Goal: Task Accomplishment & Management: Complete application form

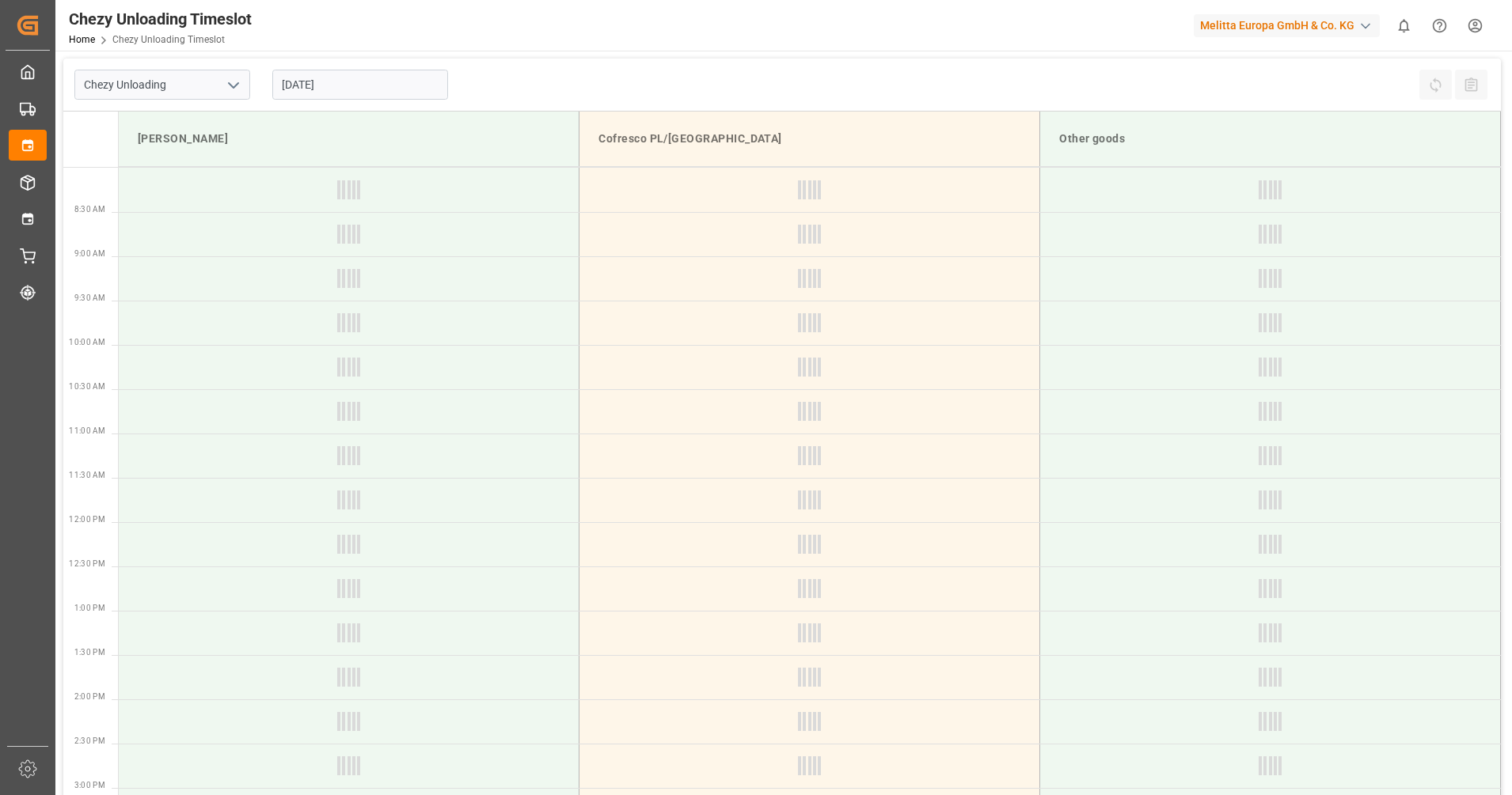
type input "Chezy Unloading"
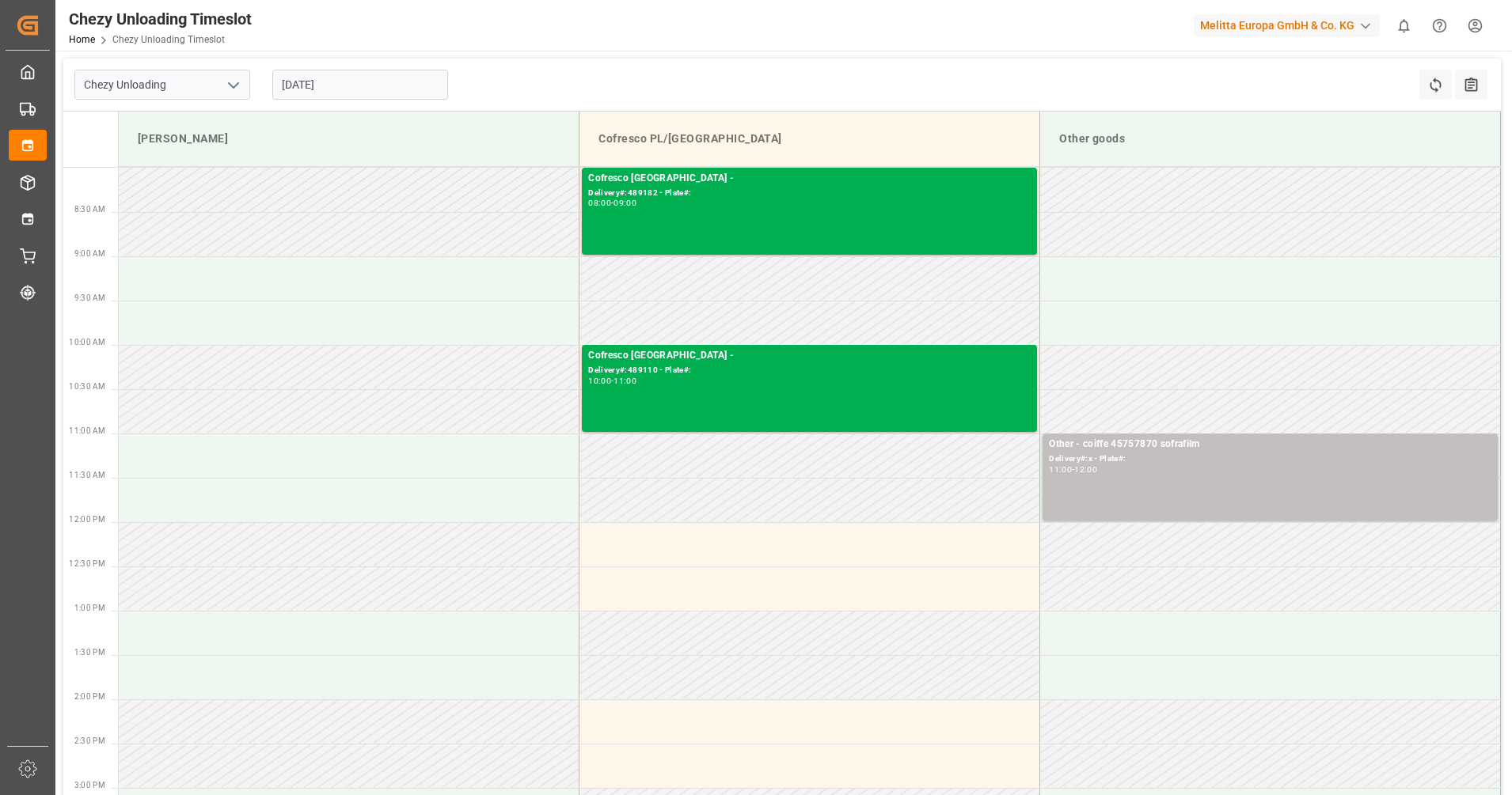
drag, startPoint x: 324, startPoint y: 79, endPoint x: 330, endPoint y: 88, distance: 10.8
click at [324, 80] on input "[DATE]" at bounding box center [361, 85] width 176 height 30
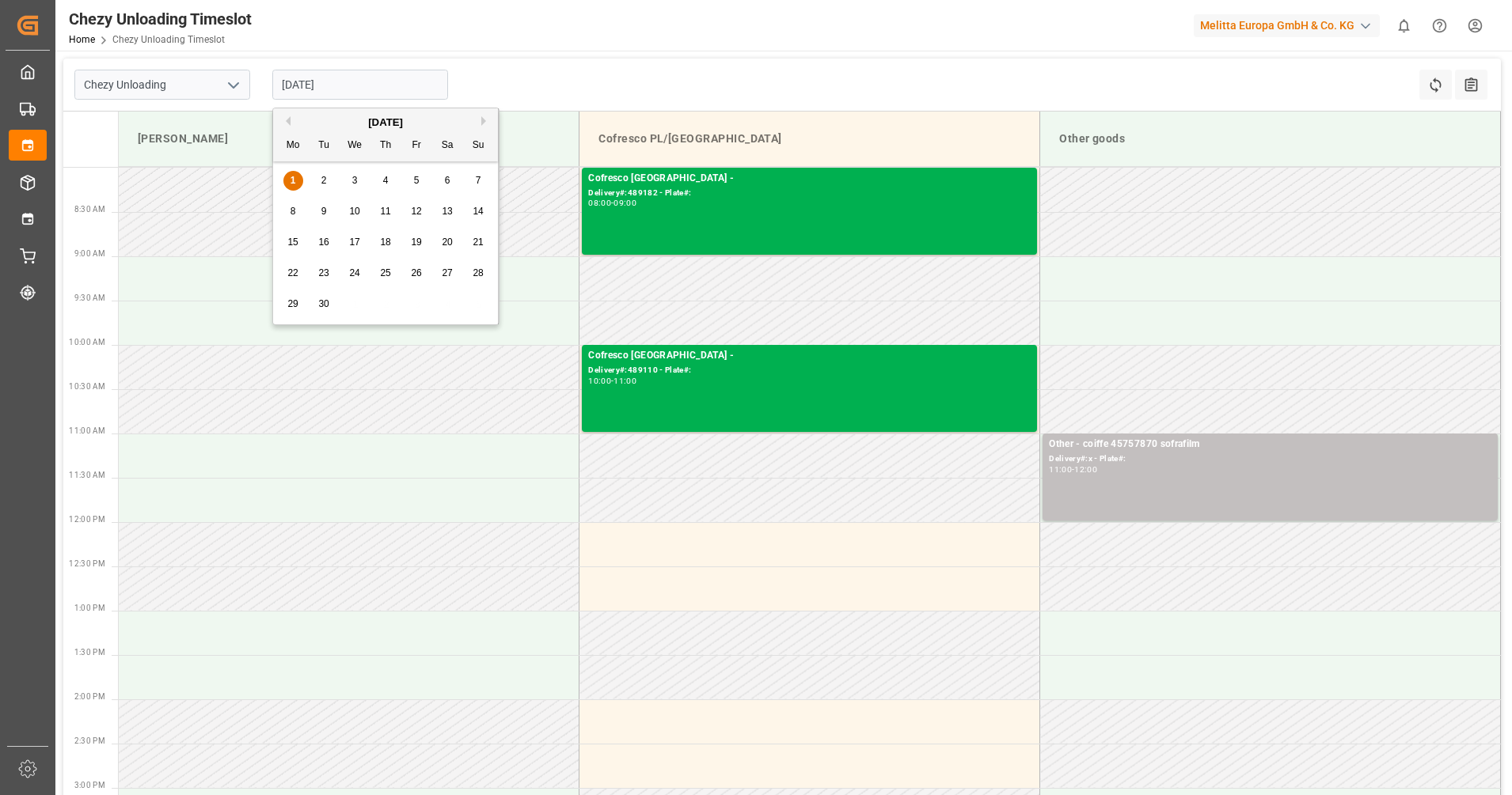
click at [366, 187] on div "1 2 3 4 5 6 7" at bounding box center [385, 180] width 216 height 30
click at [351, 179] on div "3" at bounding box center [355, 181] width 19 height 19
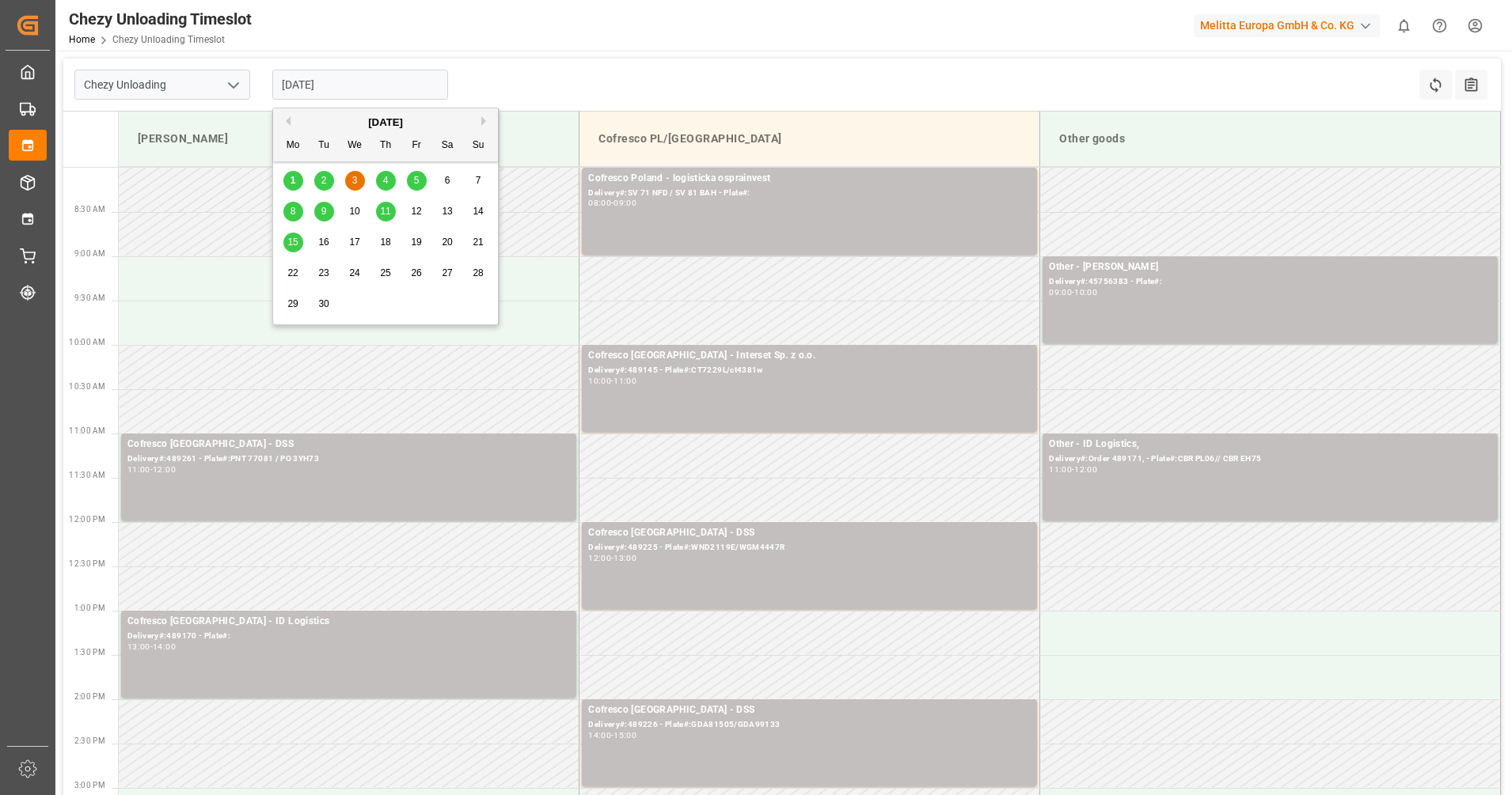
click at [328, 77] on input "[DATE]" at bounding box center [361, 85] width 176 height 30
click at [389, 184] on div "4" at bounding box center [385, 181] width 19 height 19
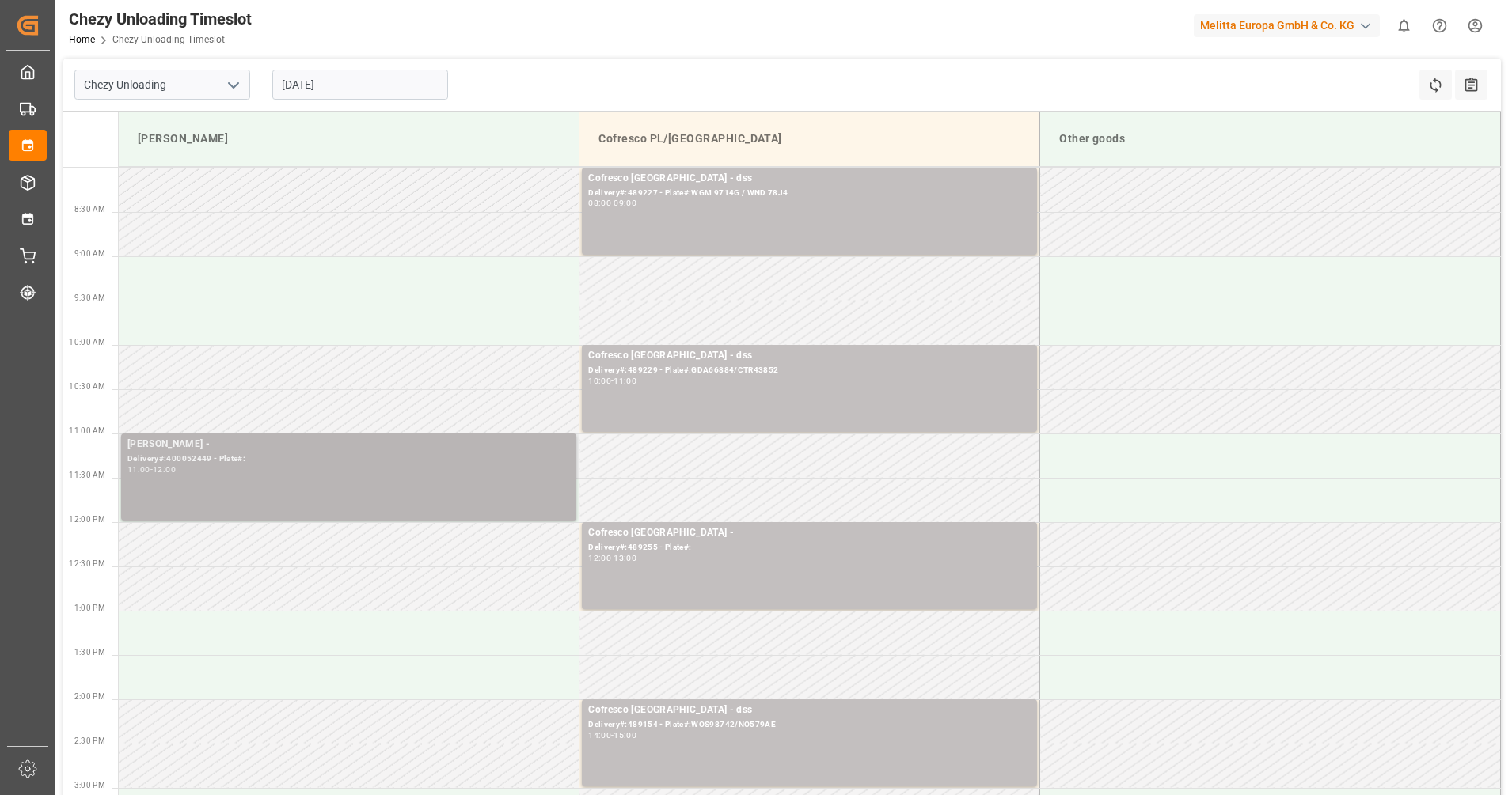
click at [407, 504] on div "Melitta Minden - Delivery#:400052449 - Plate#: 11:00 - 12:00" at bounding box center [348, 477] width 443 height 80
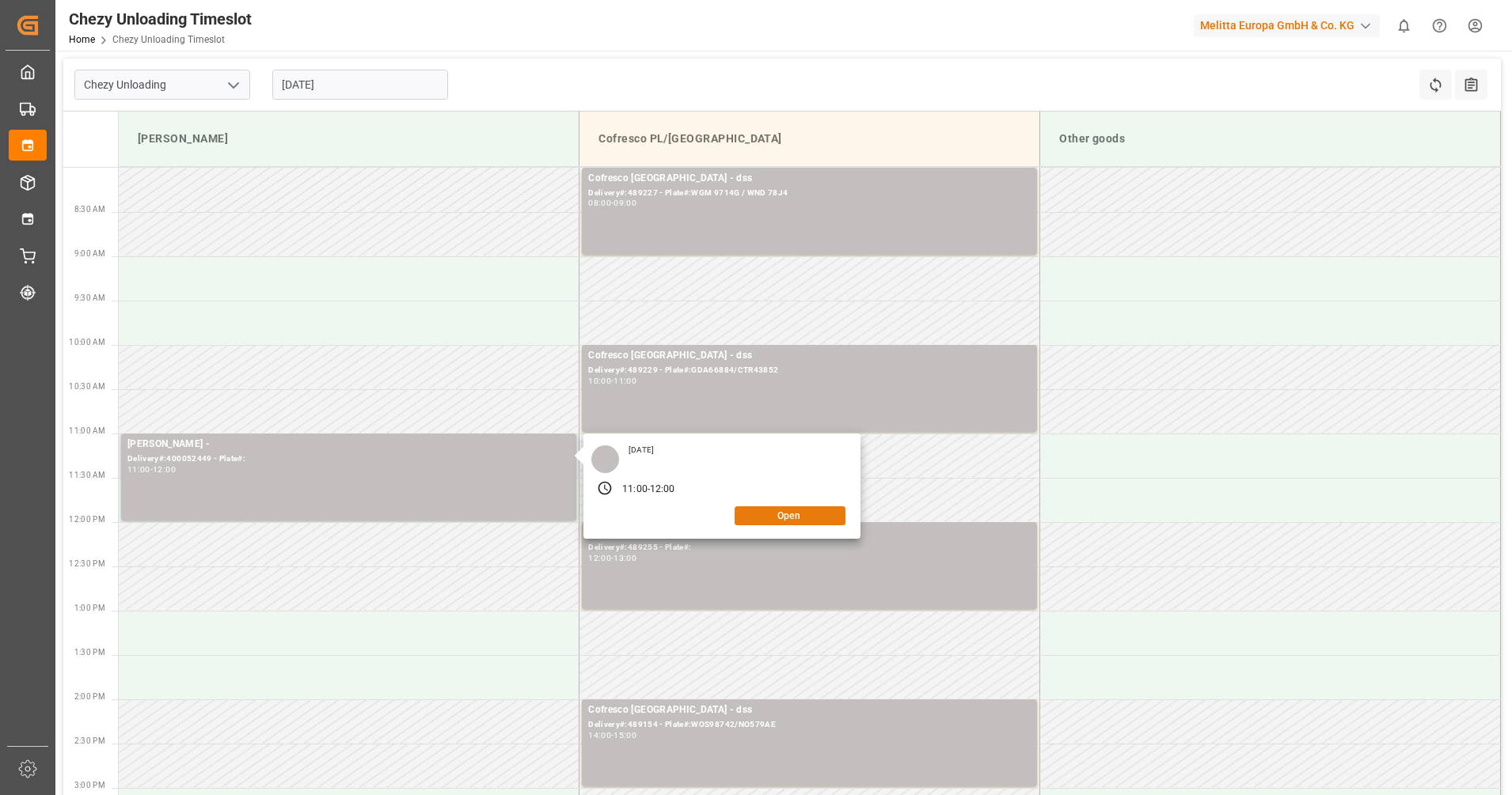
click at [745, 516] on button "Open" at bounding box center [789, 516] width 111 height 19
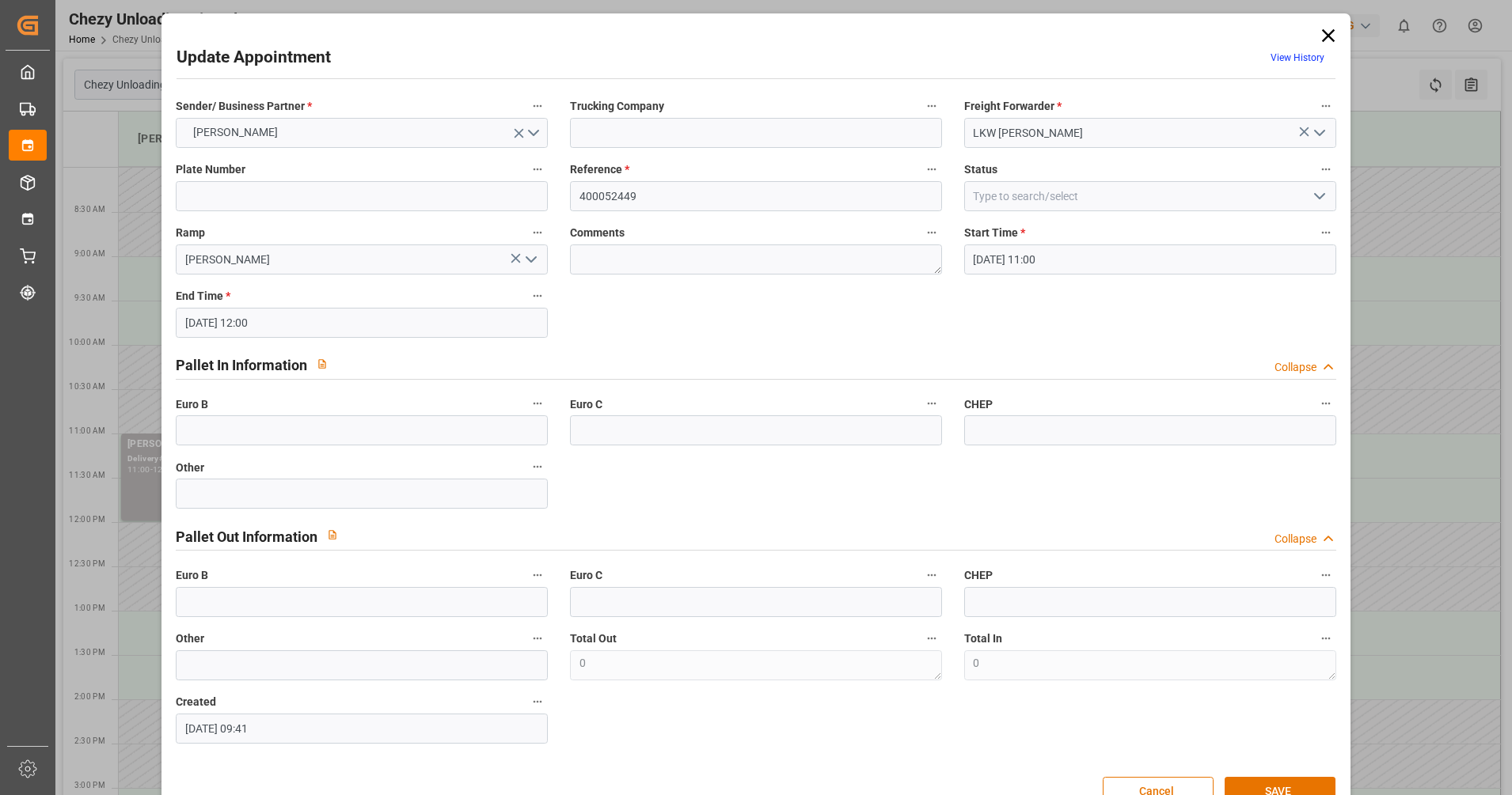
click at [1326, 37] on icon at bounding box center [1327, 36] width 13 height 13
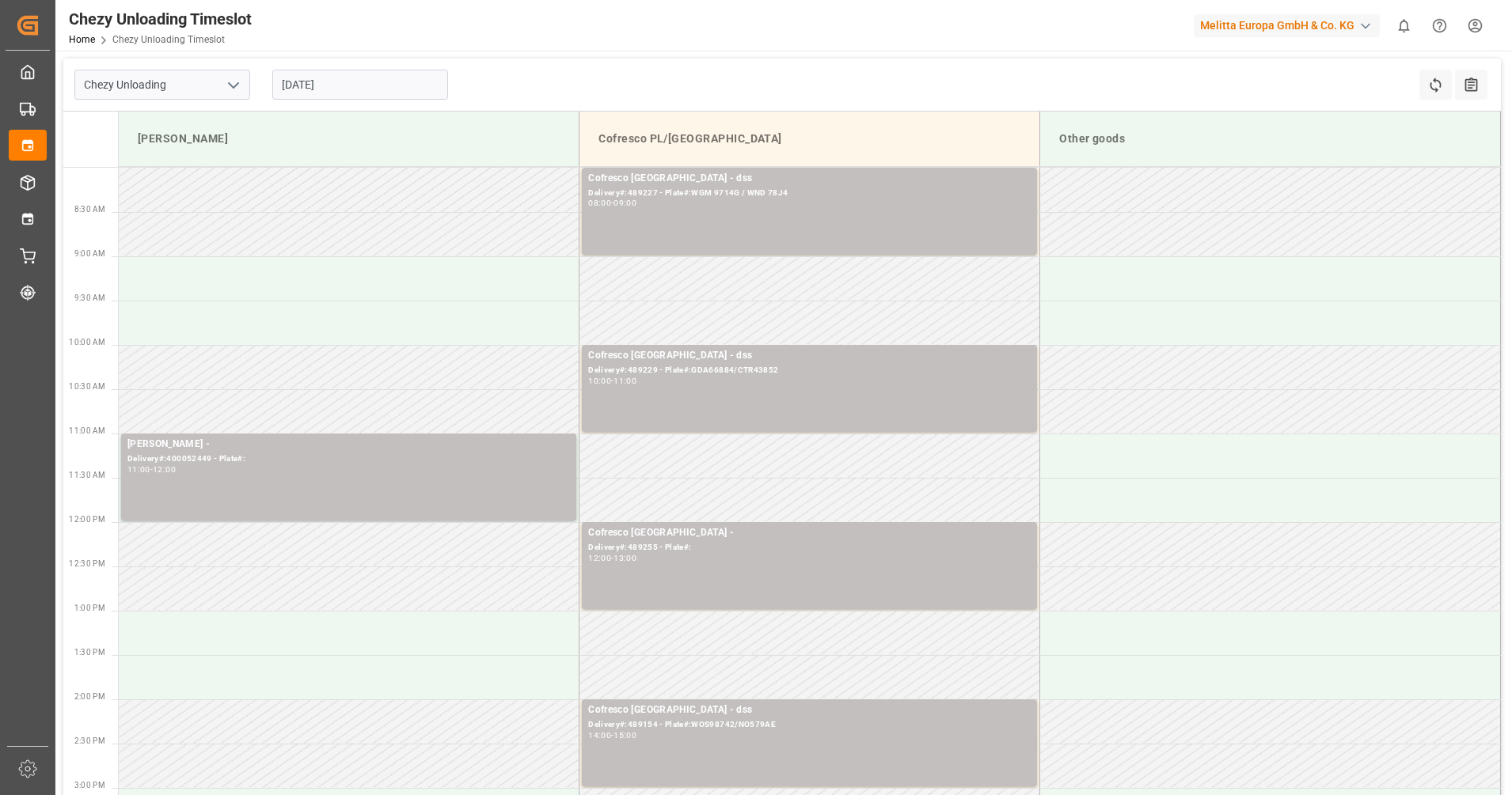
click at [385, 76] on input "04.09.2025" at bounding box center [361, 85] width 176 height 30
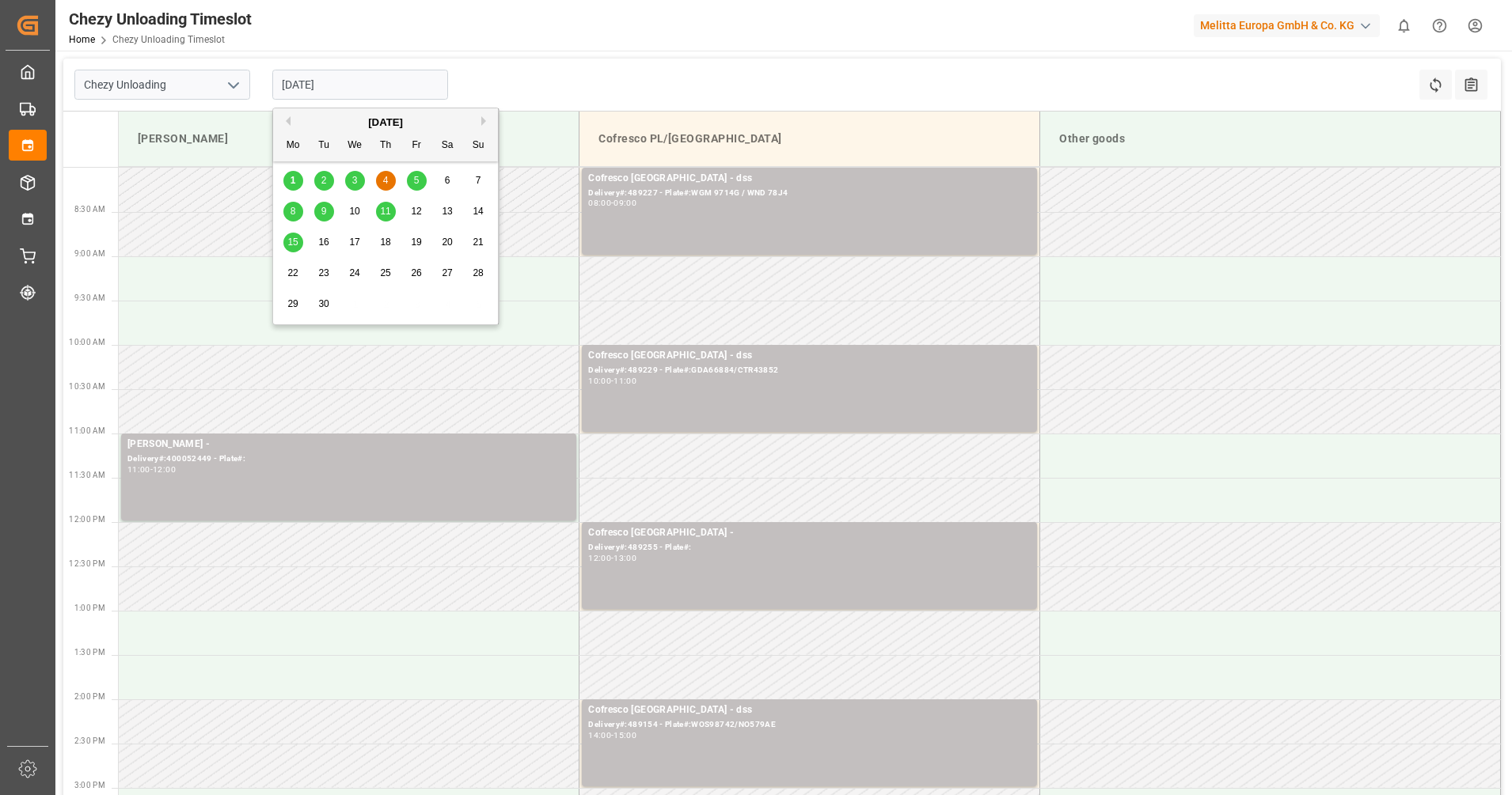
click at [419, 177] on div "5" at bounding box center [416, 181] width 19 height 19
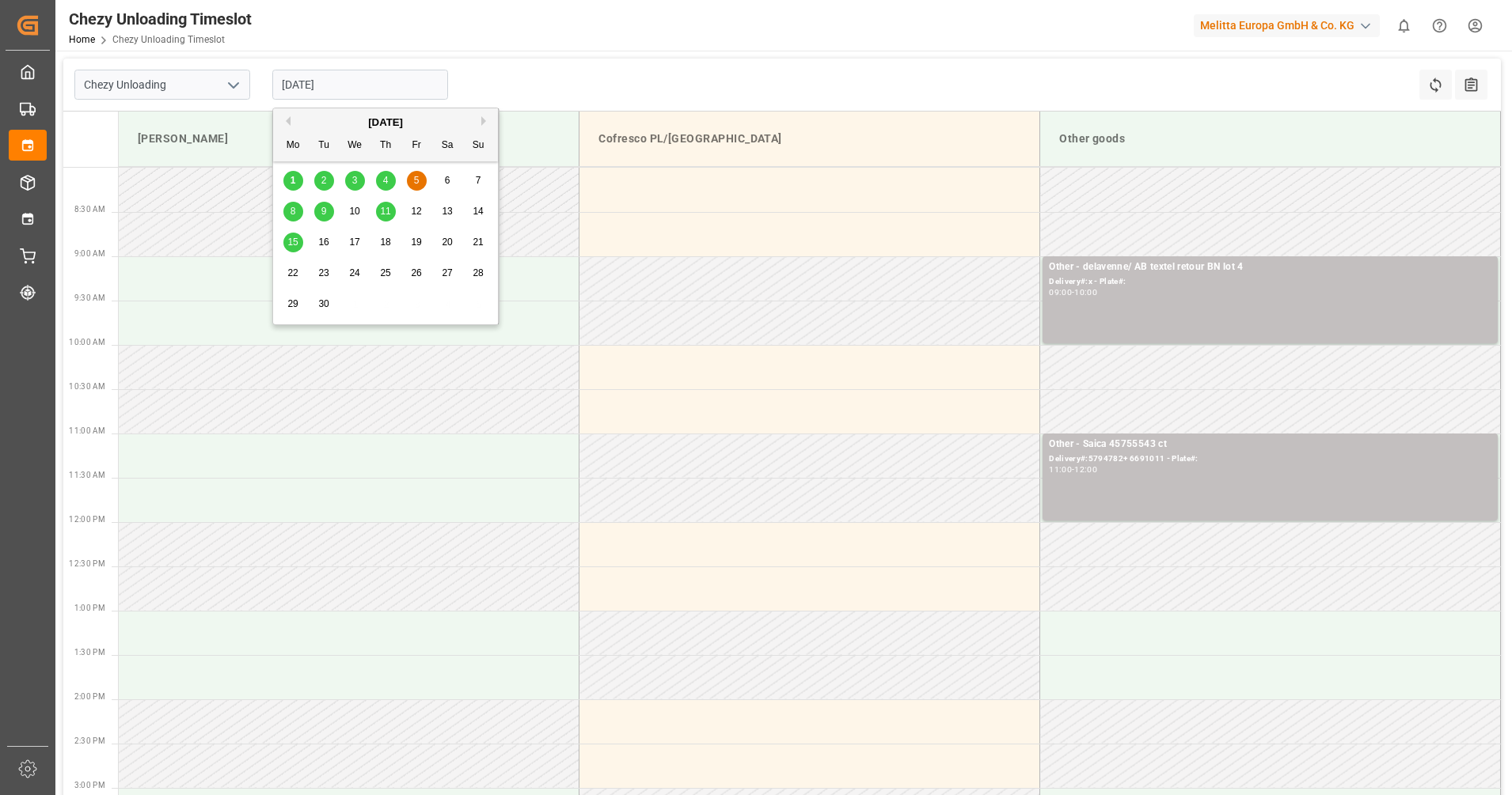
click at [399, 91] on input "05.09.2025" at bounding box center [361, 85] width 176 height 30
click at [390, 173] on div "4" at bounding box center [385, 181] width 19 height 19
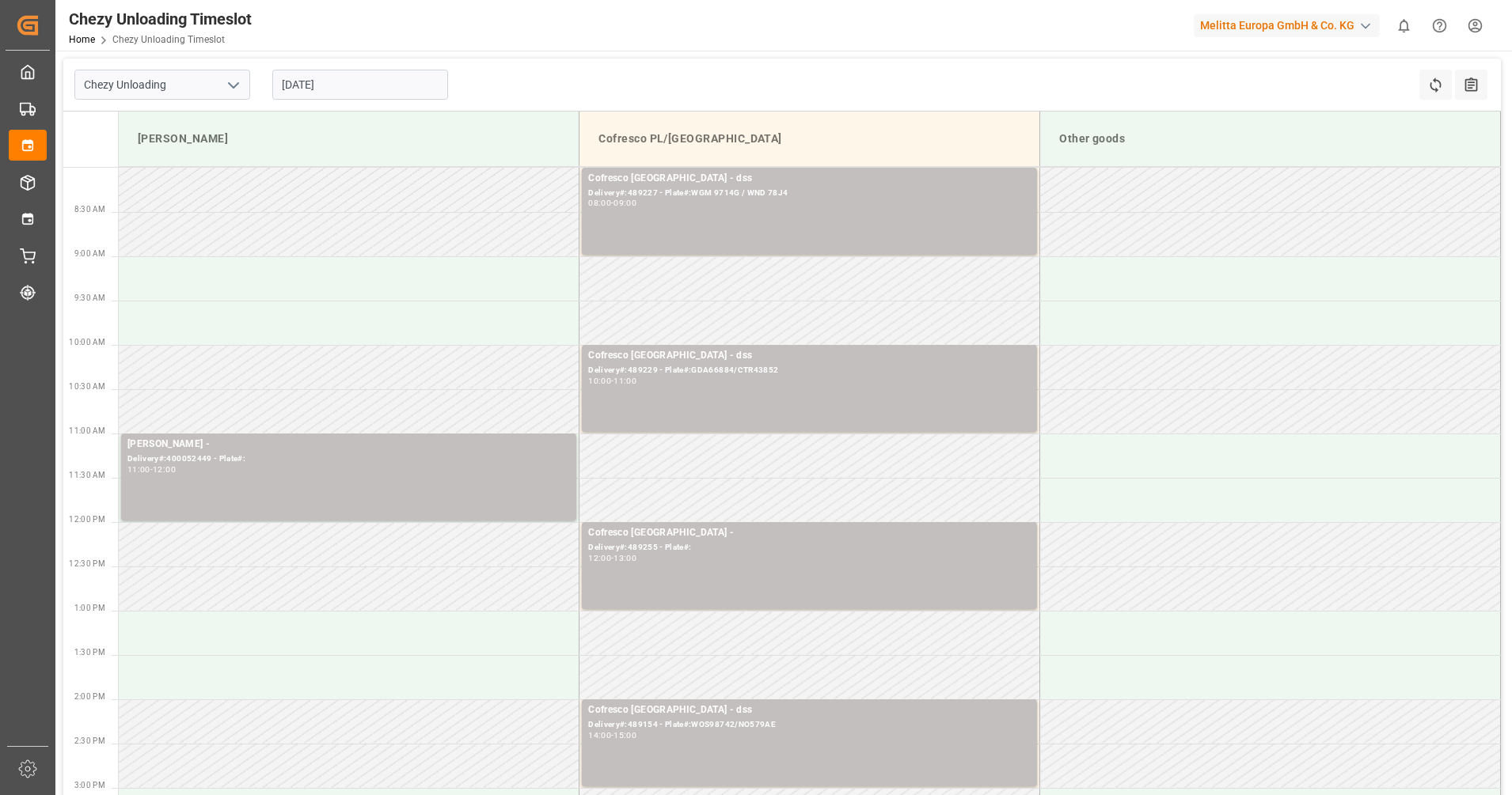
click at [327, 81] on input "04.09.2025" at bounding box center [361, 85] width 176 height 30
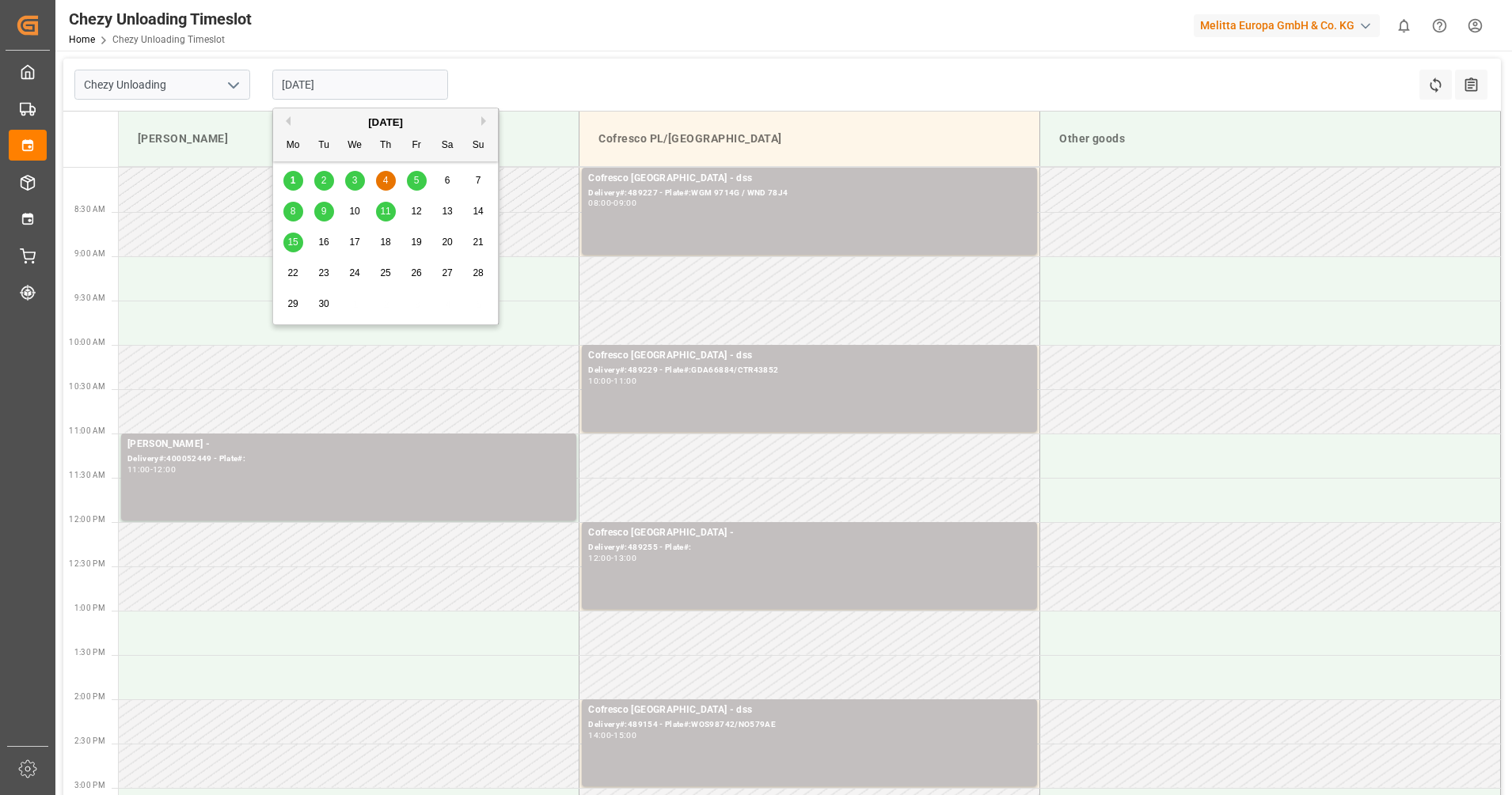
click at [330, 177] on div "2" at bounding box center [324, 181] width 19 height 19
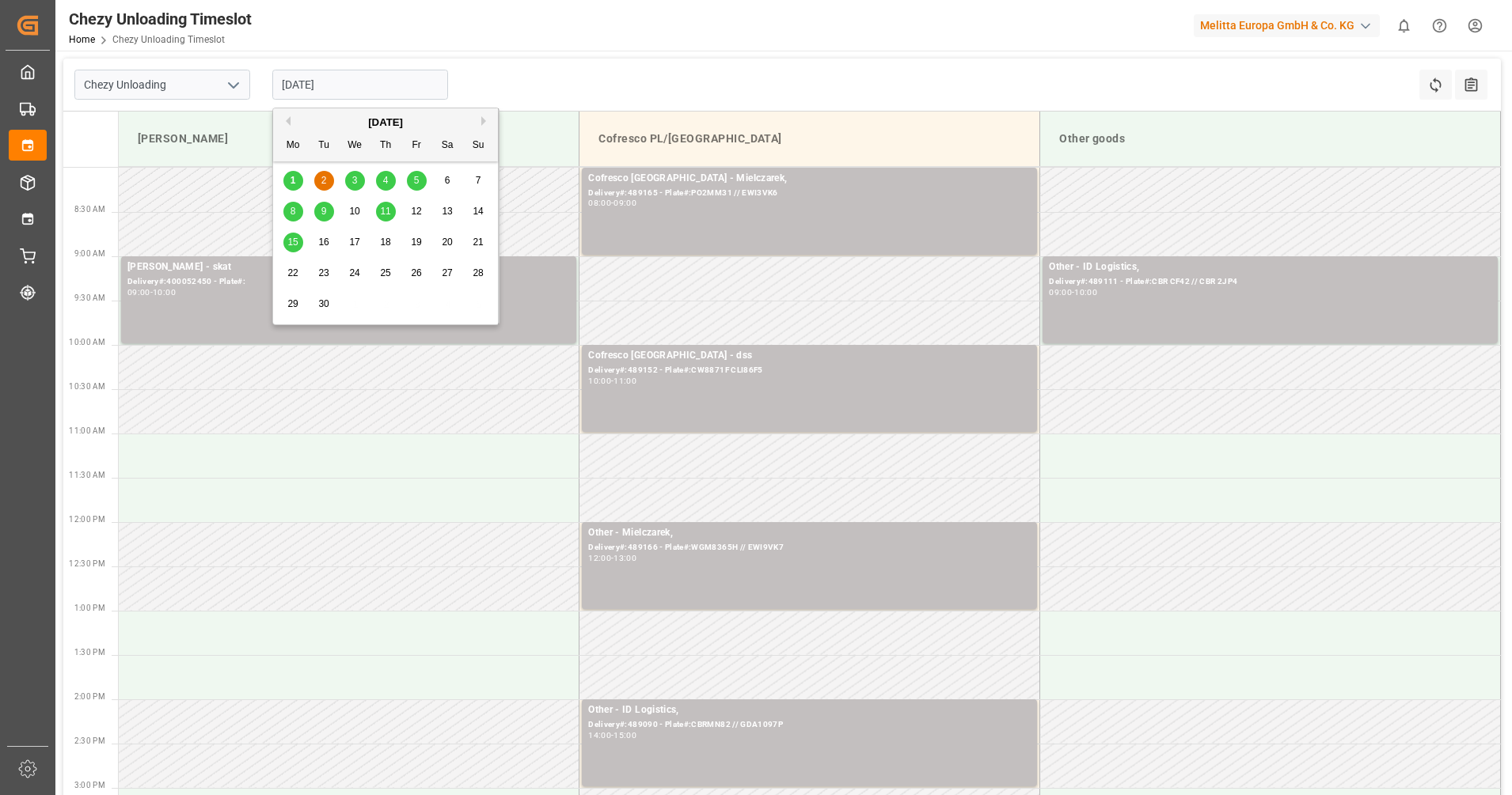
click at [413, 70] on input "02.09.2025" at bounding box center [361, 85] width 176 height 30
click at [303, 212] on div "8 9 10 11 12 13 14" at bounding box center [385, 212] width 216 height 30
click at [296, 213] on span "8" at bounding box center [293, 211] width 6 height 11
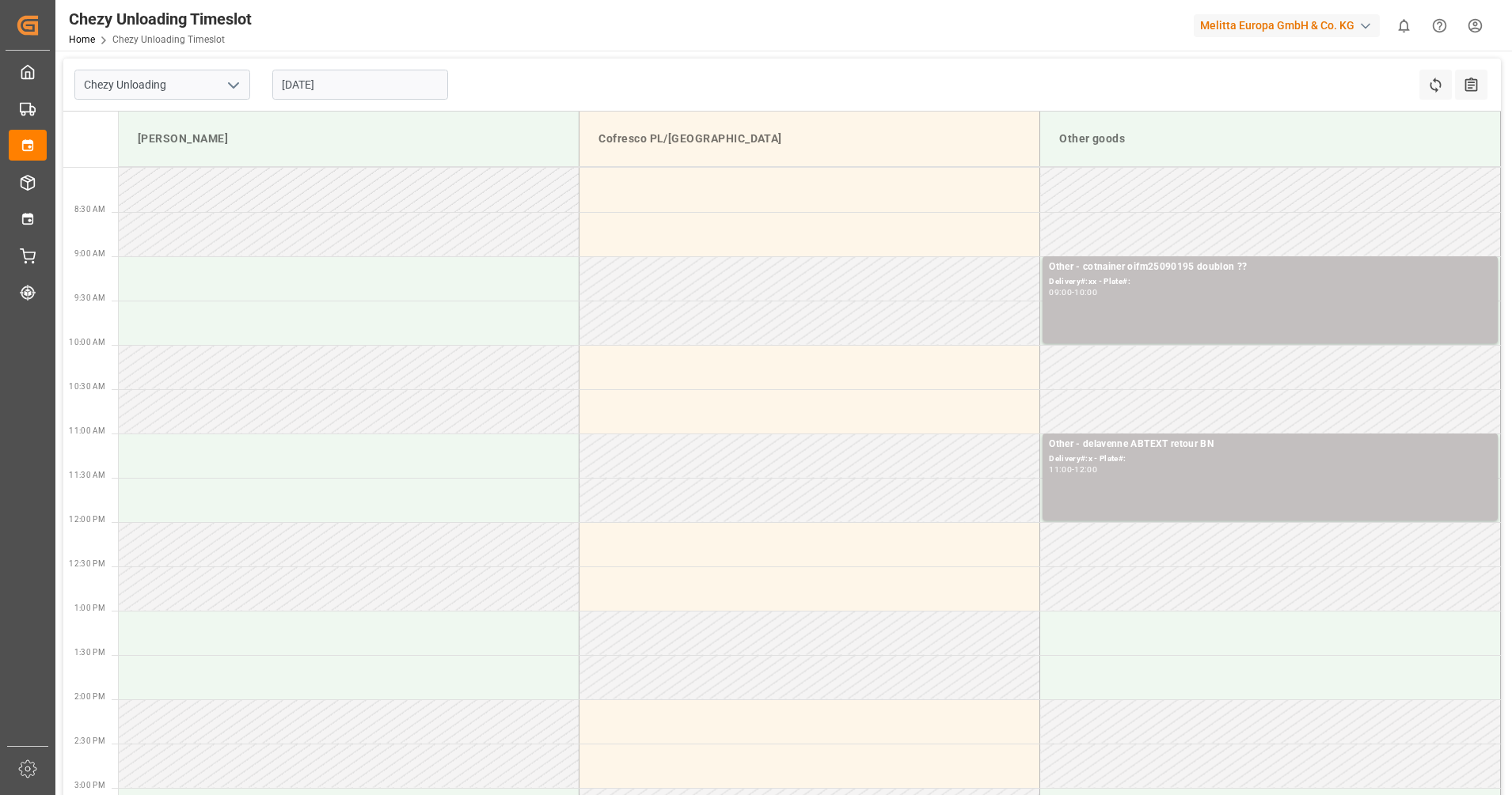
click at [431, 92] on input "08.09.2025" at bounding box center [361, 85] width 176 height 30
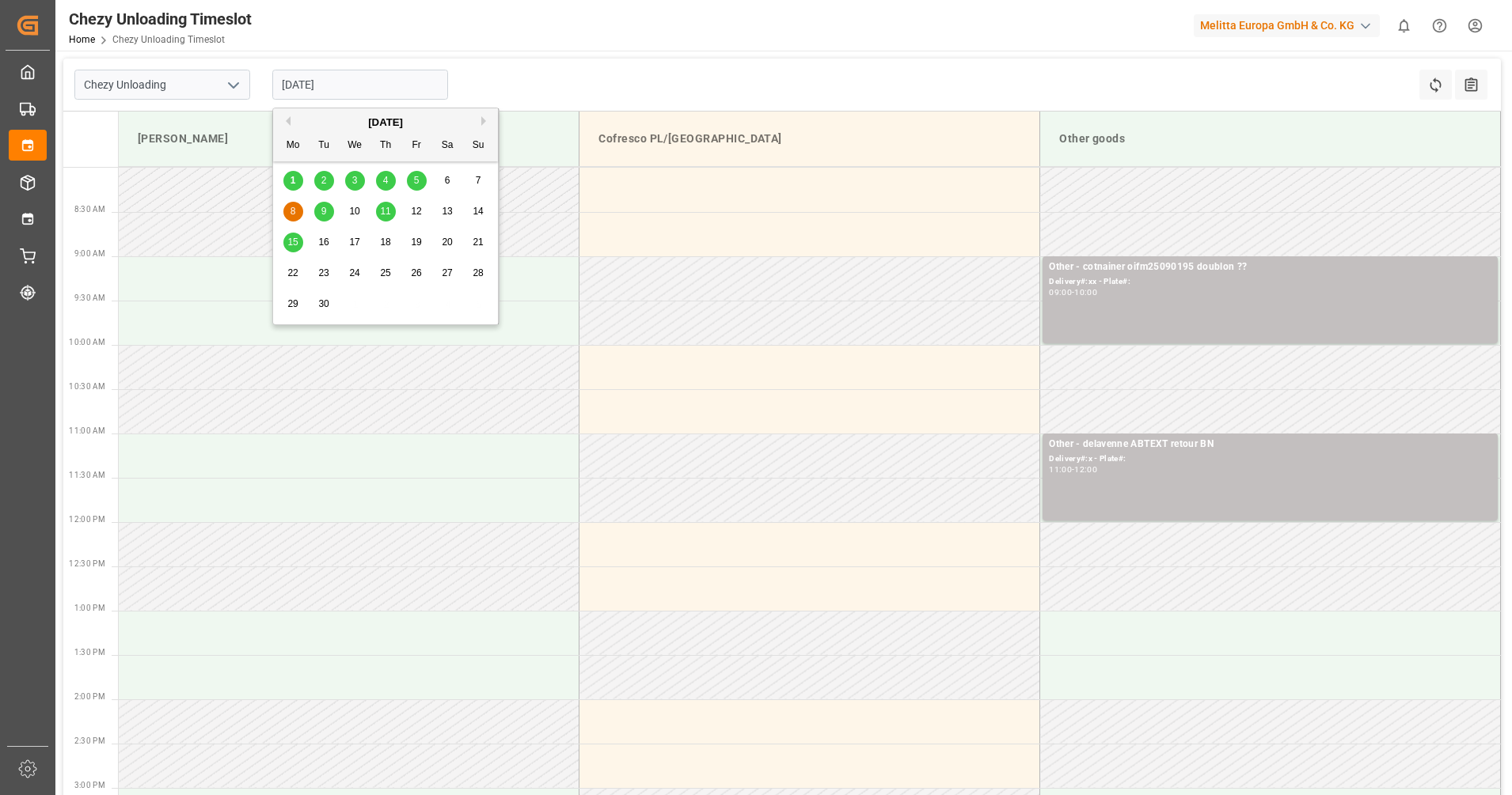
click at [414, 181] on span "5" at bounding box center [417, 180] width 6 height 11
drag, startPoint x: 398, startPoint y: 86, endPoint x: 398, endPoint y: 131, distance: 45.0
click at [398, 86] on input "05.09.2025" at bounding box center [361, 85] width 176 height 30
click at [384, 185] on span "4" at bounding box center [385, 180] width 6 height 11
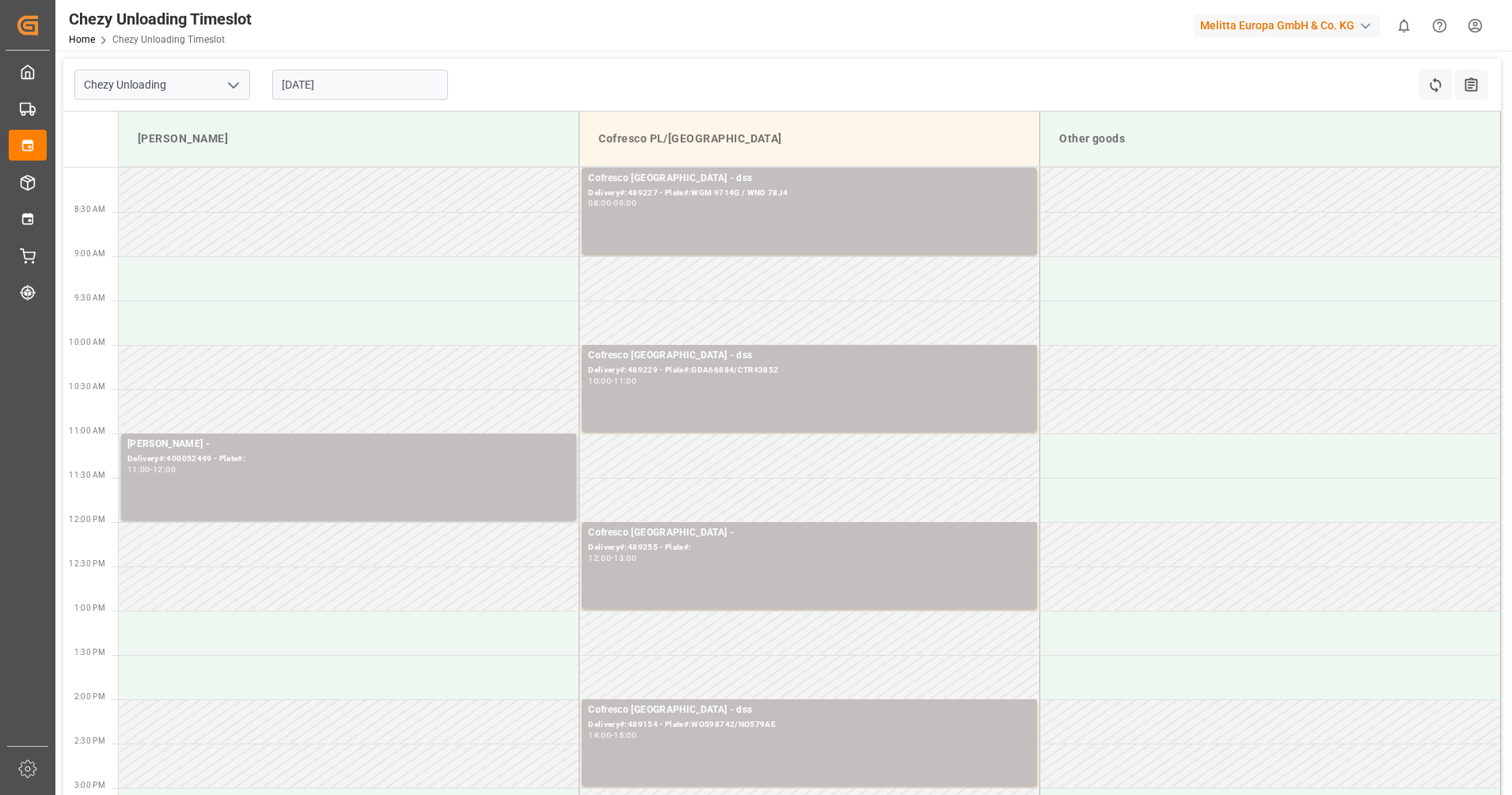
click at [379, 79] on input "04.09.2025" at bounding box center [361, 85] width 176 height 30
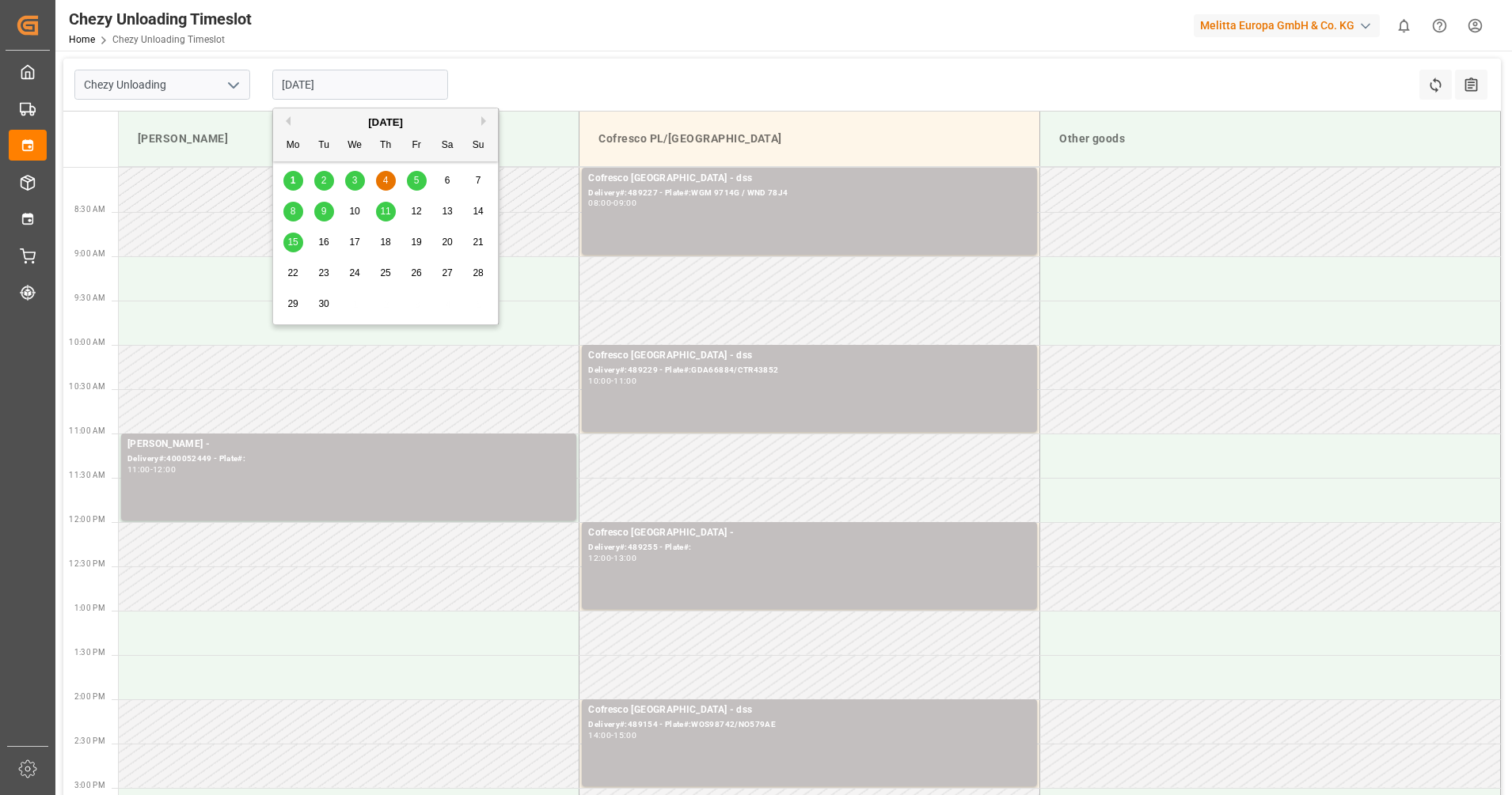
click at [285, 122] on button "Previous Month" at bounding box center [285, 120] width 9 height 9
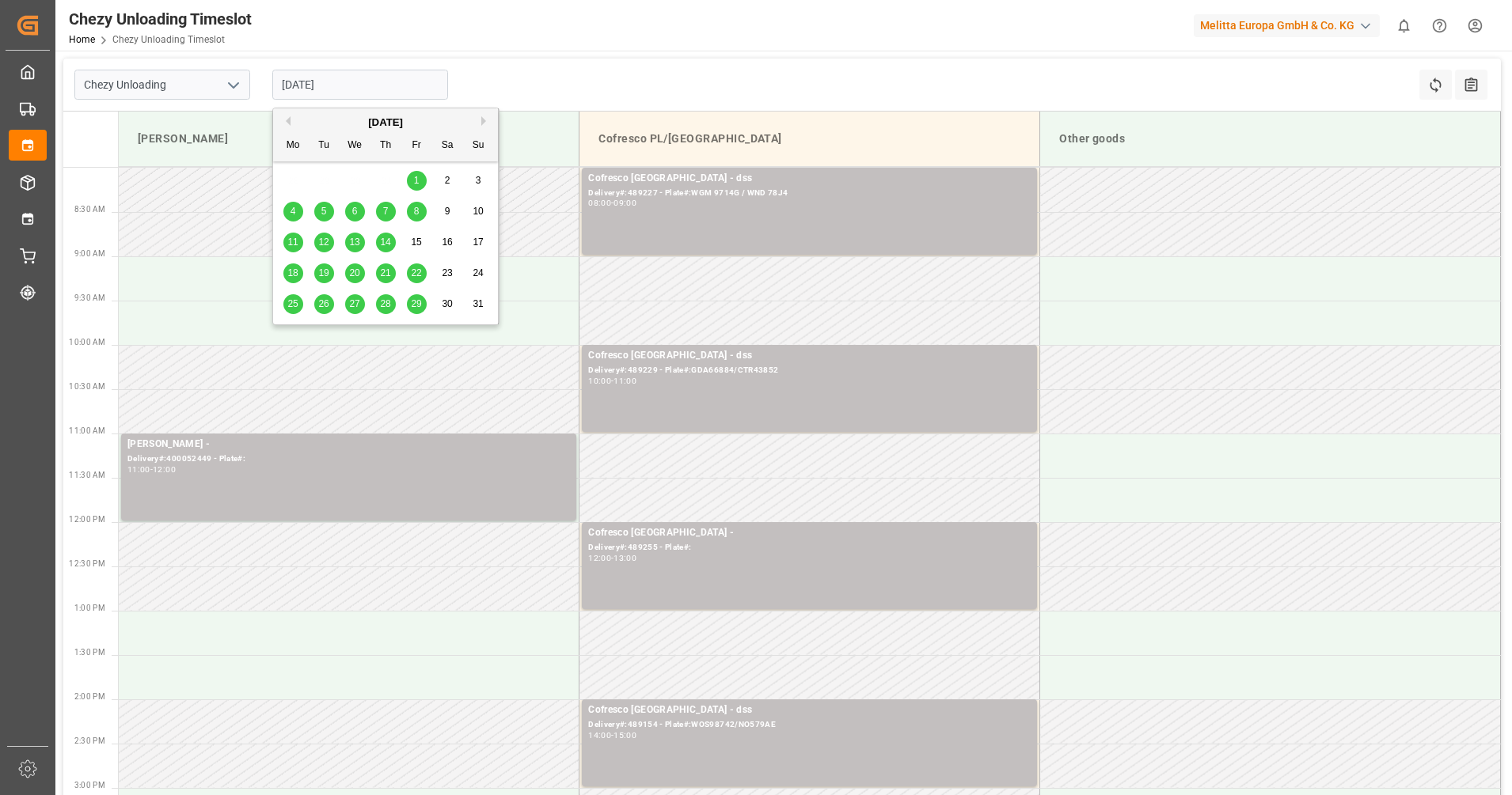
click at [358, 303] on span "27" at bounding box center [354, 303] width 10 height 11
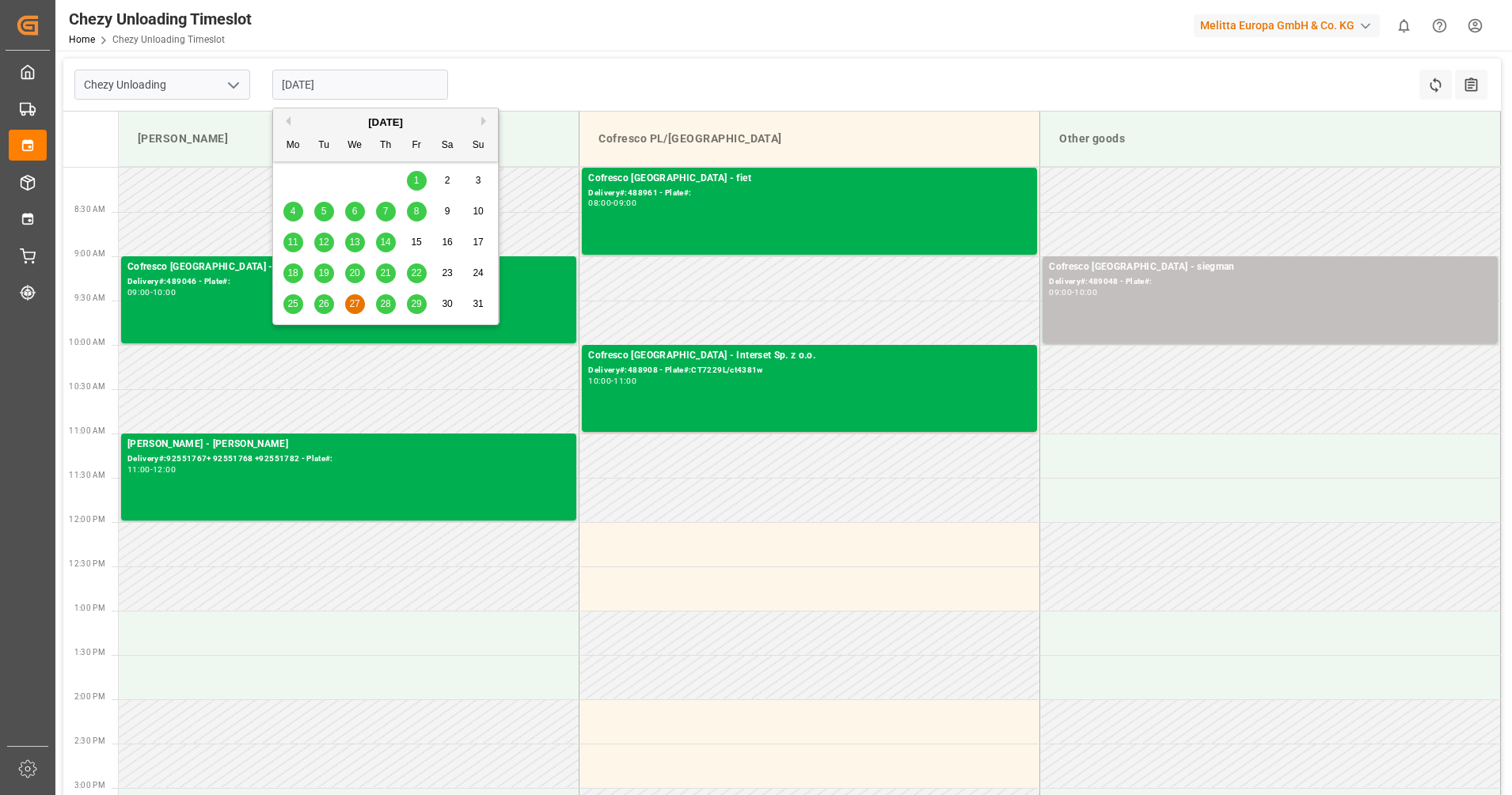
click at [372, 91] on input "27.08.2025" at bounding box center [361, 85] width 176 height 30
click at [385, 306] on span "28" at bounding box center [385, 303] width 10 height 11
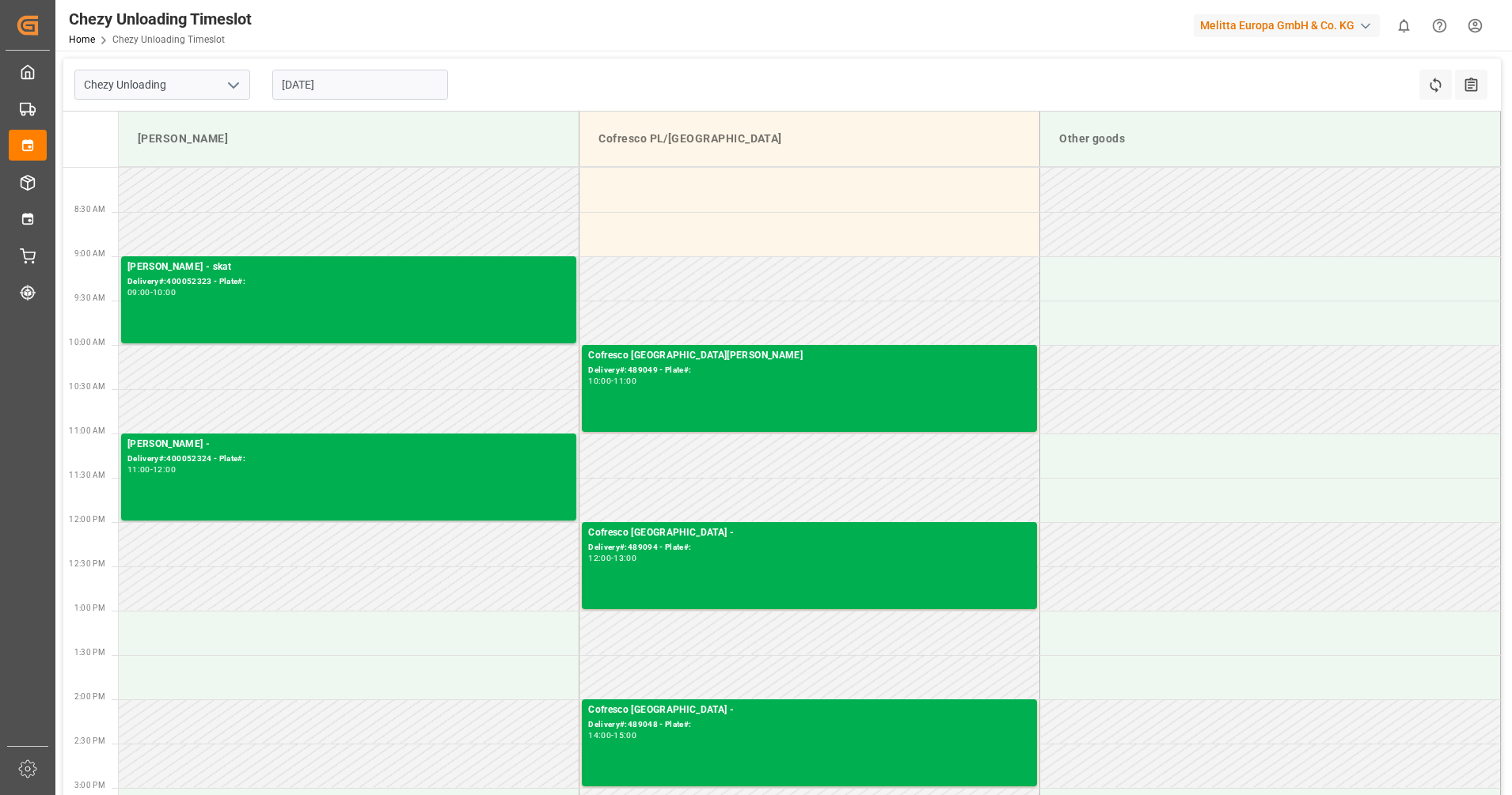
drag, startPoint x: 404, startPoint y: 88, endPoint x: 410, endPoint y: 104, distance: 17.1
click at [407, 98] on input "28.08.2025" at bounding box center [361, 85] width 176 height 30
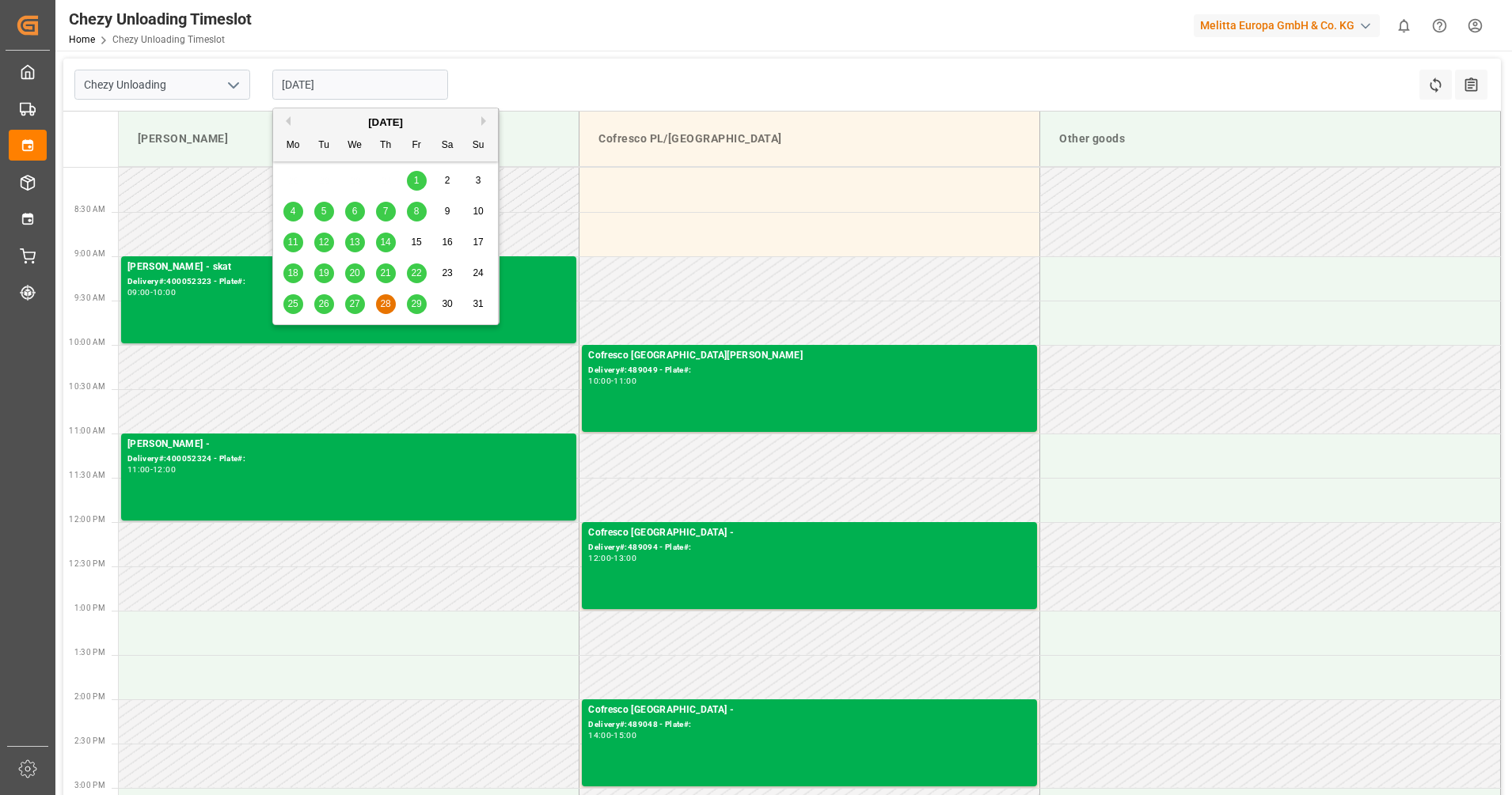
click at [419, 304] on span "29" at bounding box center [416, 303] width 10 height 11
type input "29.08.2025"
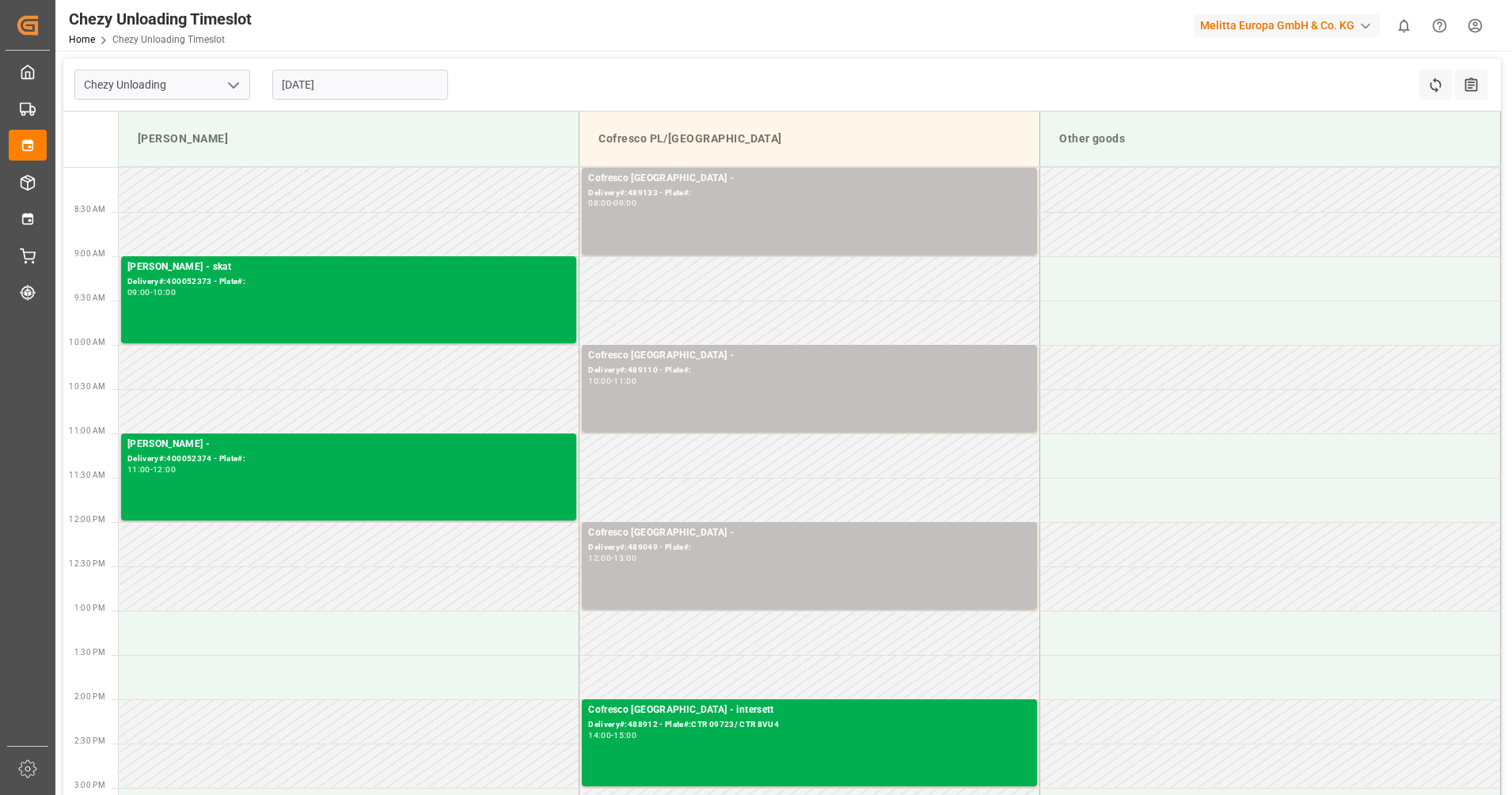
click at [193, 30] on div "Chezy Unloading Timeslot" at bounding box center [160, 19] width 183 height 24
click at [204, 13] on div "Chezy Unloading Timeslot" at bounding box center [160, 19] width 183 height 24
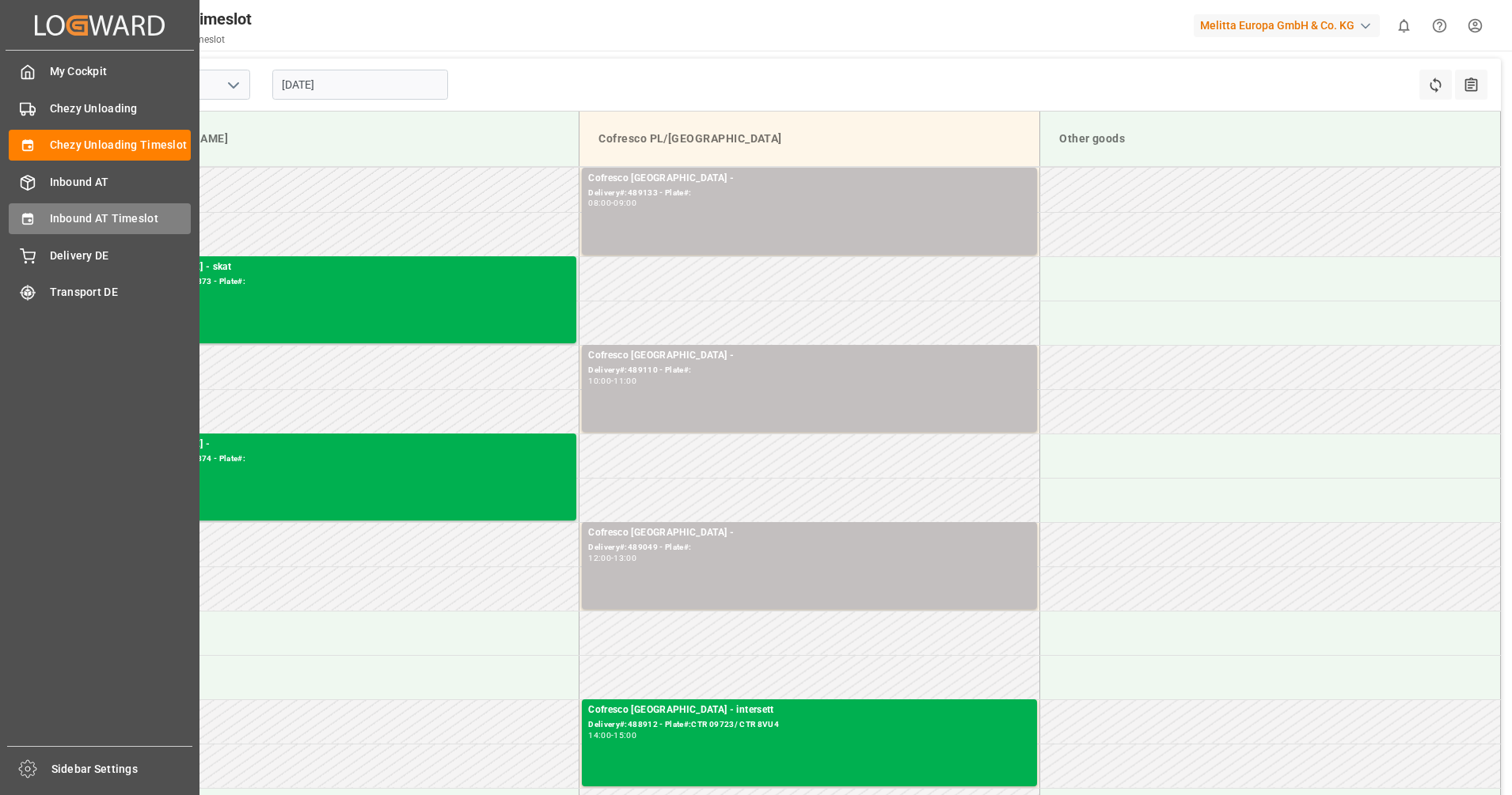
click at [95, 217] on span "Inbound AT Timeslot" at bounding box center [120, 219] width 141 height 17
type input "Inbound AT"
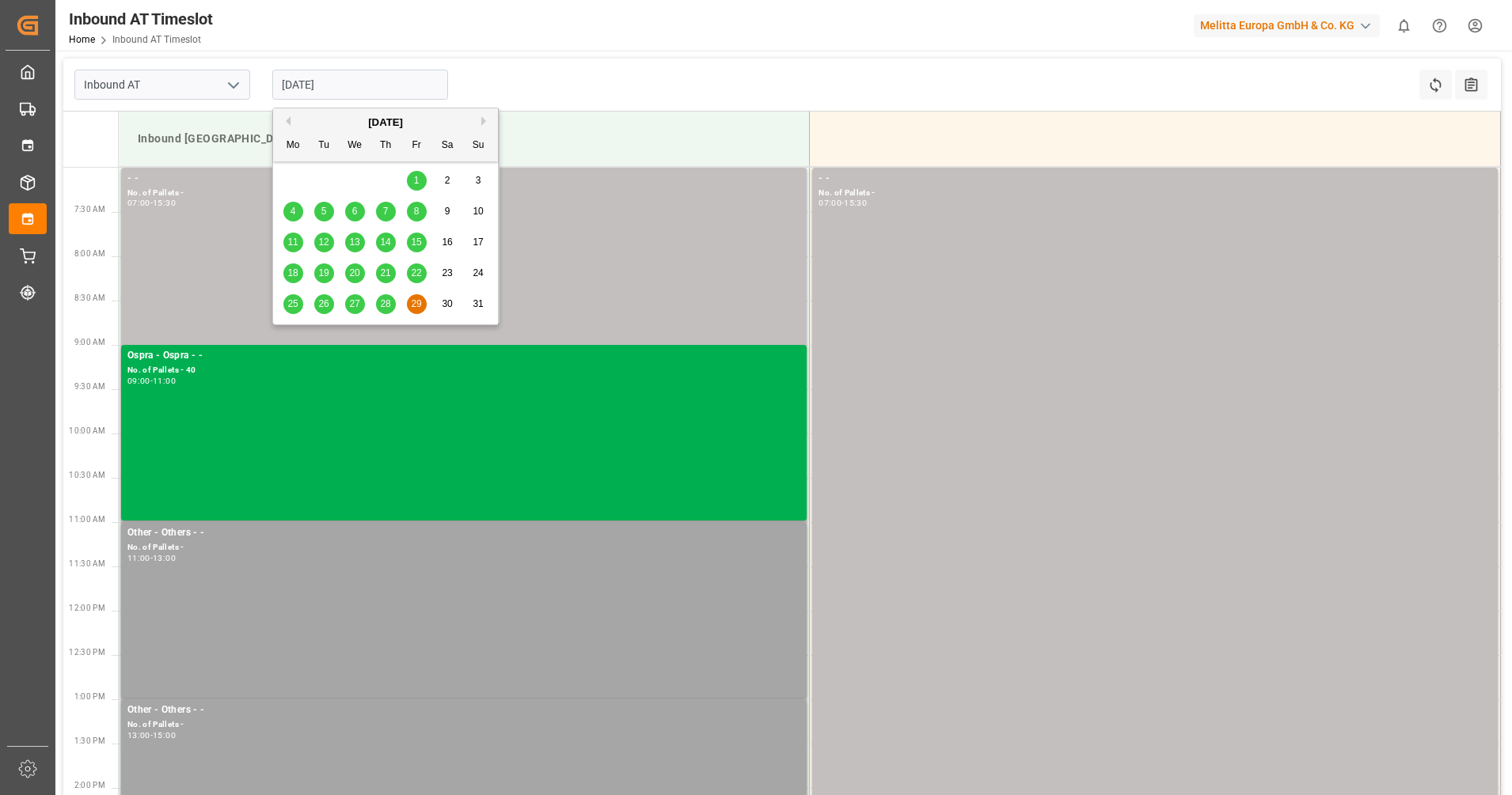
click at [297, 92] on input "29.08.2025" at bounding box center [361, 85] width 176 height 30
click at [484, 127] on div "August 2025" at bounding box center [385, 123] width 224 height 16
click at [485, 117] on button "Next Month" at bounding box center [485, 120] width 9 height 9
click at [291, 177] on span "1" at bounding box center [293, 180] width 6 height 11
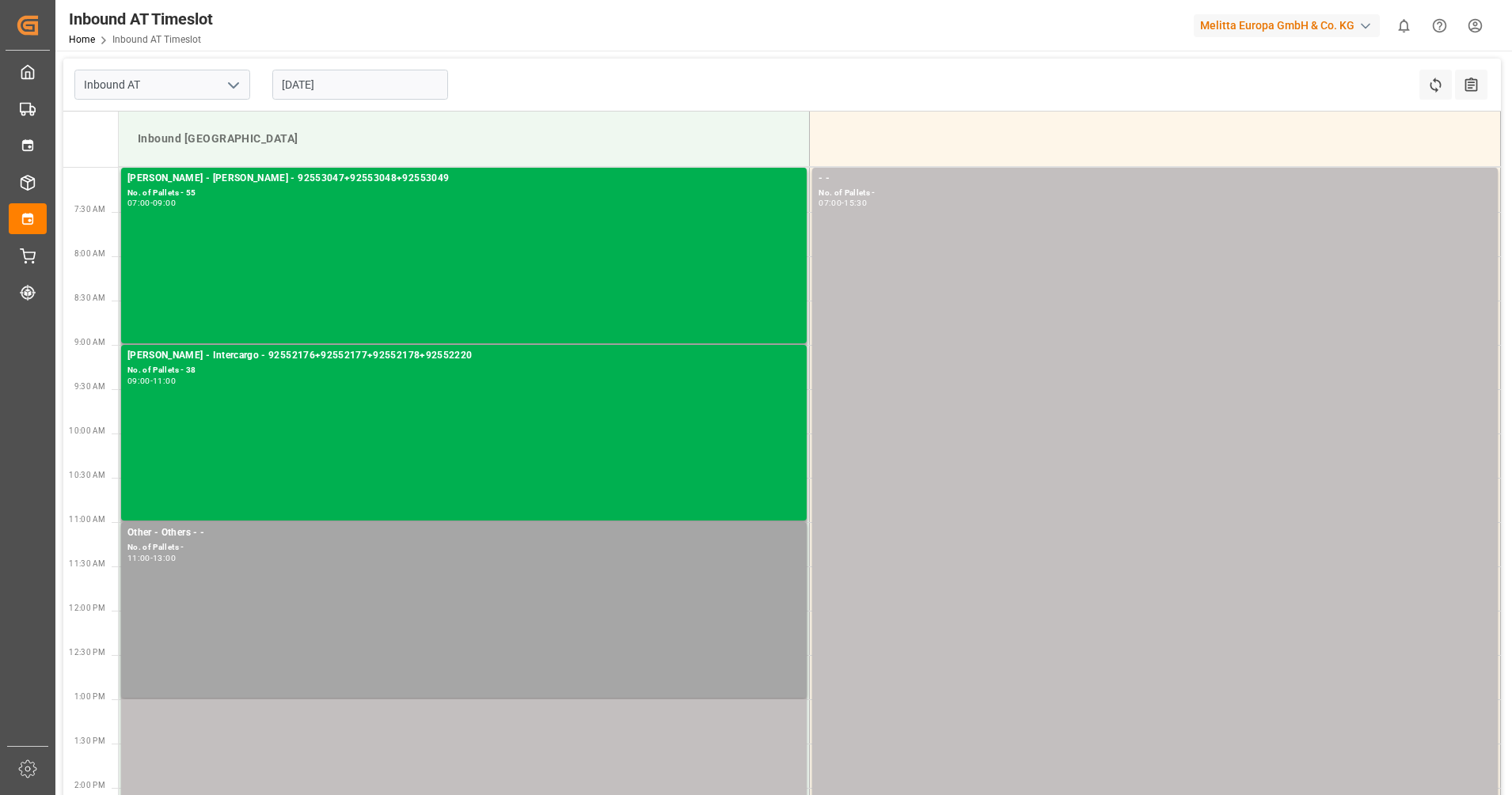
click at [348, 85] on input "[DATE]" at bounding box center [361, 85] width 176 height 30
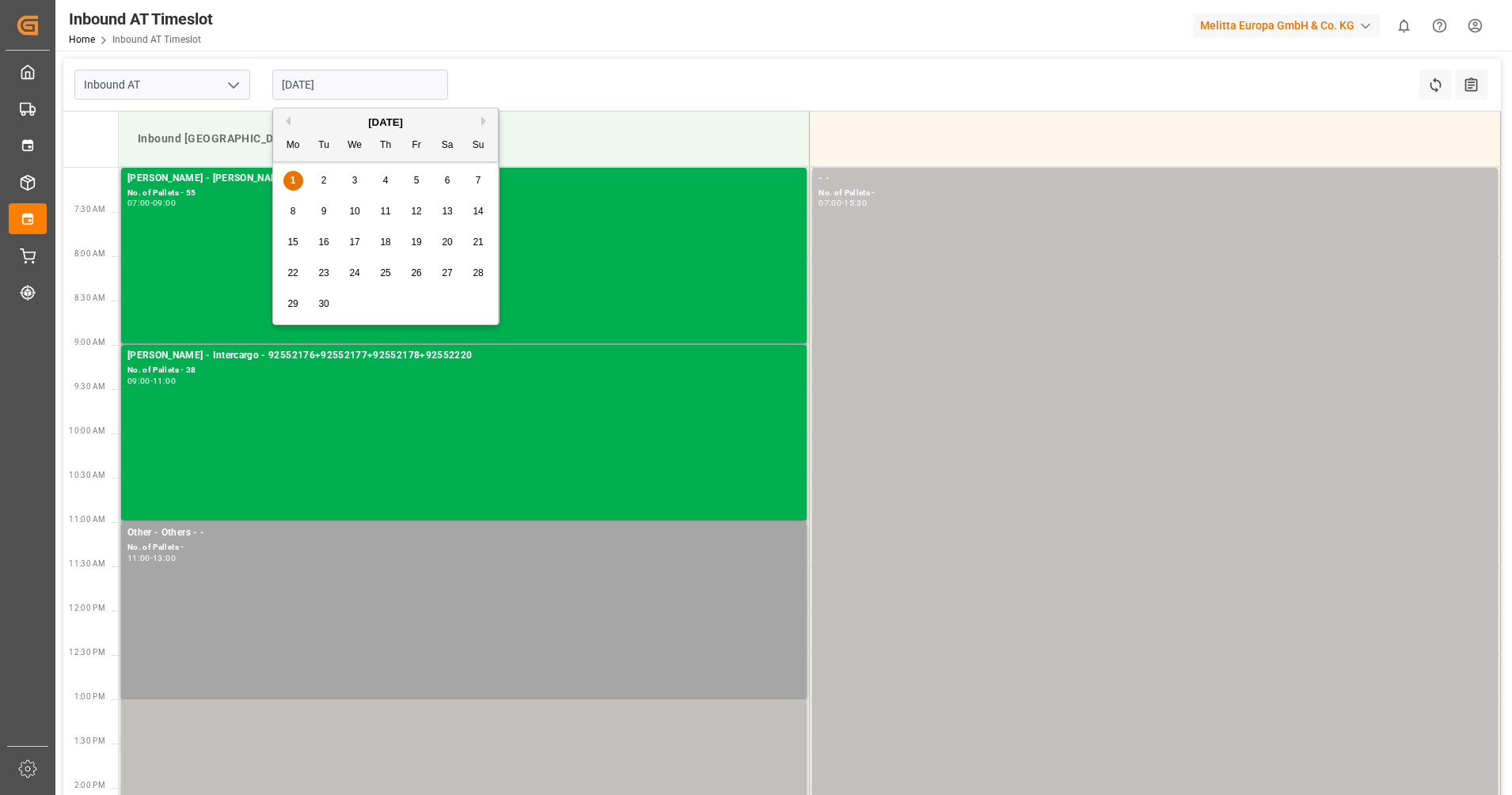
click at [320, 173] on div "2" at bounding box center [324, 181] width 19 height 19
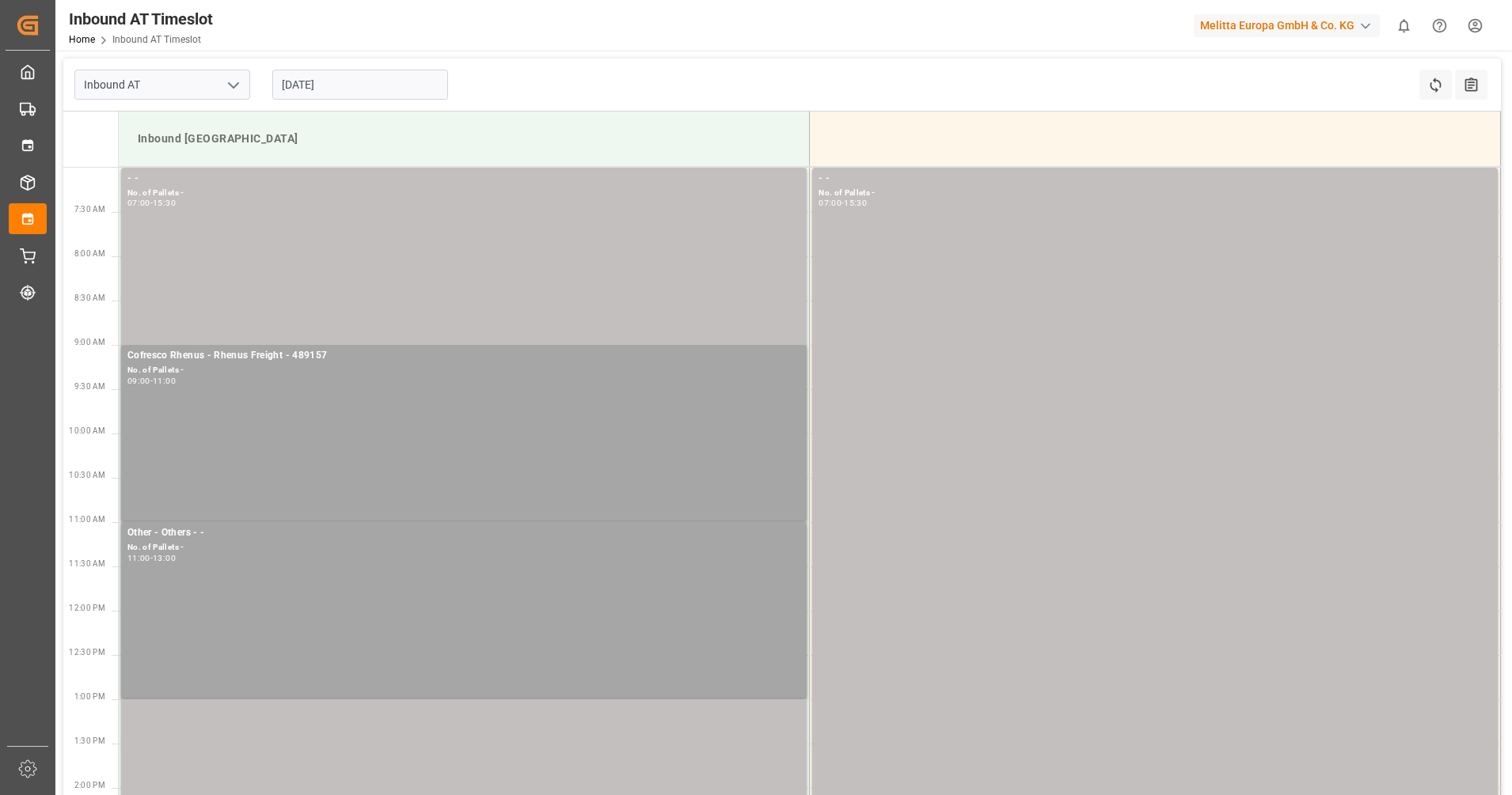
click at [344, 79] on input "02.09.2025" at bounding box center [361, 85] width 176 height 30
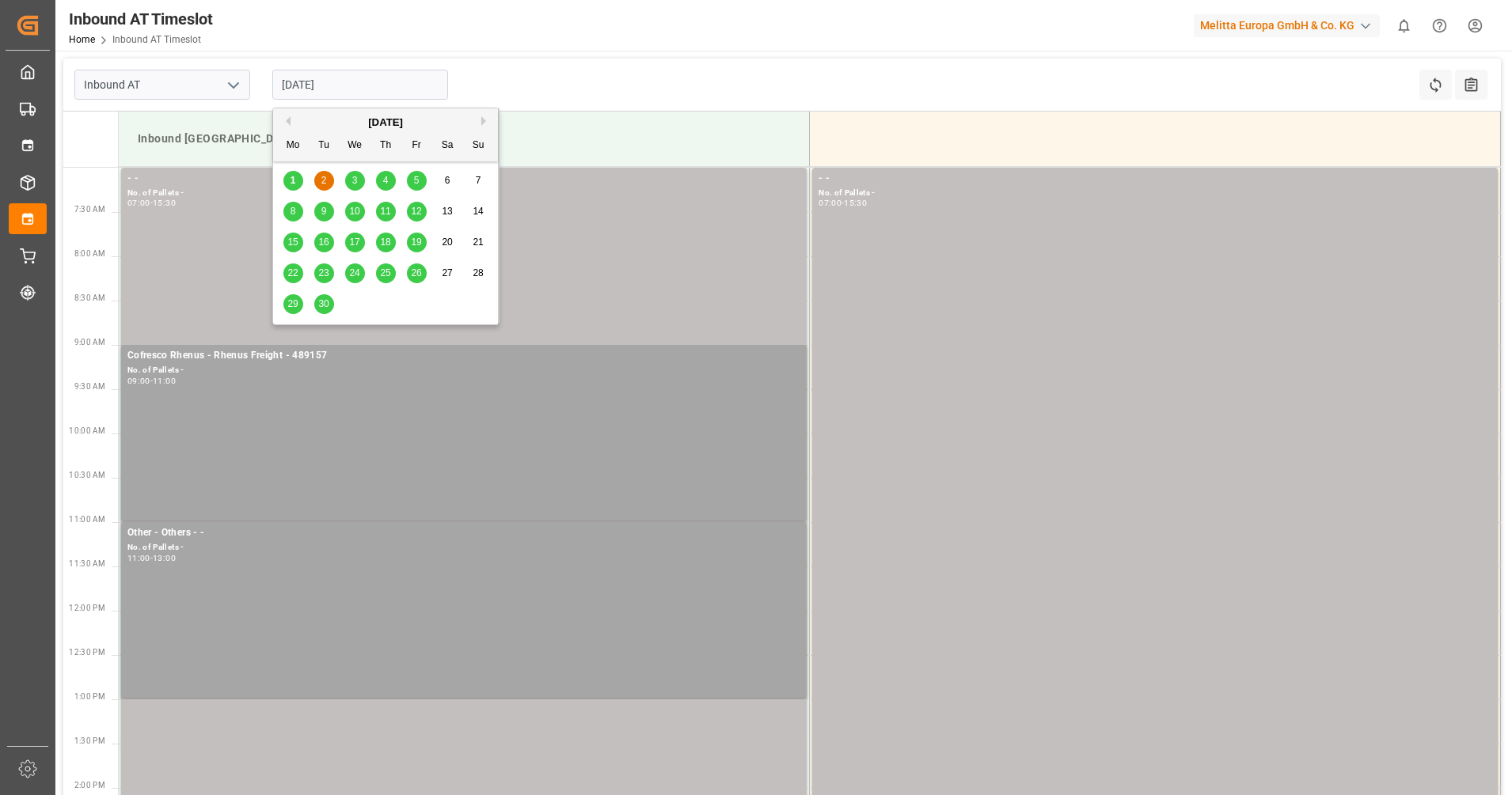
click at [357, 172] on div "3" at bounding box center [355, 181] width 19 height 19
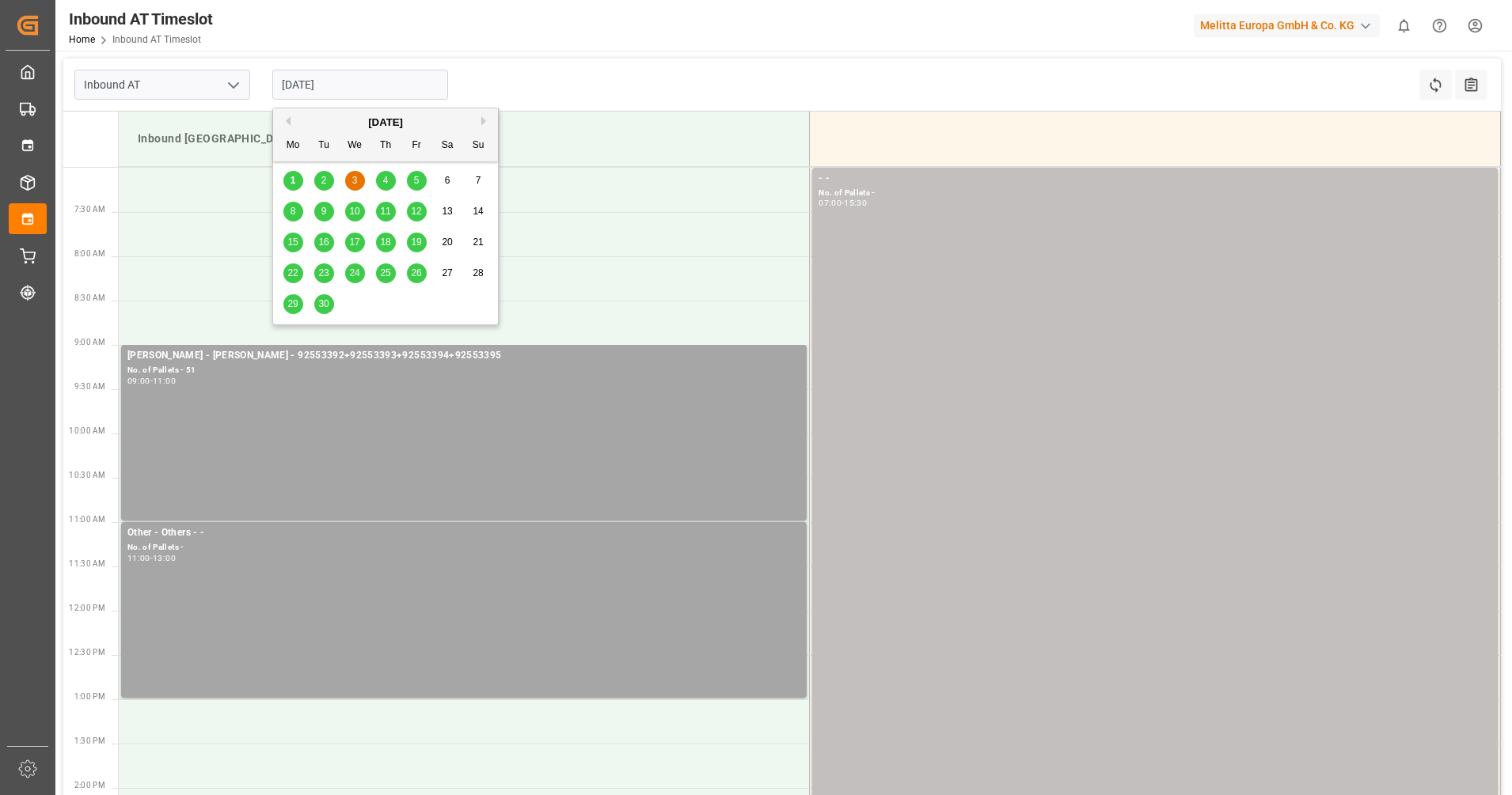
click at [347, 91] on input "[DATE]" at bounding box center [361, 85] width 176 height 30
click at [394, 182] on div "4" at bounding box center [385, 181] width 19 height 19
type input "04.09.2025"
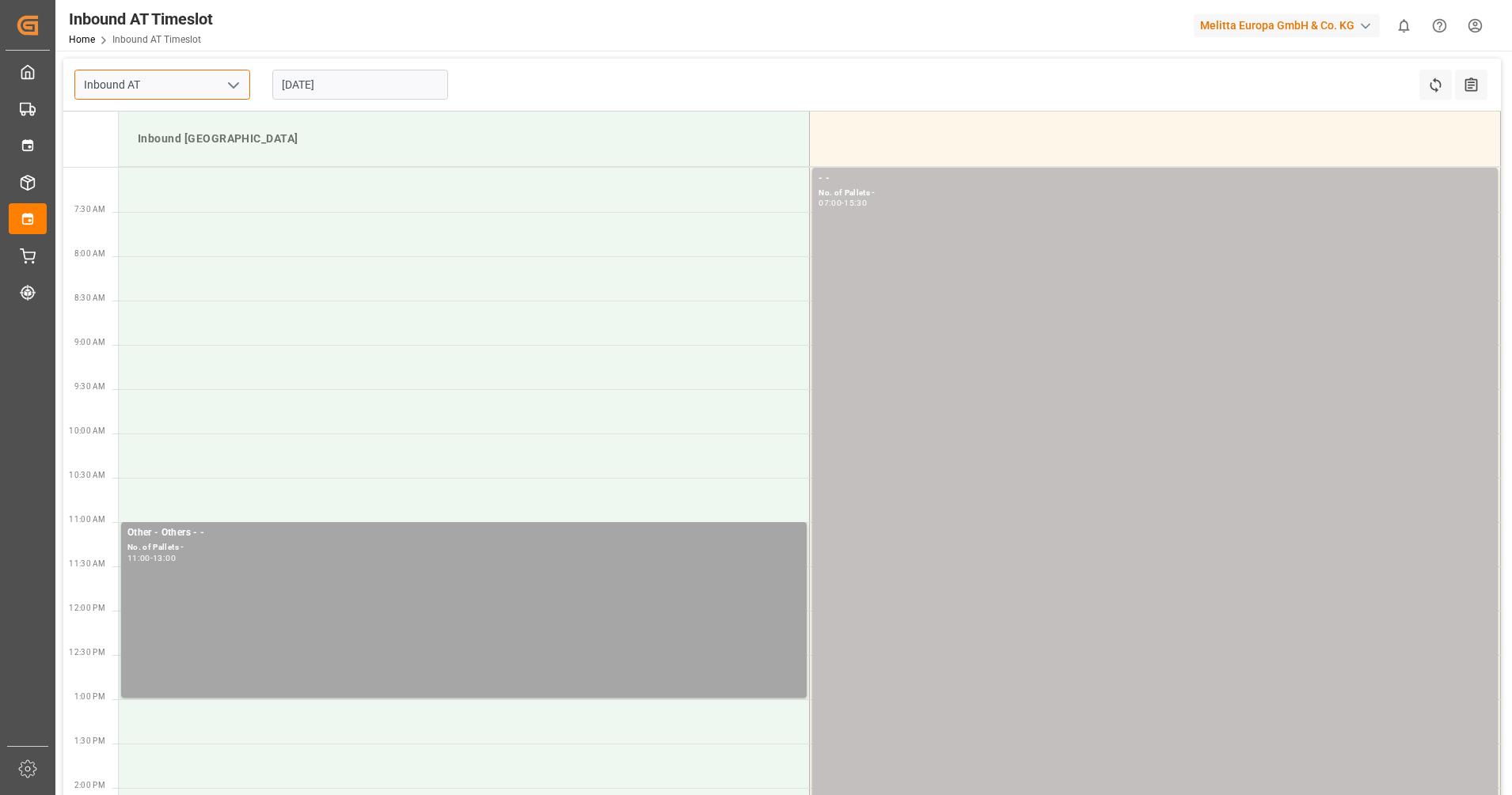
click at [174, 74] on input "Inbound AT" at bounding box center [163, 85] width 176 height 30
click at [224, 87] on button "open menu" at bounding box center [233, 85] width 24 height 25
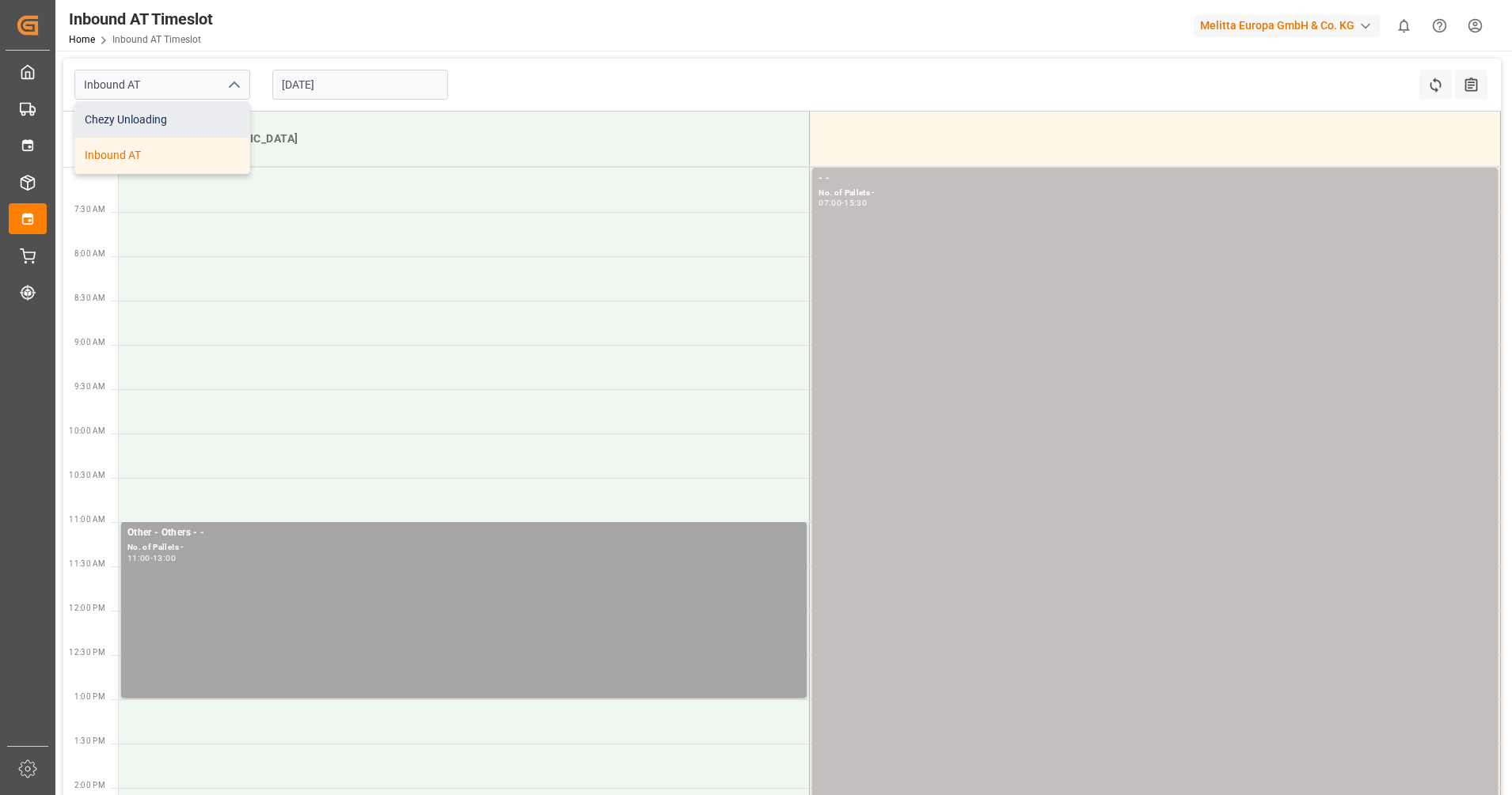
click at [188, 115] on div "Chezy Unloading" at bounding box center [163, 120] width 174 height 36
type input "Chezy Unloading"
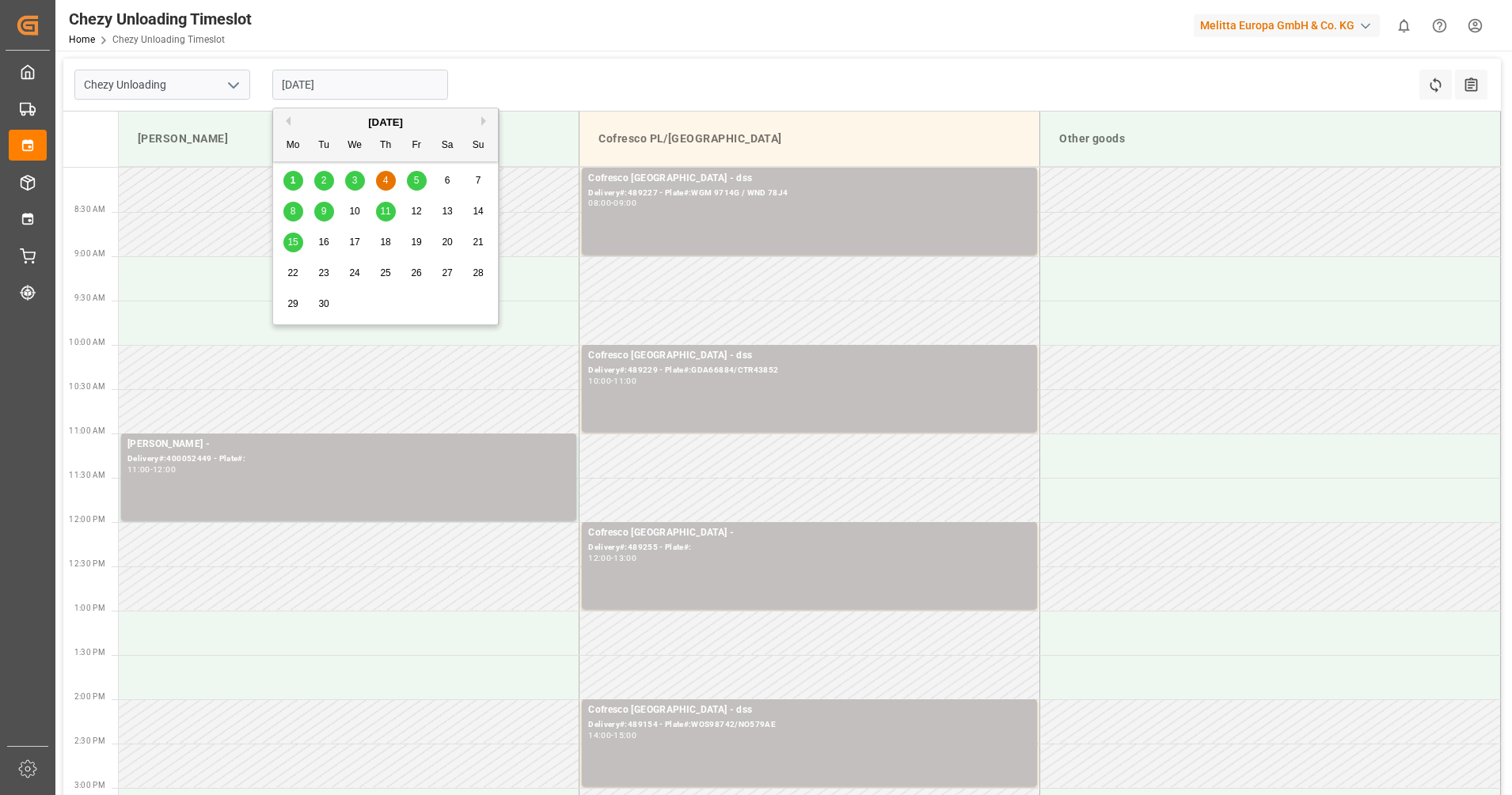
click at [350, 77] on input "04.09.2025" at bounding box center [361, 85] width 176 height 30
click at [359, 178] on div "3" at bounding box center [355, 181] width 19 height 19
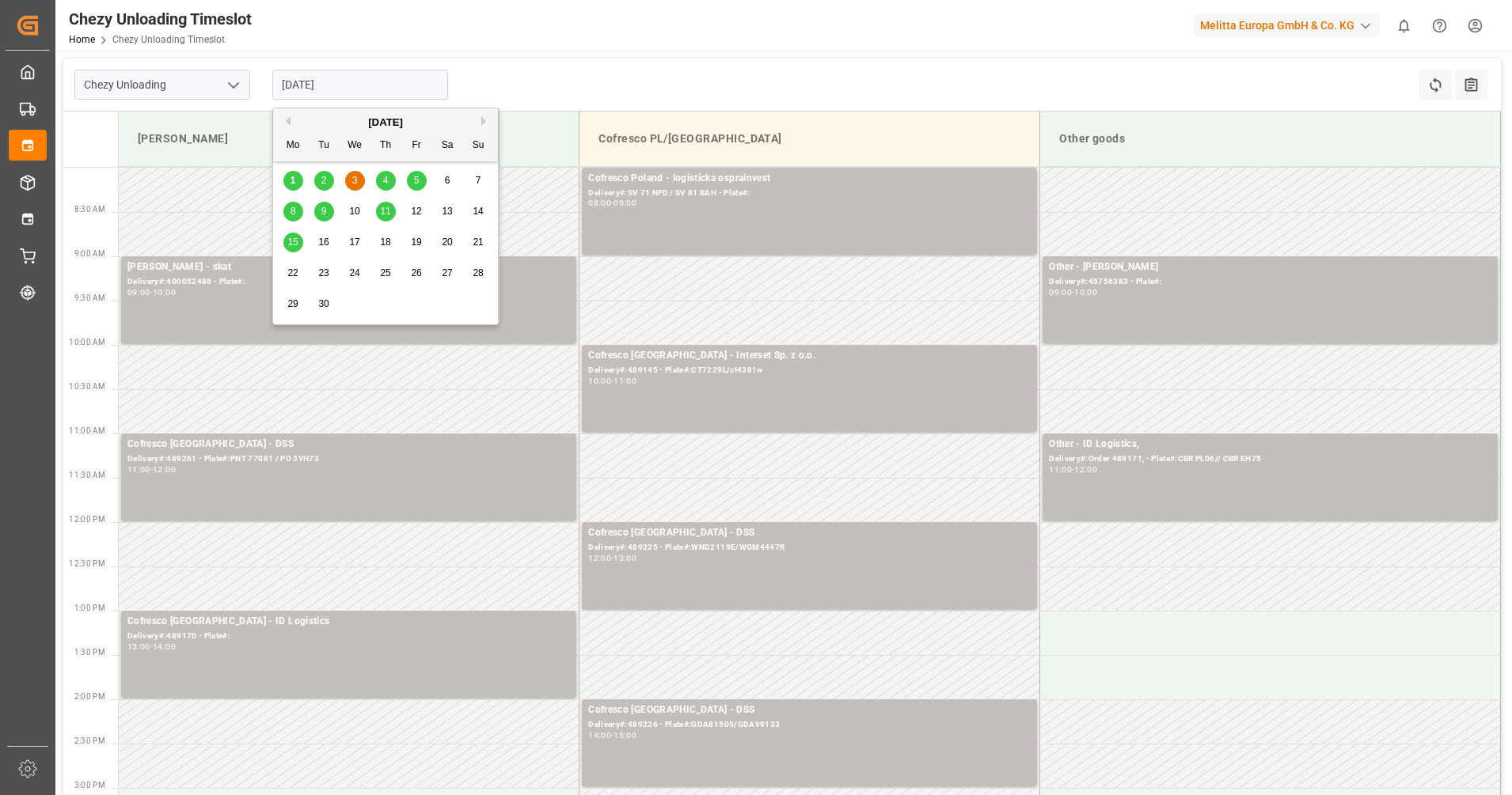
click at [359, 88] on input "[DATE]" at bounding box center [361, 85] width 176 height 30
click at [389, 183] on div "4" at bounding box center [385, 181] width 19 height 19
type input "04.09.2025"
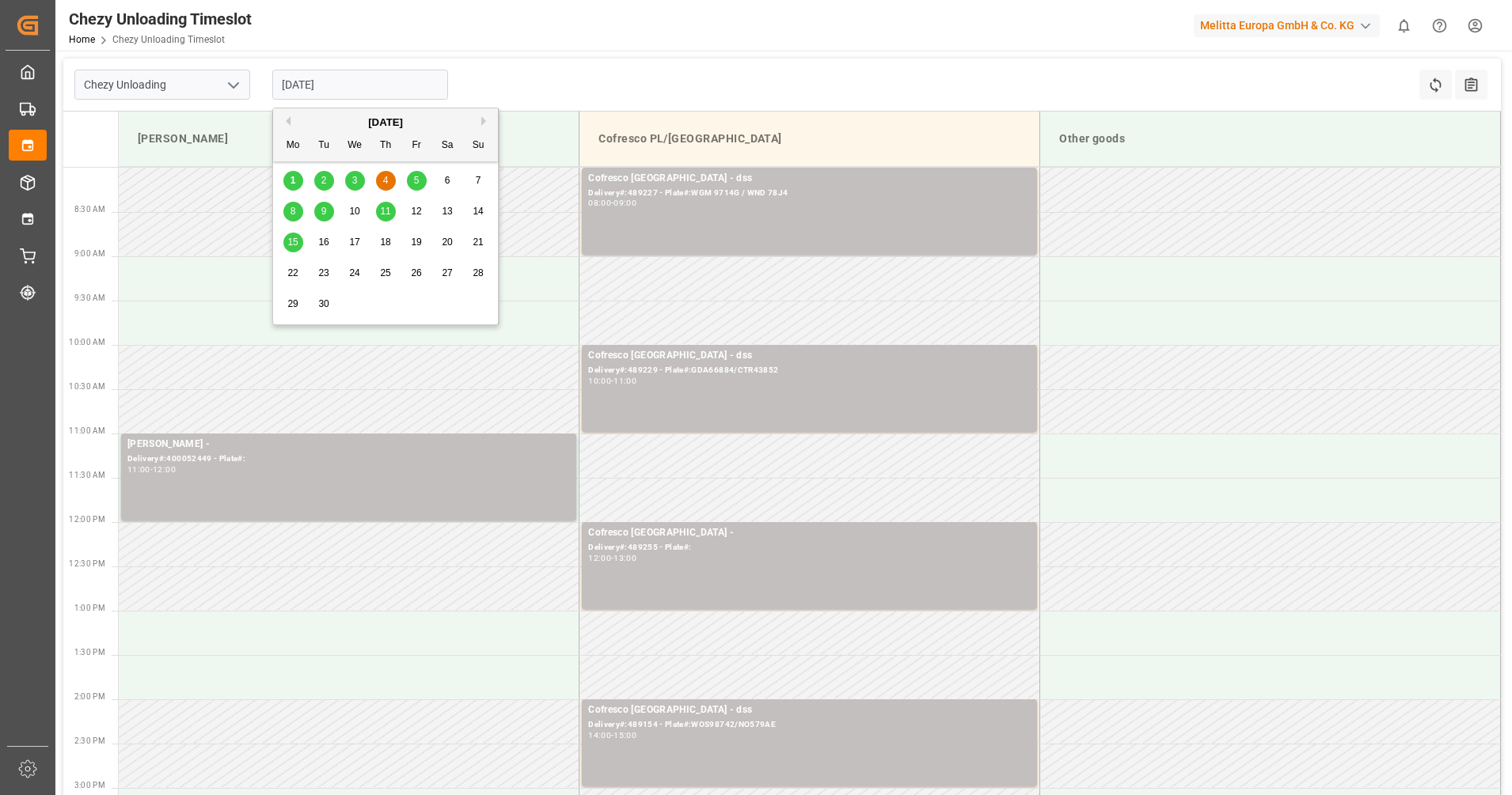
click at [368, 94] on input "04.09.2025" at bounding box center [361, 85] width 176 height 30
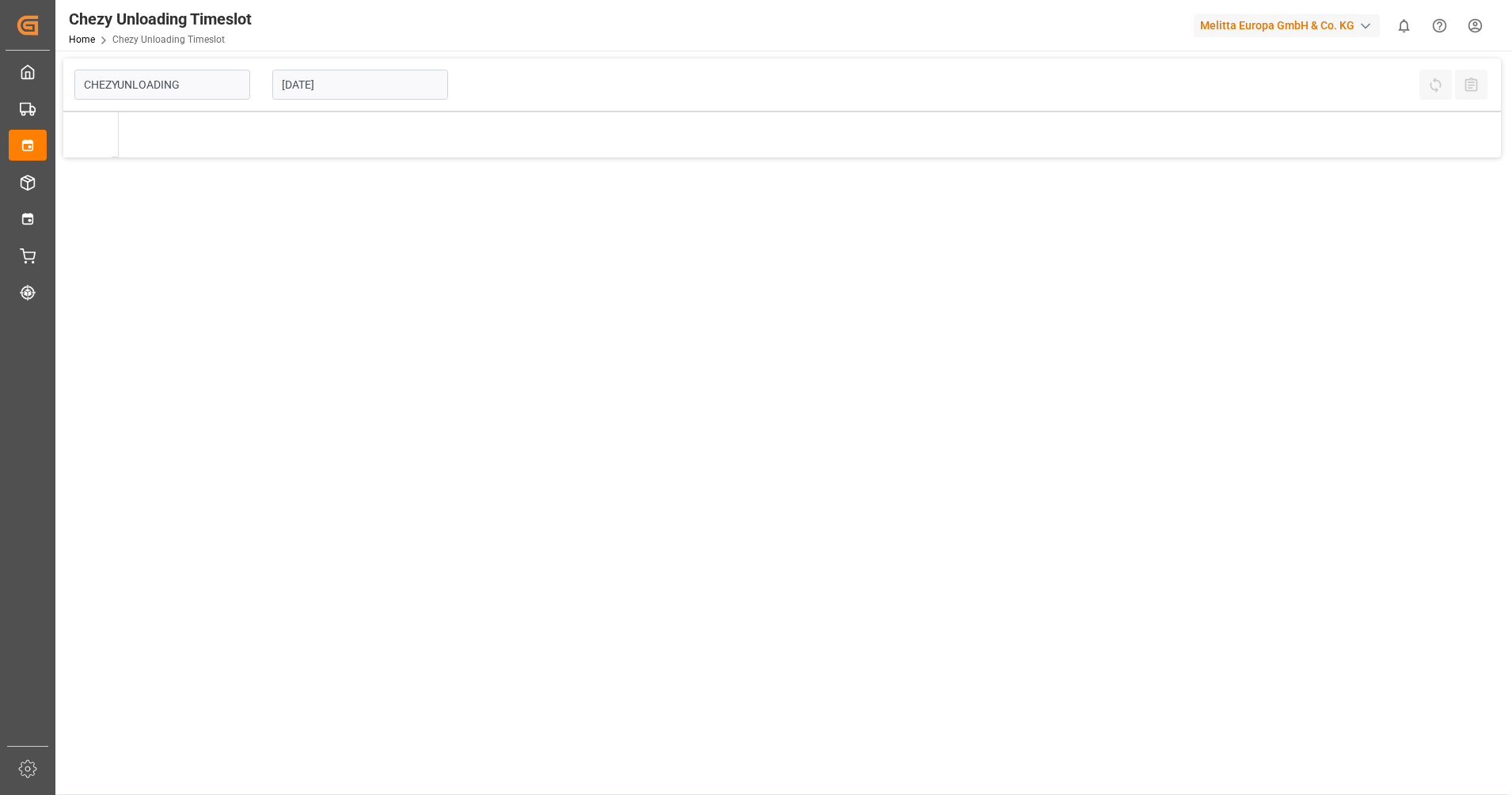
type input "Chezy Unloading"
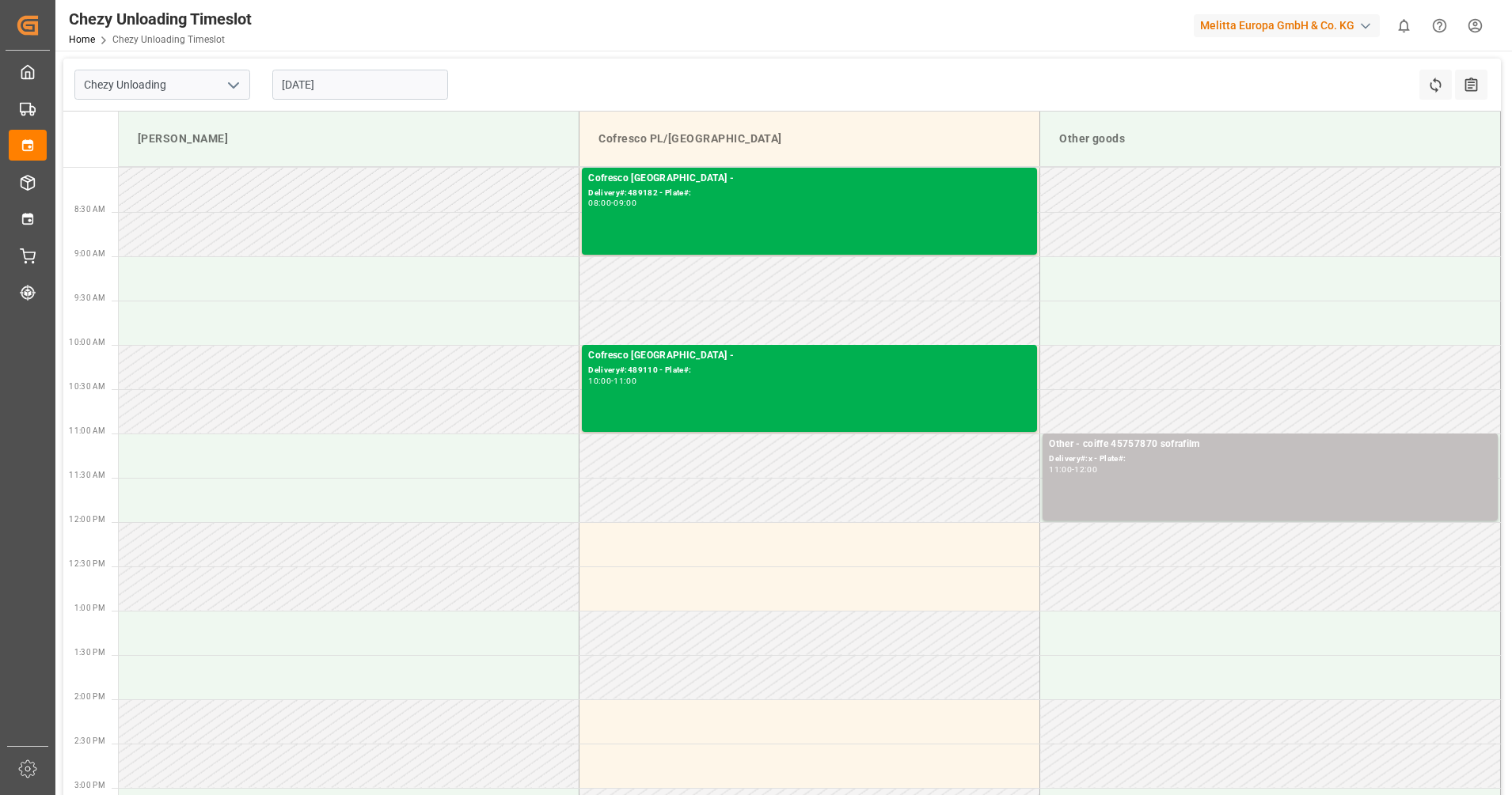
click at [360, 90] on input "[DATE]" at bounding box center [361, 85] width 176 height 30
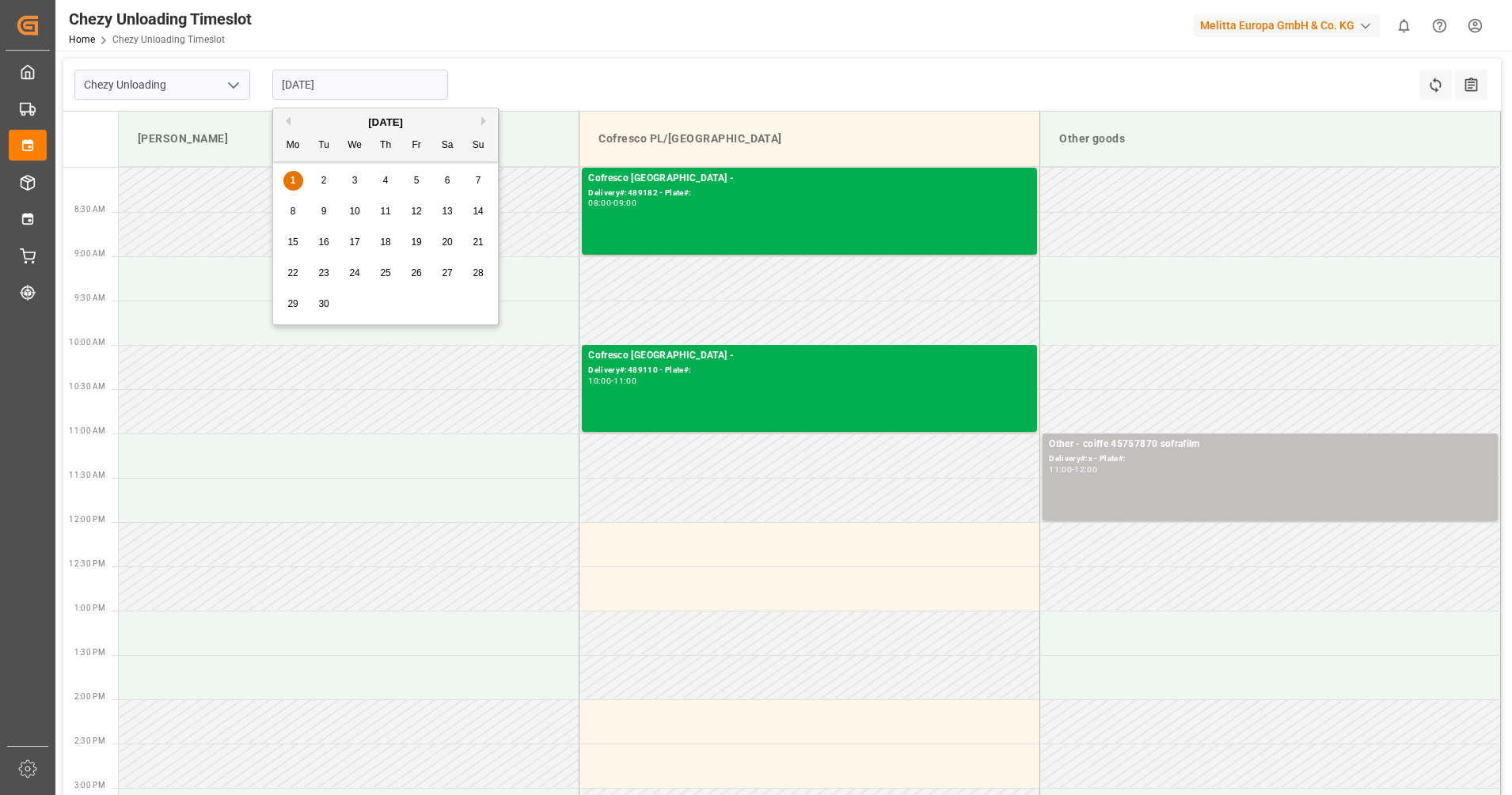
click at [355, 168] on div "1 2 3 4 5 6 7" at bounding box center [385, 180] width 216 height 30
click at [351, 174] on div "3" at bounding box center [355, 181] width 19 height 19
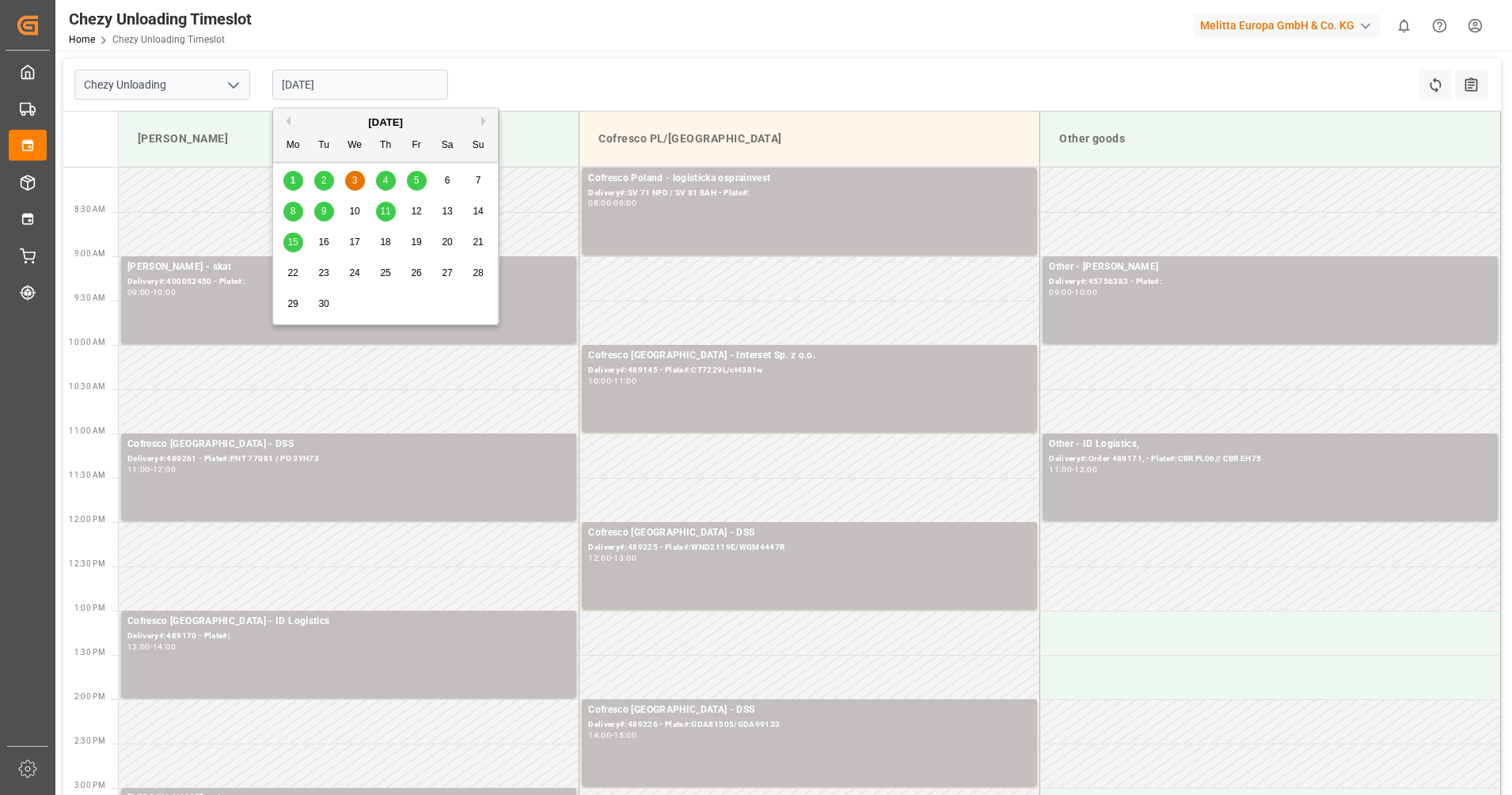
click at [332, 88] on input "[DATE]" at bounding box center [361, 85] width 176 height 30
click at [320, 181] on div "2" at bounding box center [324, 181] width 19 height 19
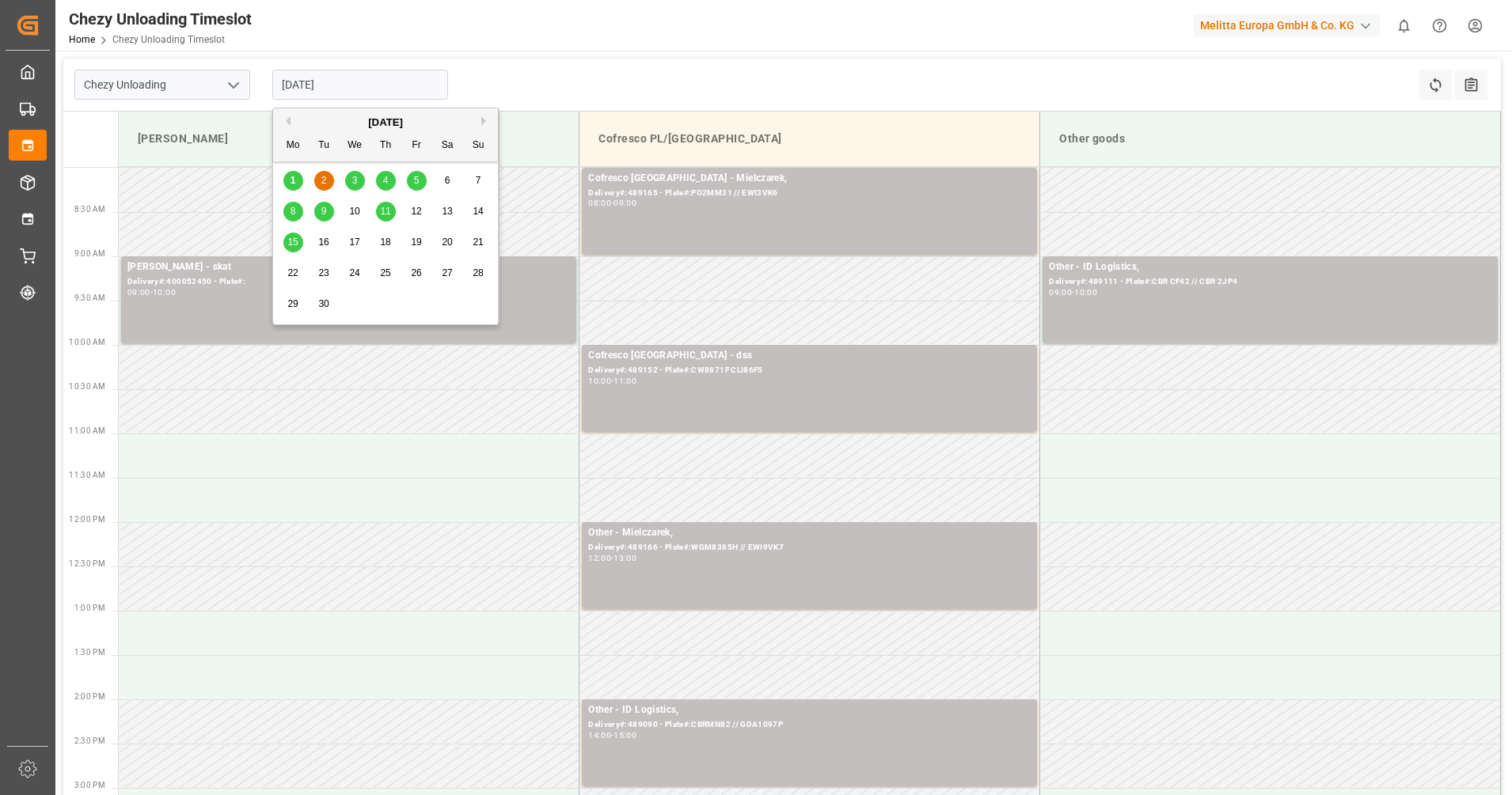
click at [390, 81] on input "02.09.2025" at bounding box center [361, 85] width 176 height 30
click at [350, 186] on div "3" at bounding box center [355, 181] width 19 height 19
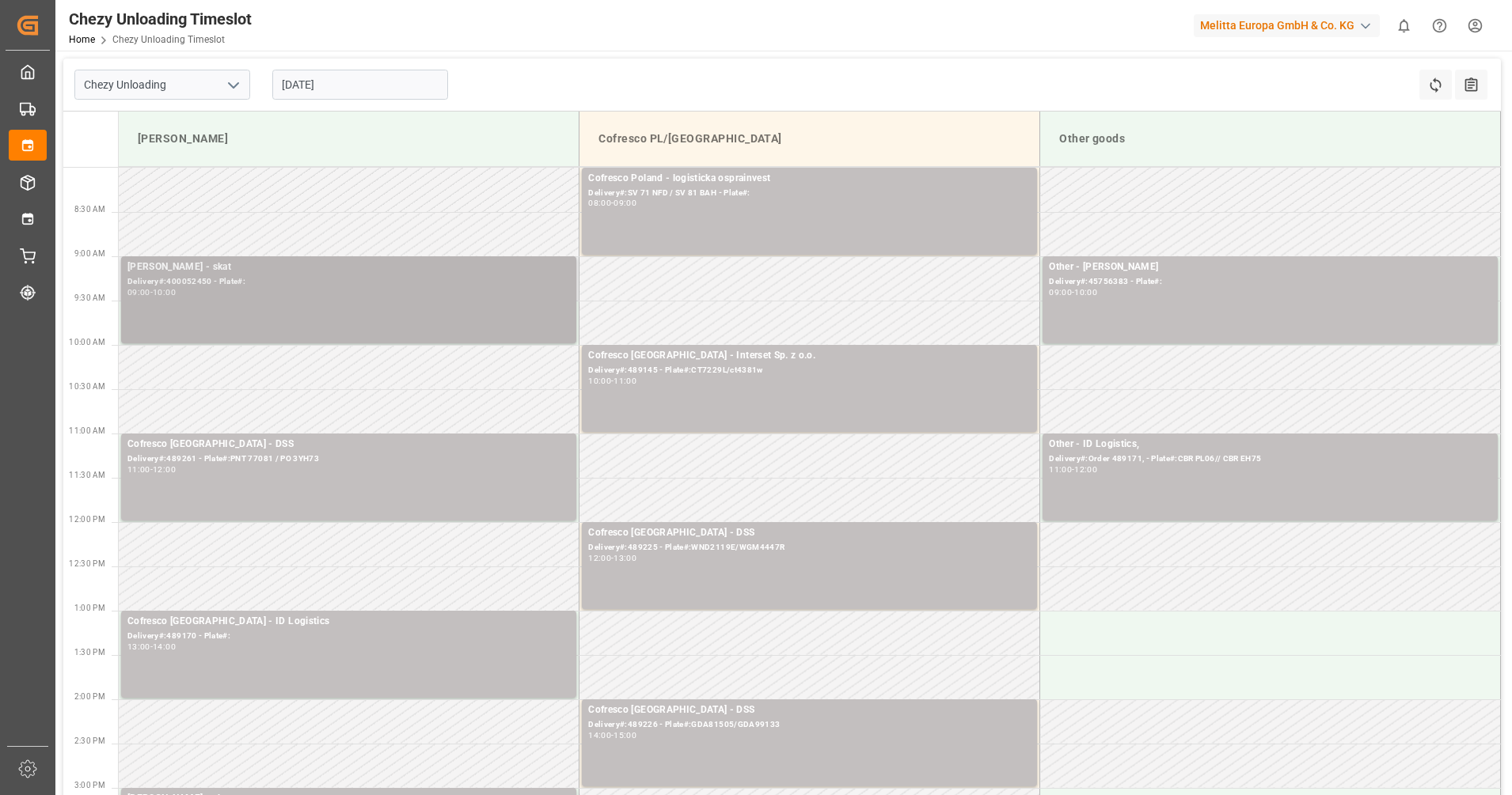
click at [334, 315] on div "Melitta Minden - skat Delivery#:400052450 - Plate#: 09:00 - 10:00" at bounding box center [348, 300] width 443 height 80
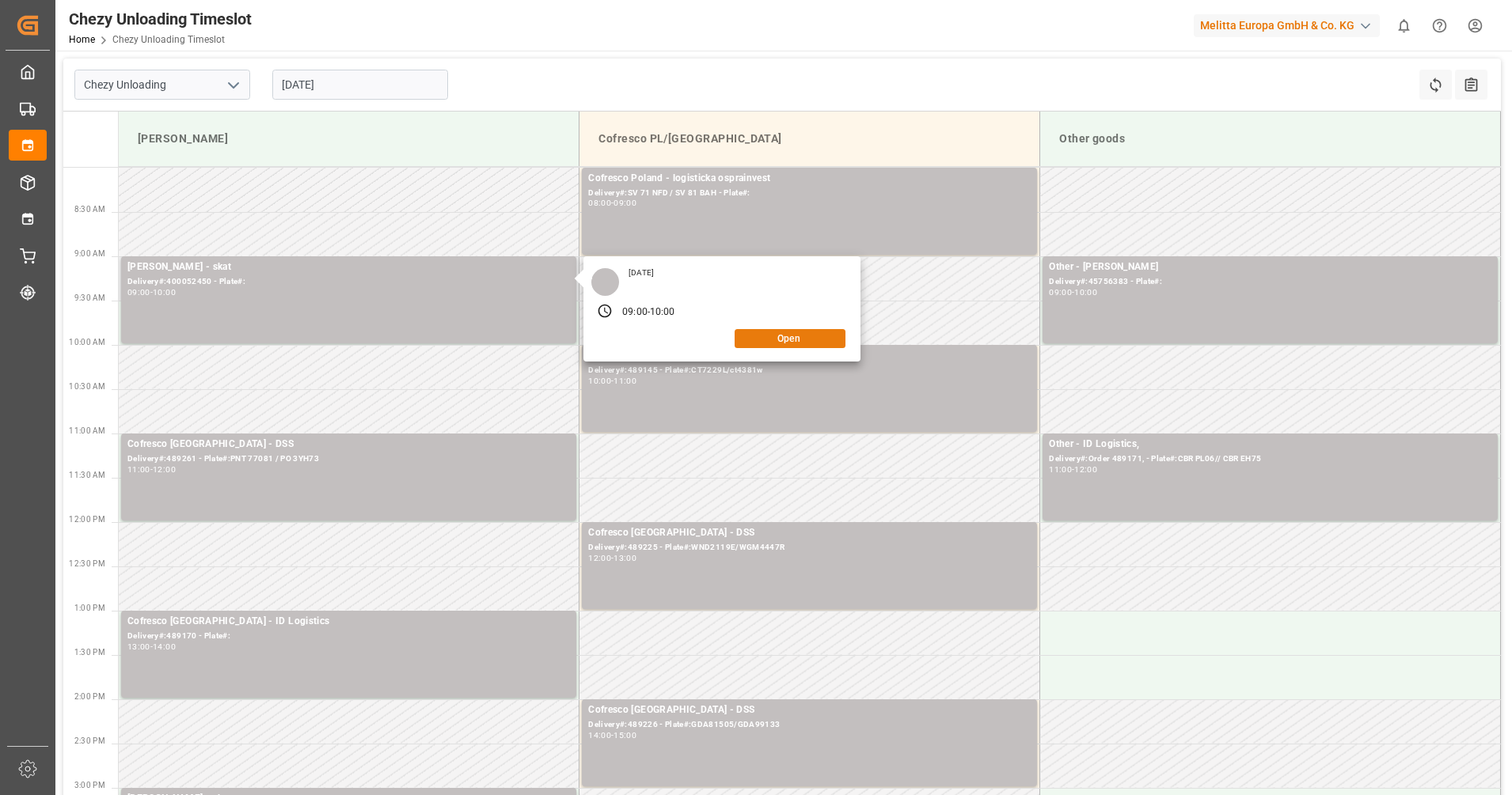
click at [813, 342] on button "Open" at bounding box center [789, 339] width 111 height 19
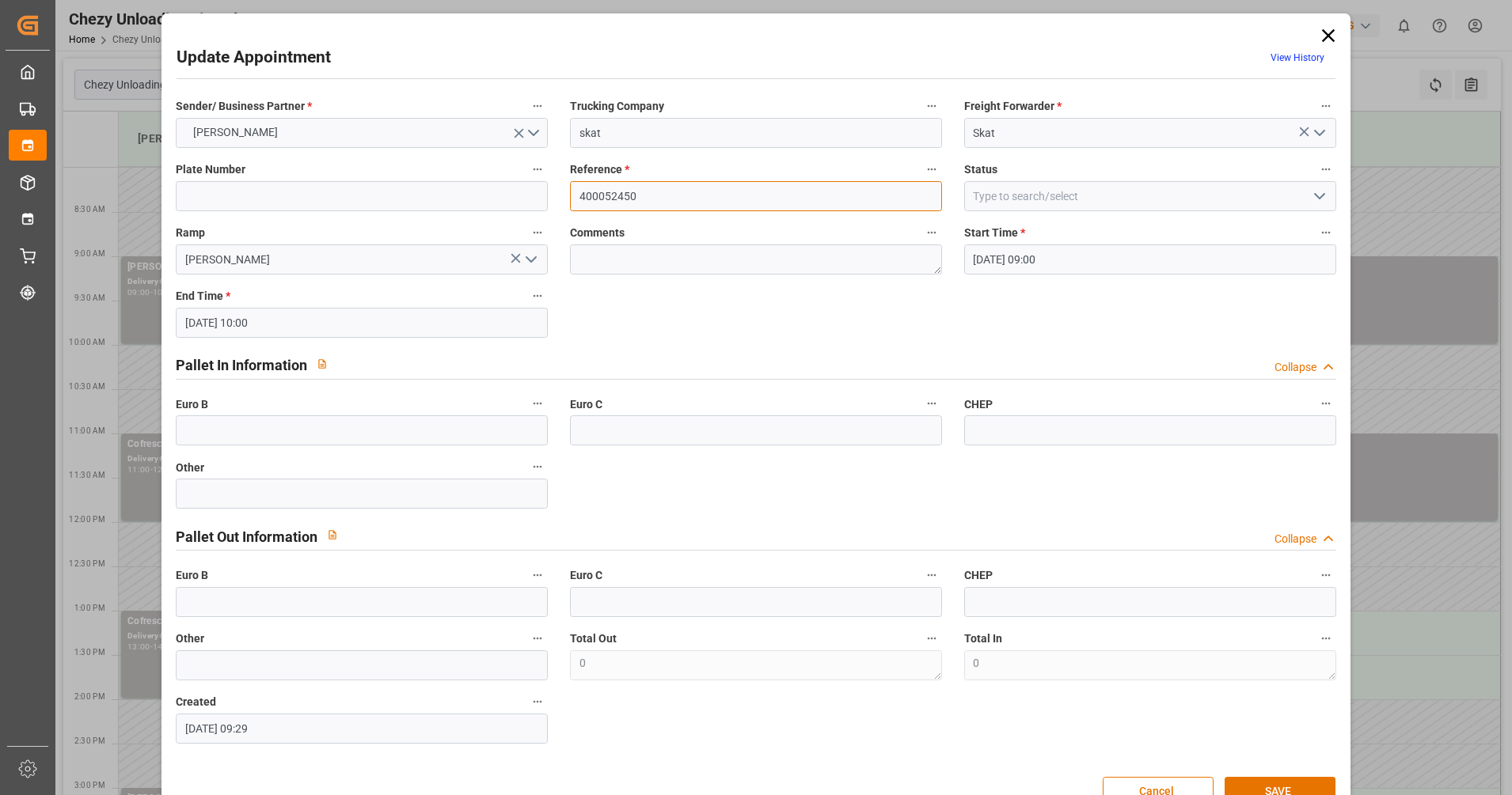
drag, startPoint x: 759, startPoint y: 199, endPoint x: 496, endPoint y: 212, distance: 263.3
click at [496, 212] on div "Sender/ Business Partner * MELITTA MINDEN Trucking Company skat Freight Forward…" at bounding box center [756, 420] width 1182 height 660
click at [1323, 40] on icon at bounding box center [1328, 36] width 22 height 22
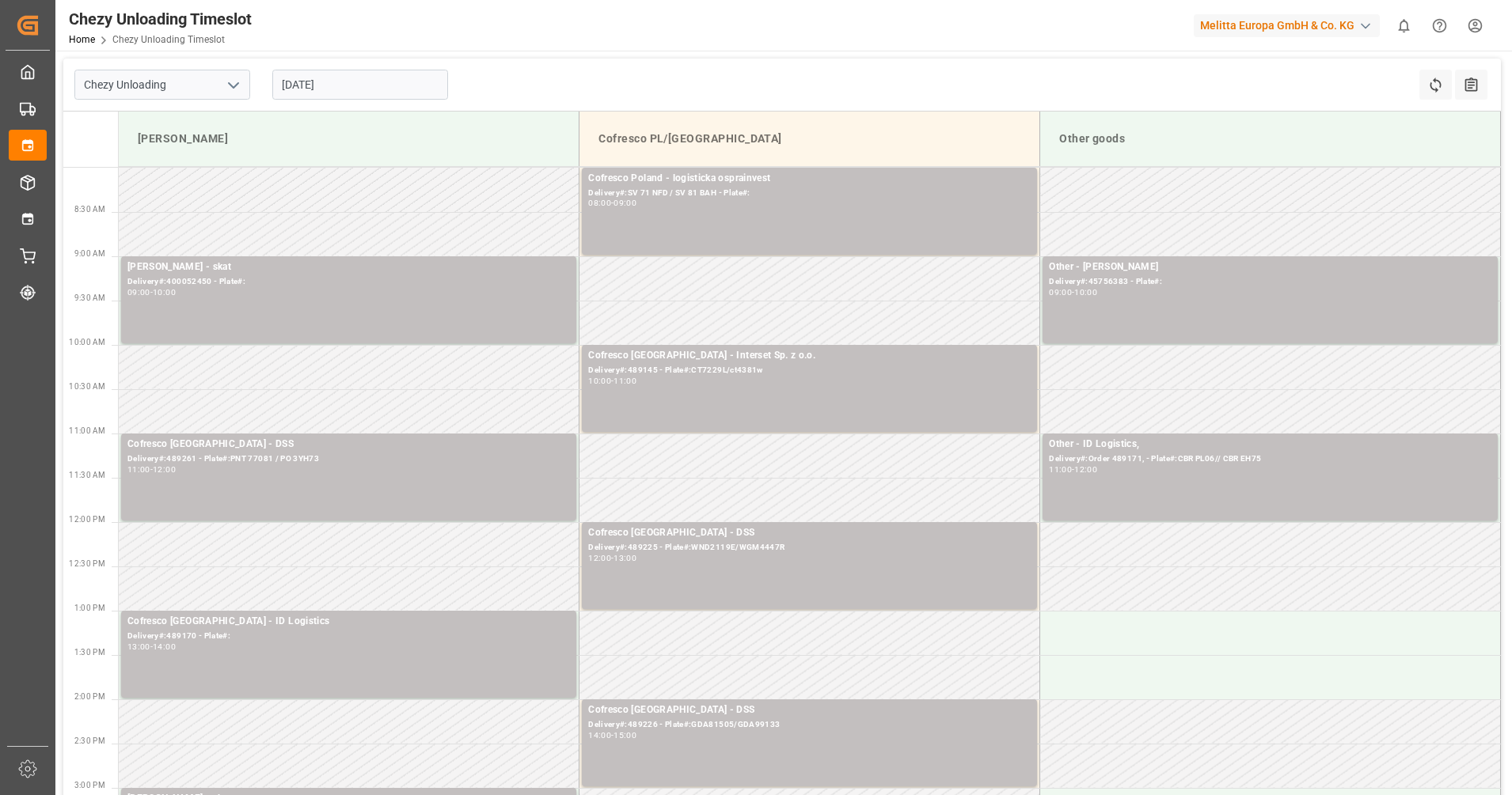
click at [344, 79] on input "[DATE]" at bounding box center [361, 85] width 176 height 30
click at [500, 79] on div "Chezy Unloading 03.09.2025 Refresh Time Slots All Audits" at bounding box center [783, 85] width 1438 height 53
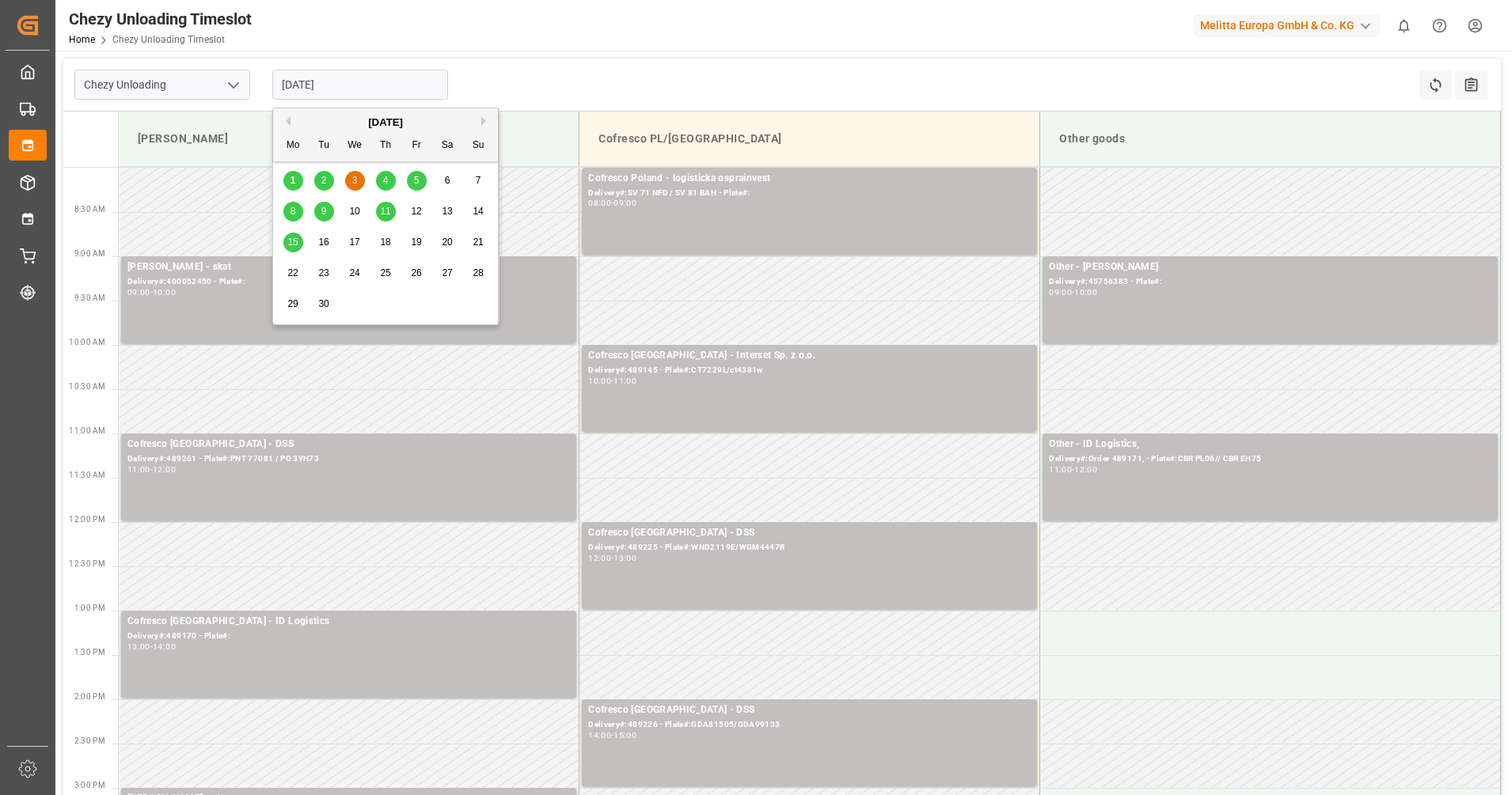
click at [360, 86] on input "[DATE]" at bounding box center [361, 85] width 176 height 30
click at [324, 174] on div "2" at bounding box center [324, 181] width 19 height 19
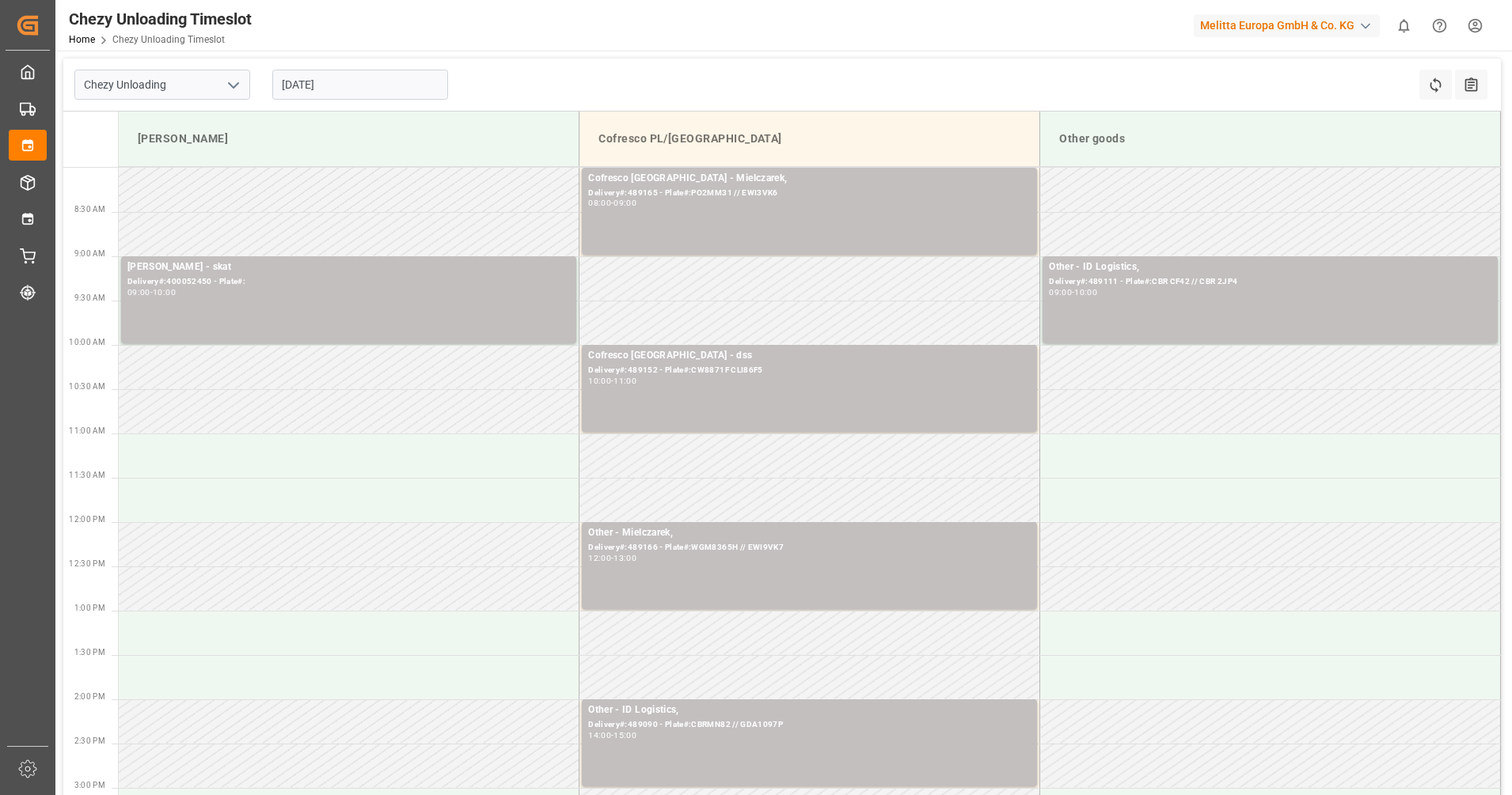
click at [368, 90] on input "02.09.2025" at bounding box center [361, 85] width 176 height 30
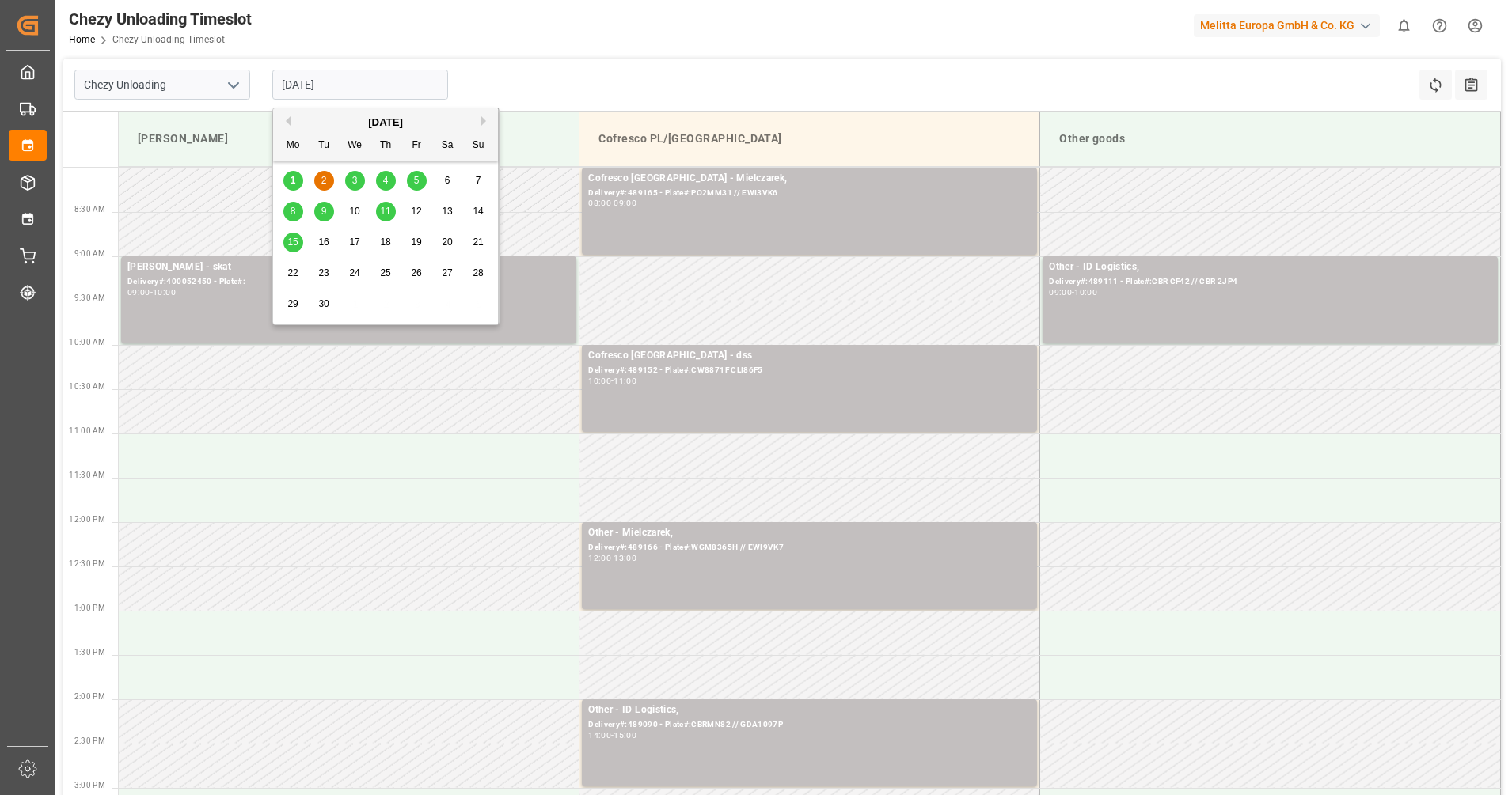
click at [349, 177] on div "3" at bounding box center [355, 181] width 19 height 19
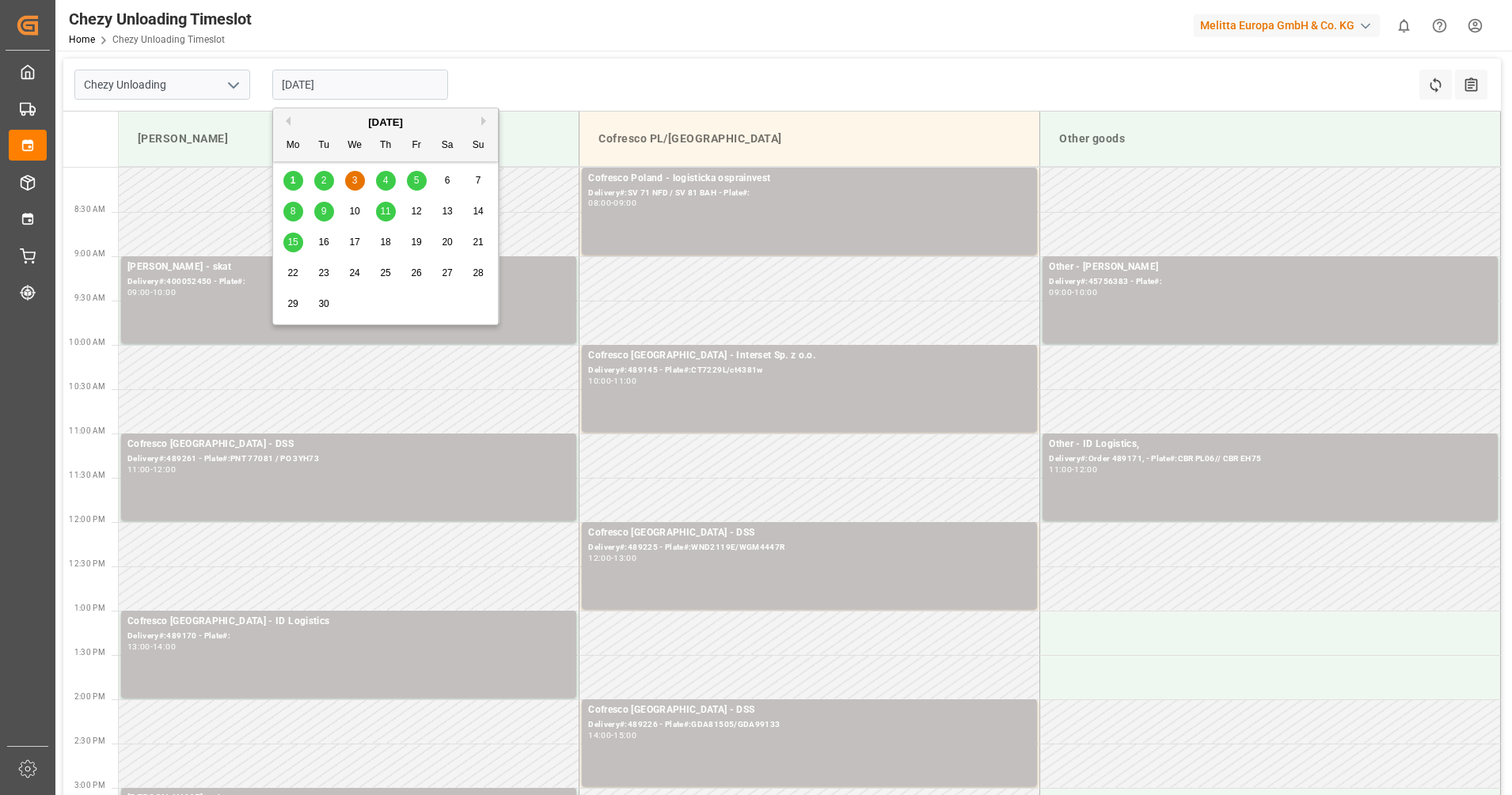
click at [344, 80] on input "[DATE]" at bounding box center [361, 85] width 176 height 30
click at [351, 179] on div "3" at bounding box center [355, 181] width 19 height 19
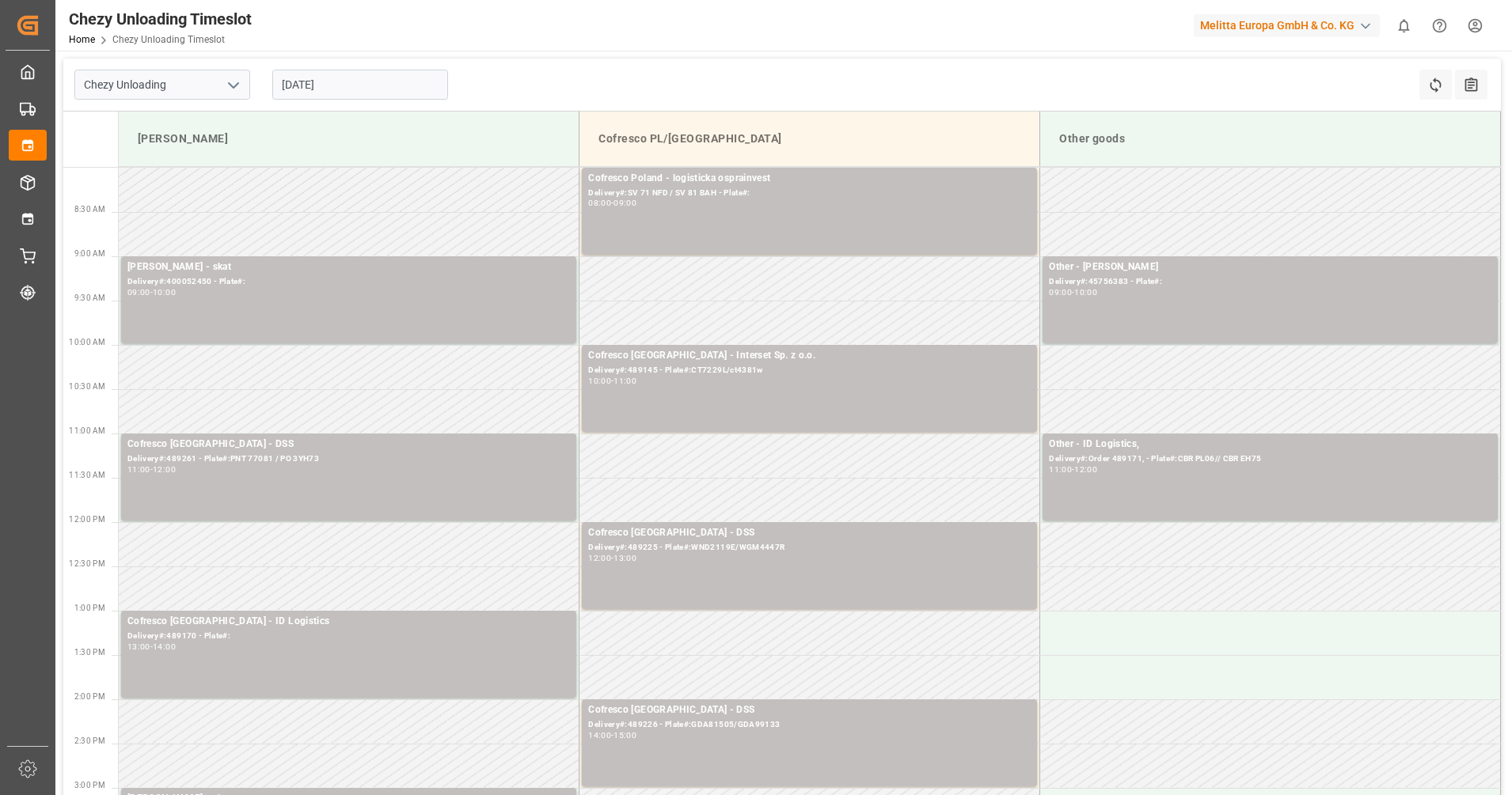
click at [401, 96] on input "[DATE]" at bounding box center [361, 85] width 176 height 30
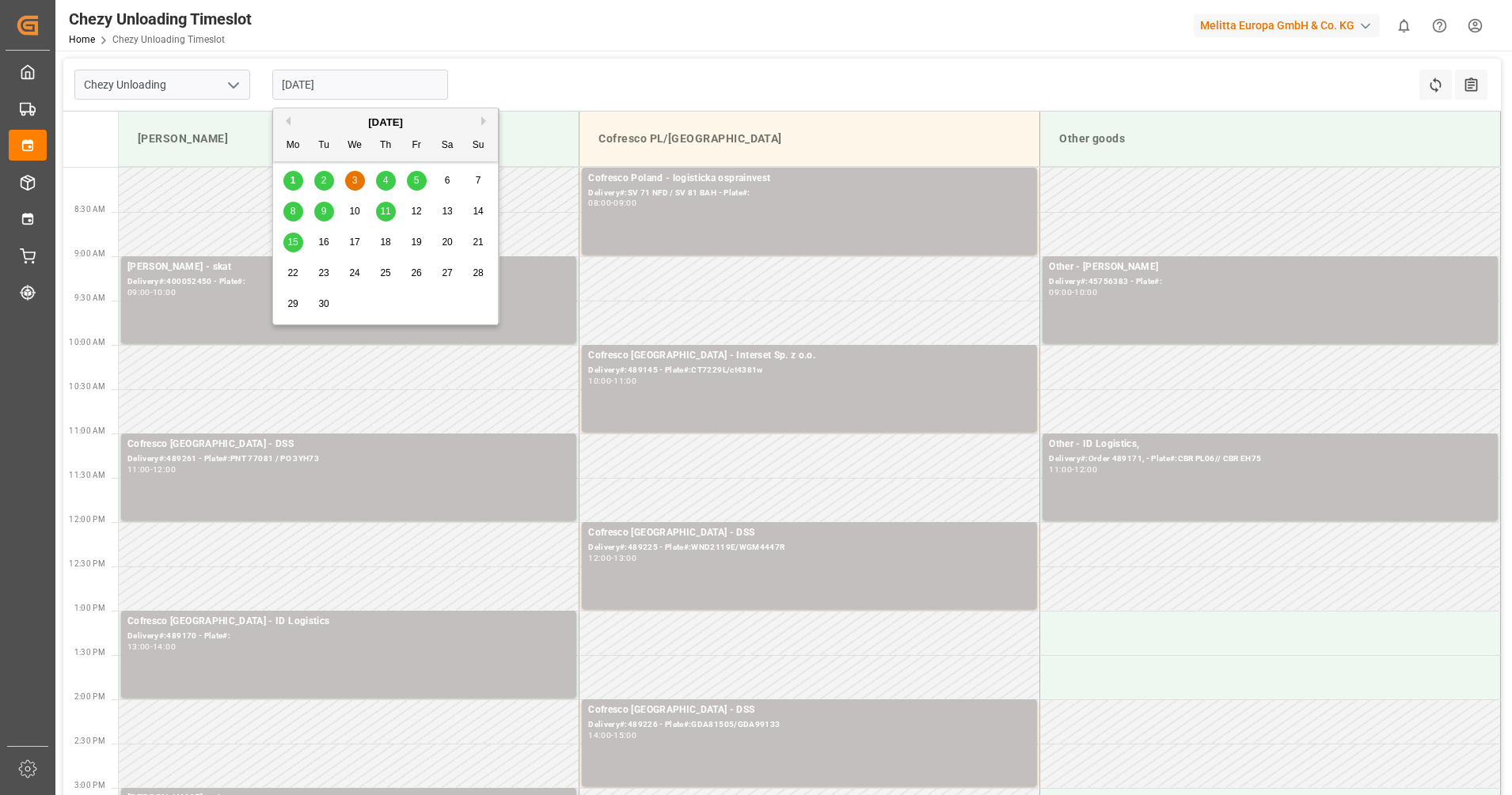
click at [327, 179] on div "2" at bounding box center [324, 181] width 19 height 19
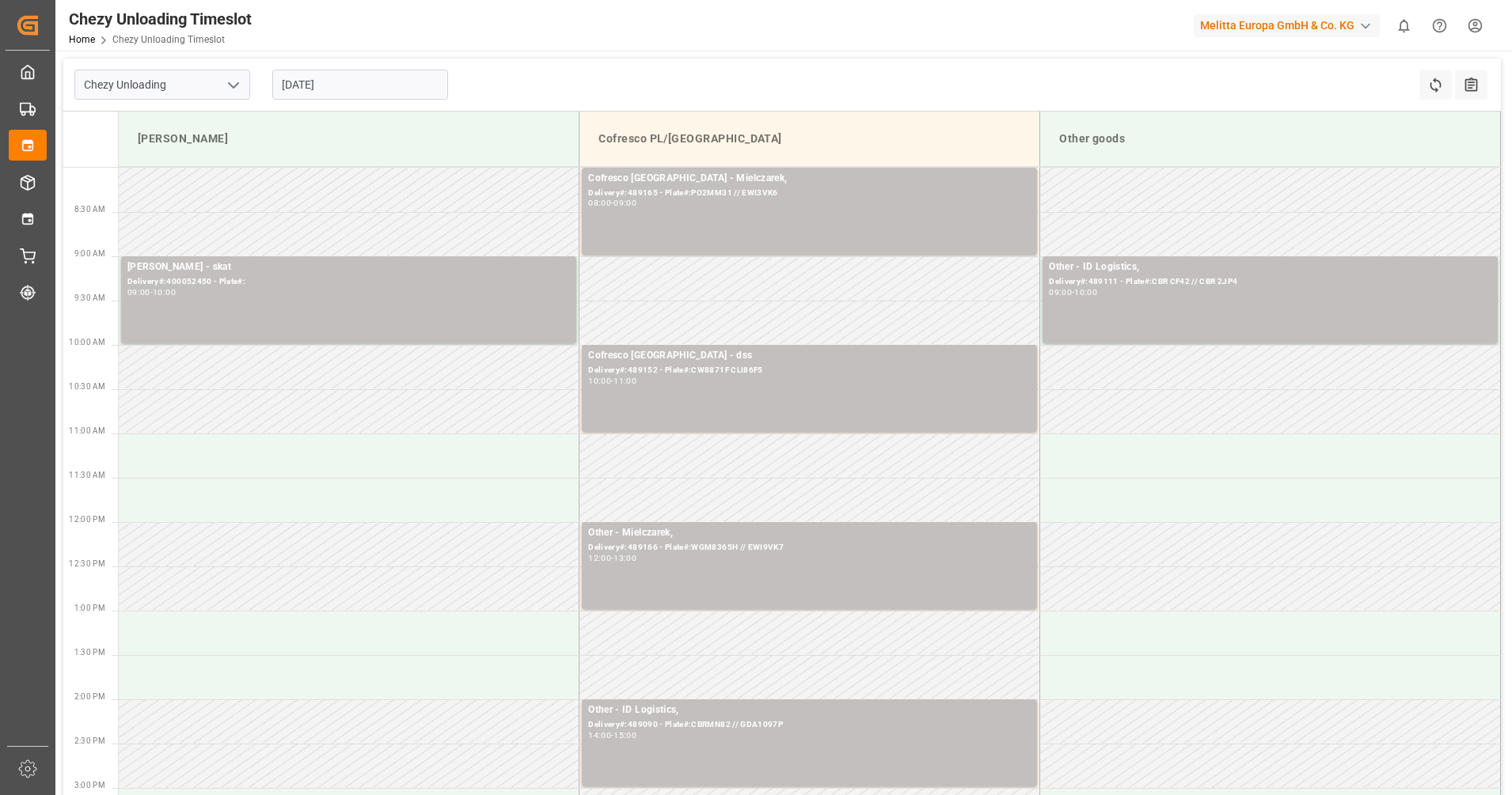
click at [351, 80] on input "02.09.2025" at bounding box center [361, 85] width 176 height 30
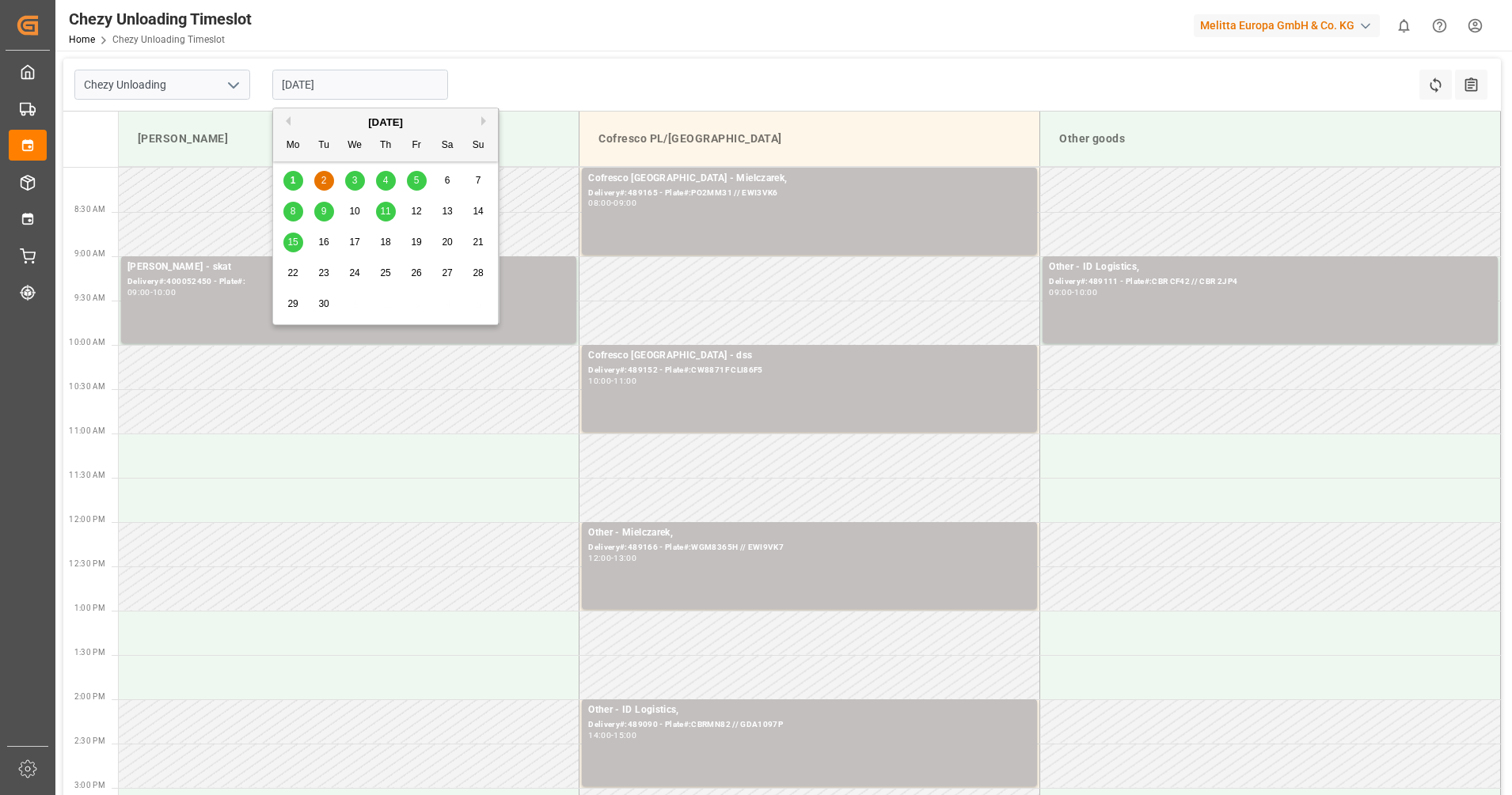
click at [353, 184] on span "3" at bounding box center [355, 180] width 6 height 11
type input "[DATE]"
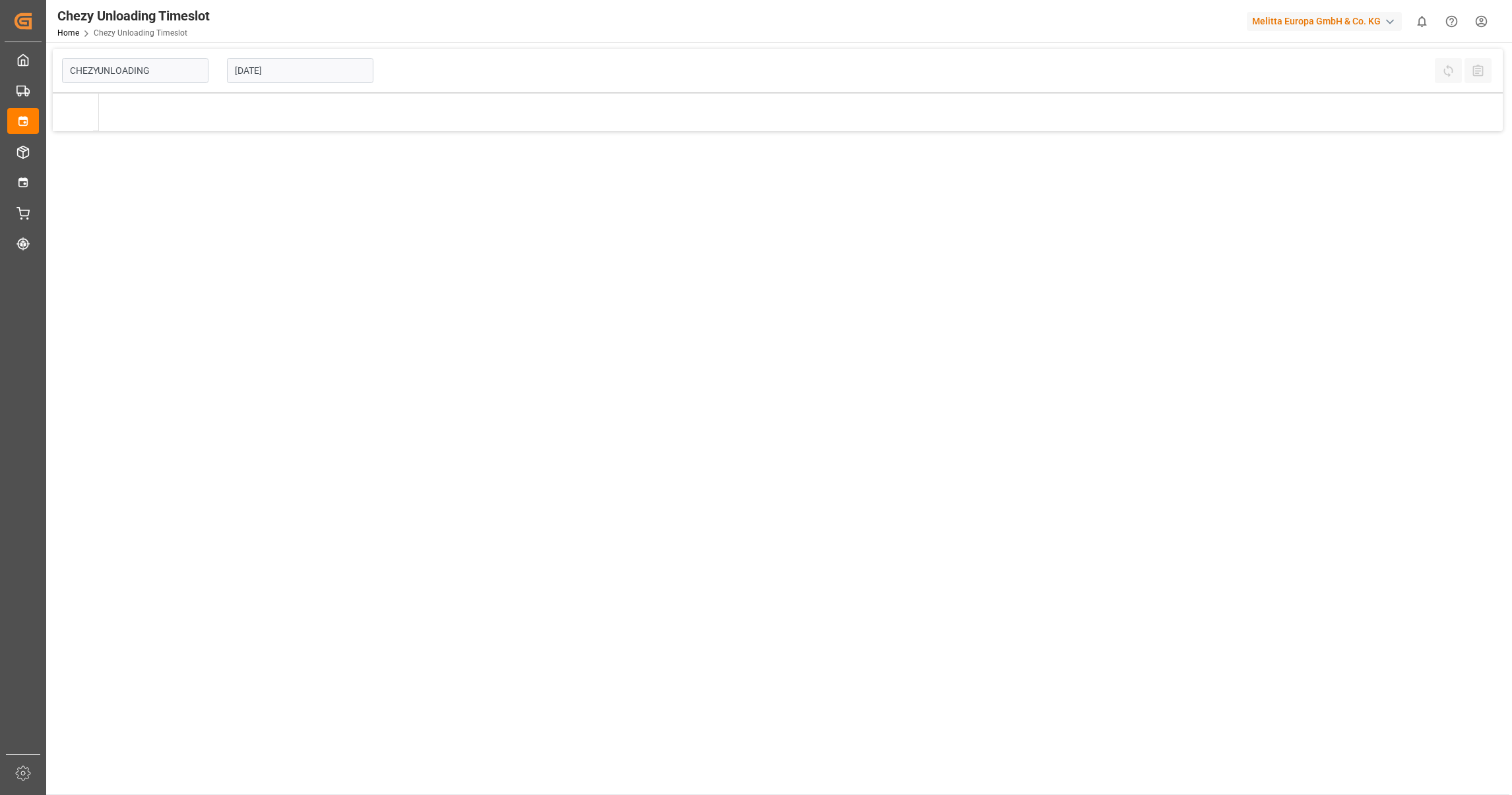
type input "Chezy Unloading"
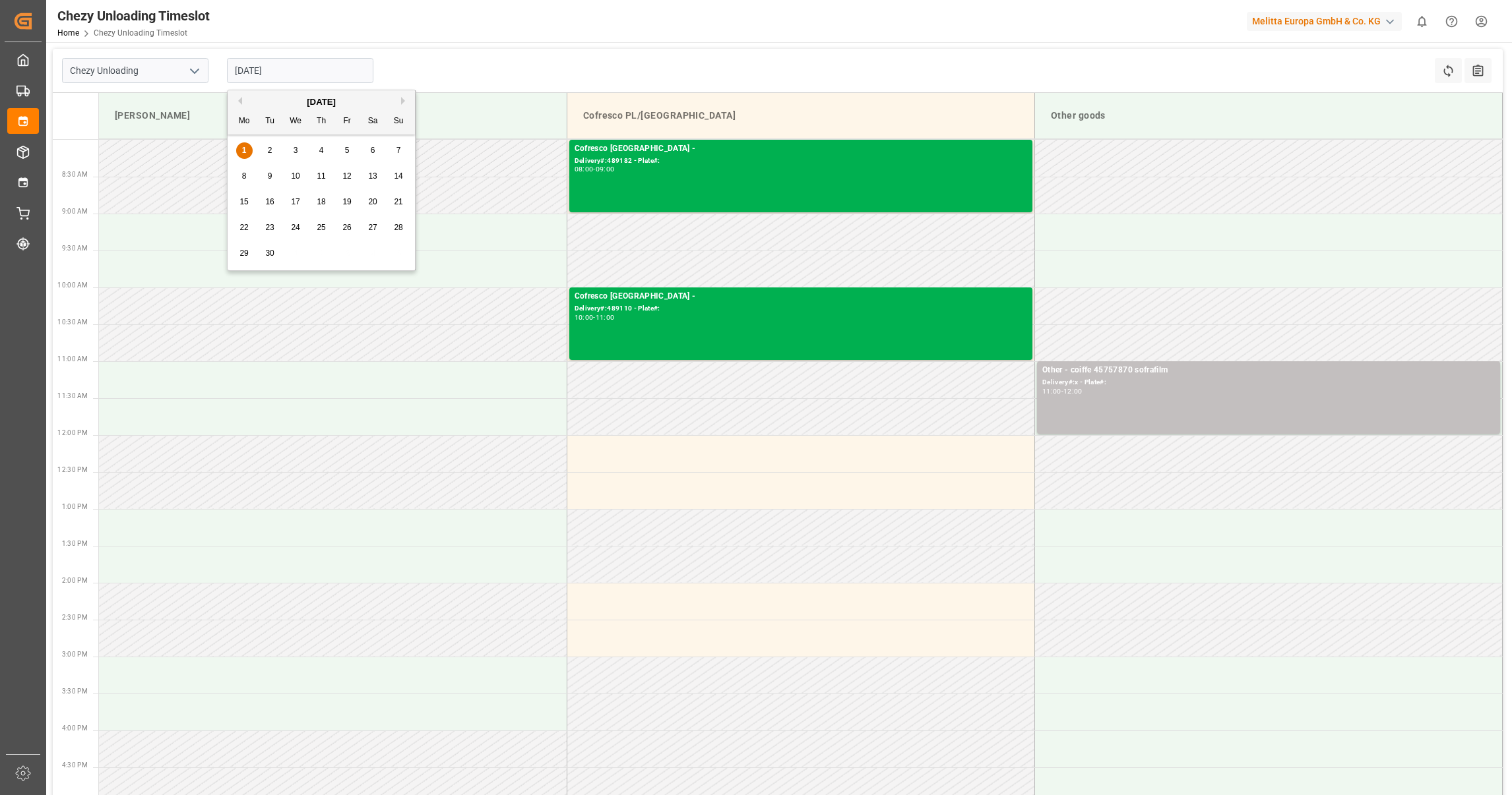
click at [323, 66] on input "[DATE]" at bounding box center [301, 71] width 147 height 25
click at [300, 156] on div "3" at bounding box center [296, 151] width 16 height 16
type input "[DATE]"
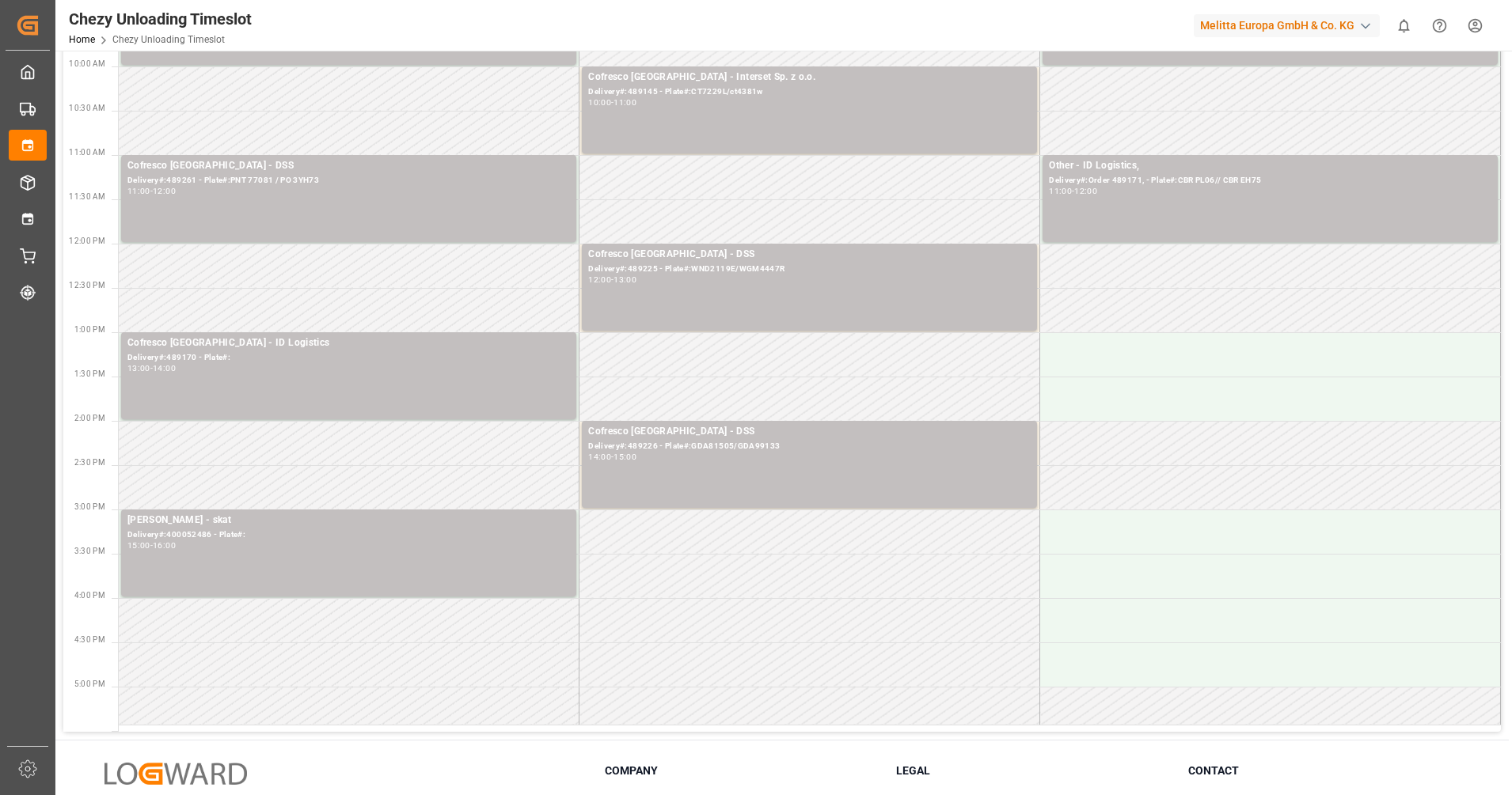
scroll to position [297, 0]
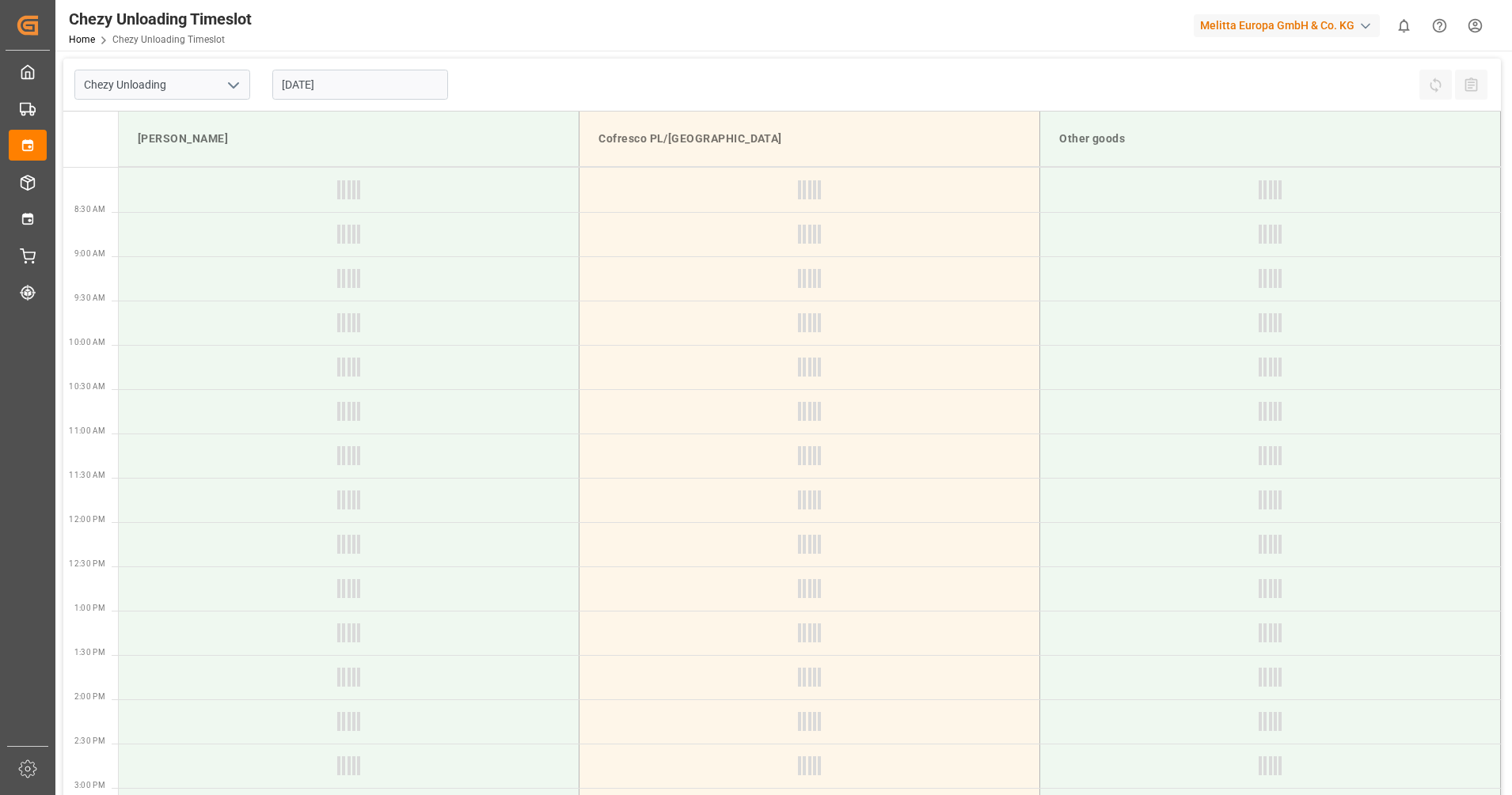
type input "Chezy Unloading"
click at [324, 84] on input "[DATE]" at bounding box center [361, 85] width 176 height 30
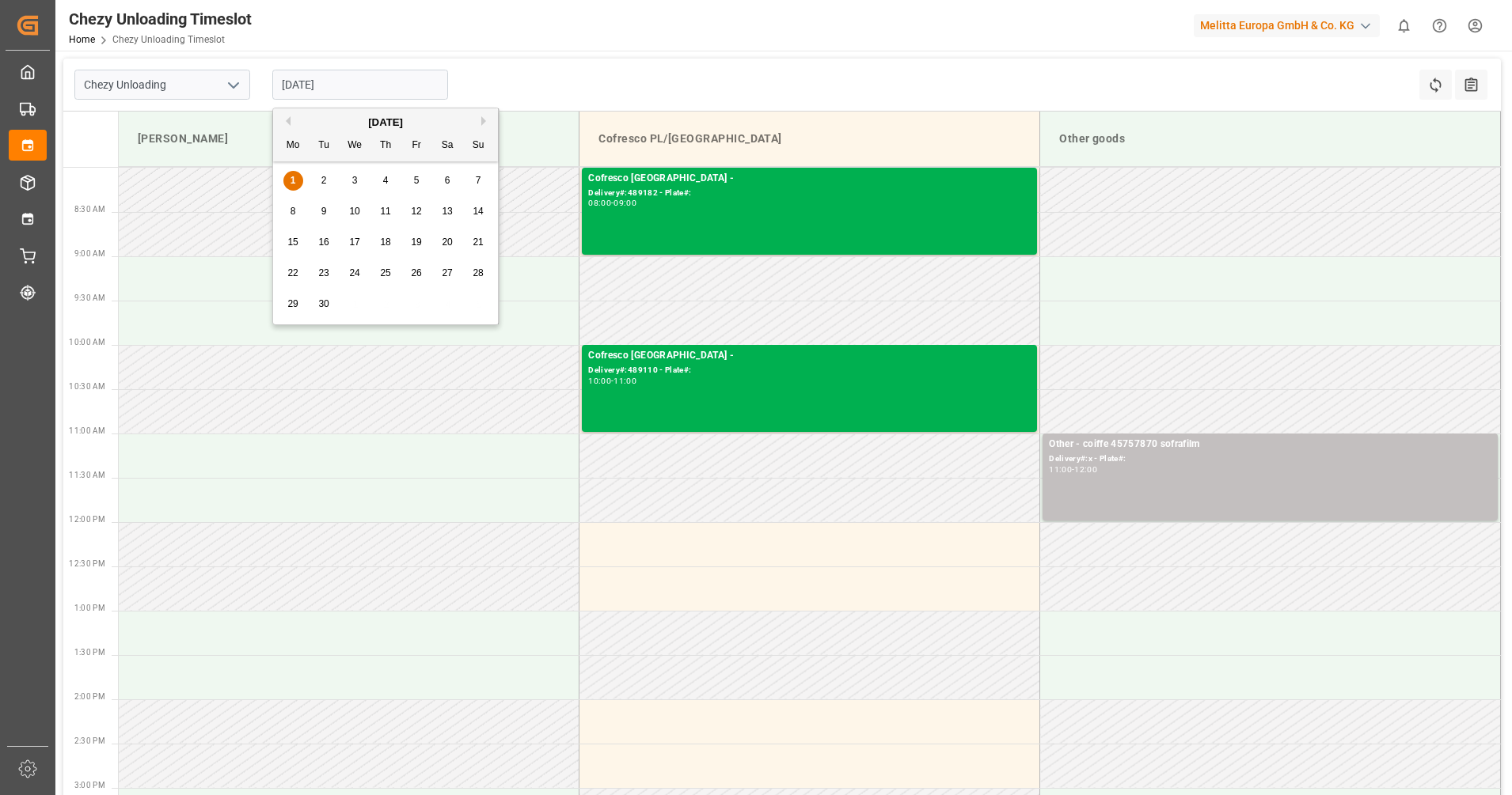
click at [359, 179] on div "3" at bounding box center [355, 181] width 19 height 19
type input "[DATE]"
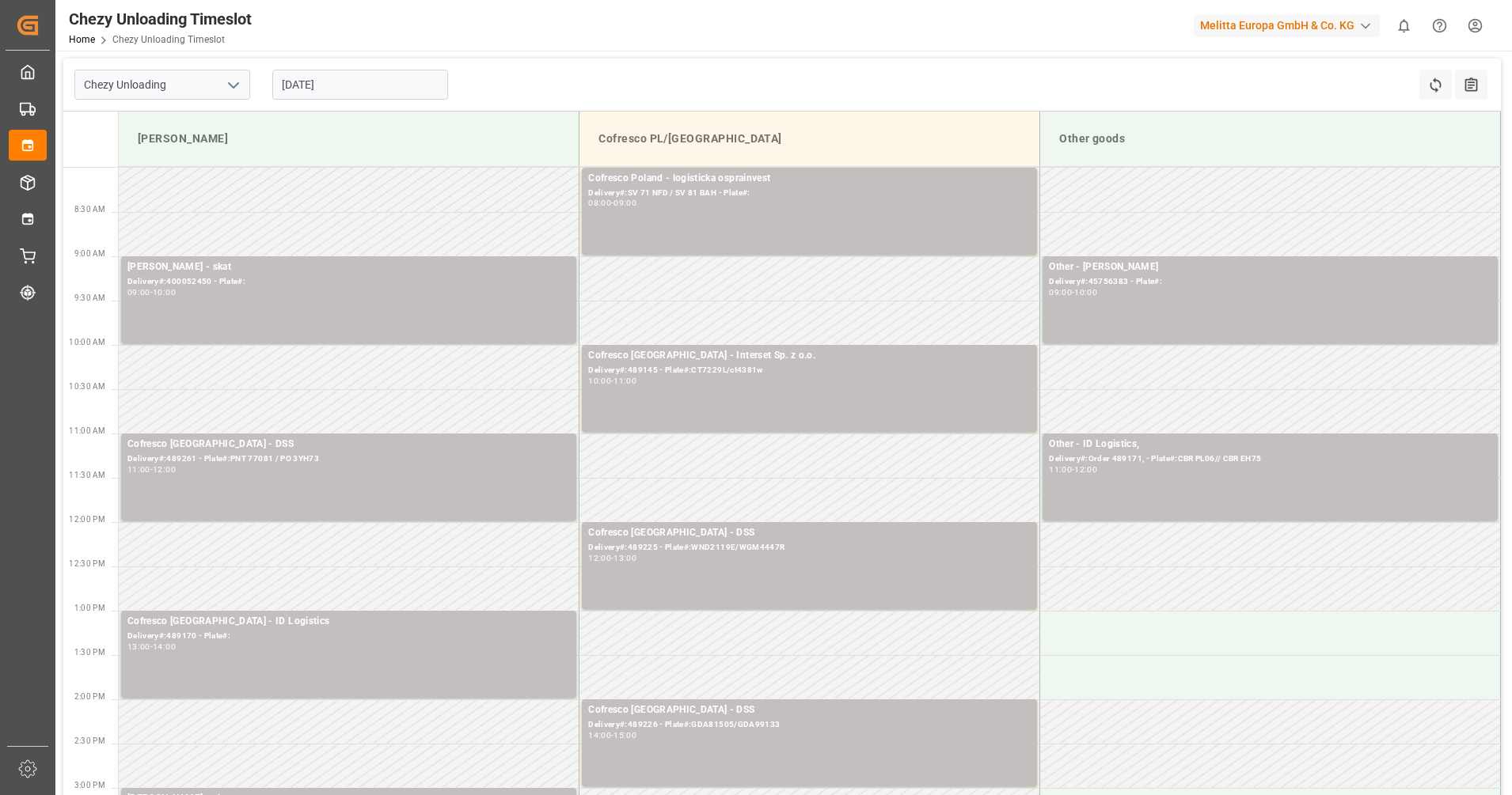
scroll to position [395, 0]
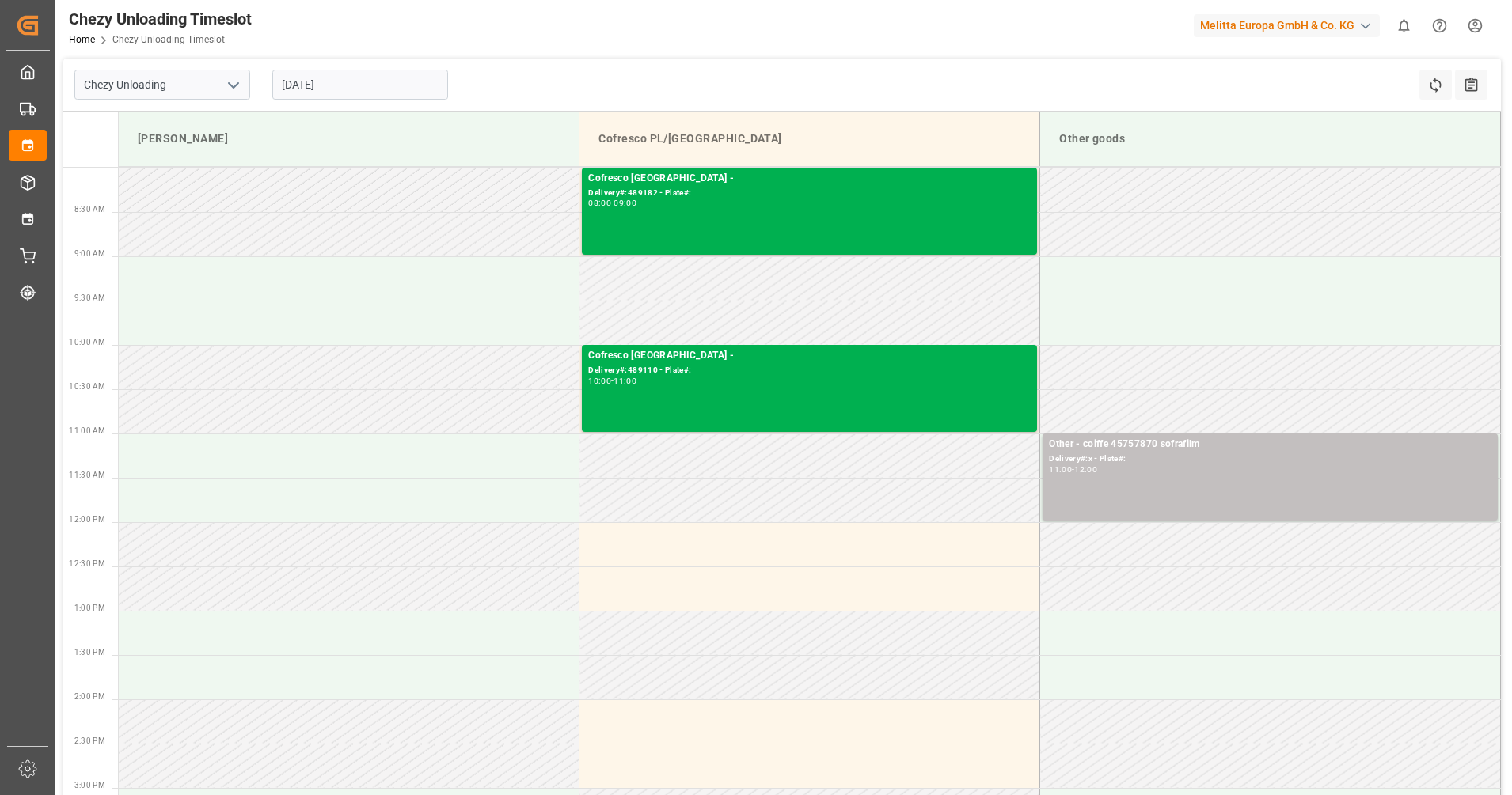
click at [356, 86] on input "[DATE]" at bounding box center [361, 85] width 176 height 30
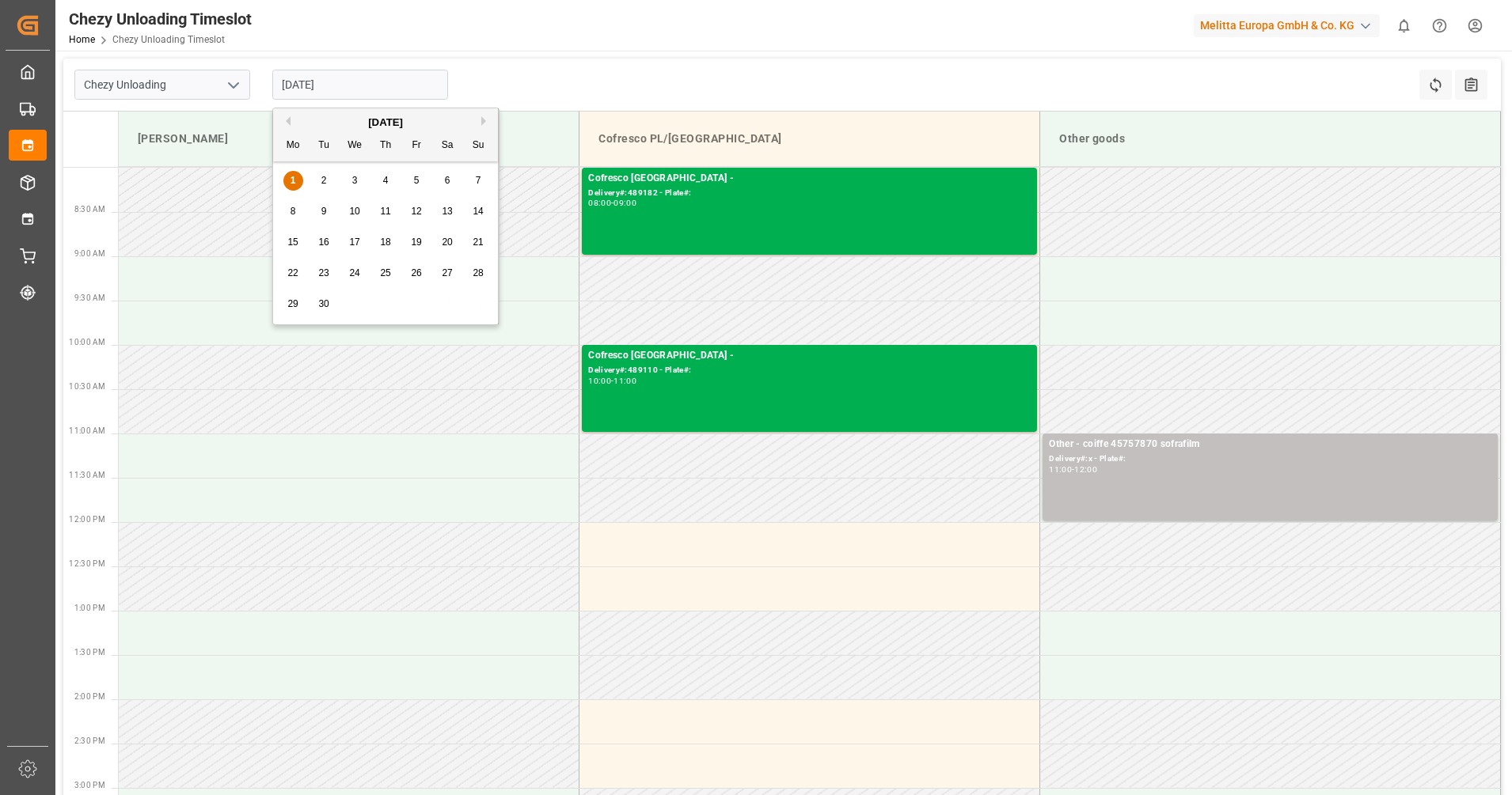
click at [334, 188] on div "2" at bounding box center [324, 181] width 19 height 19
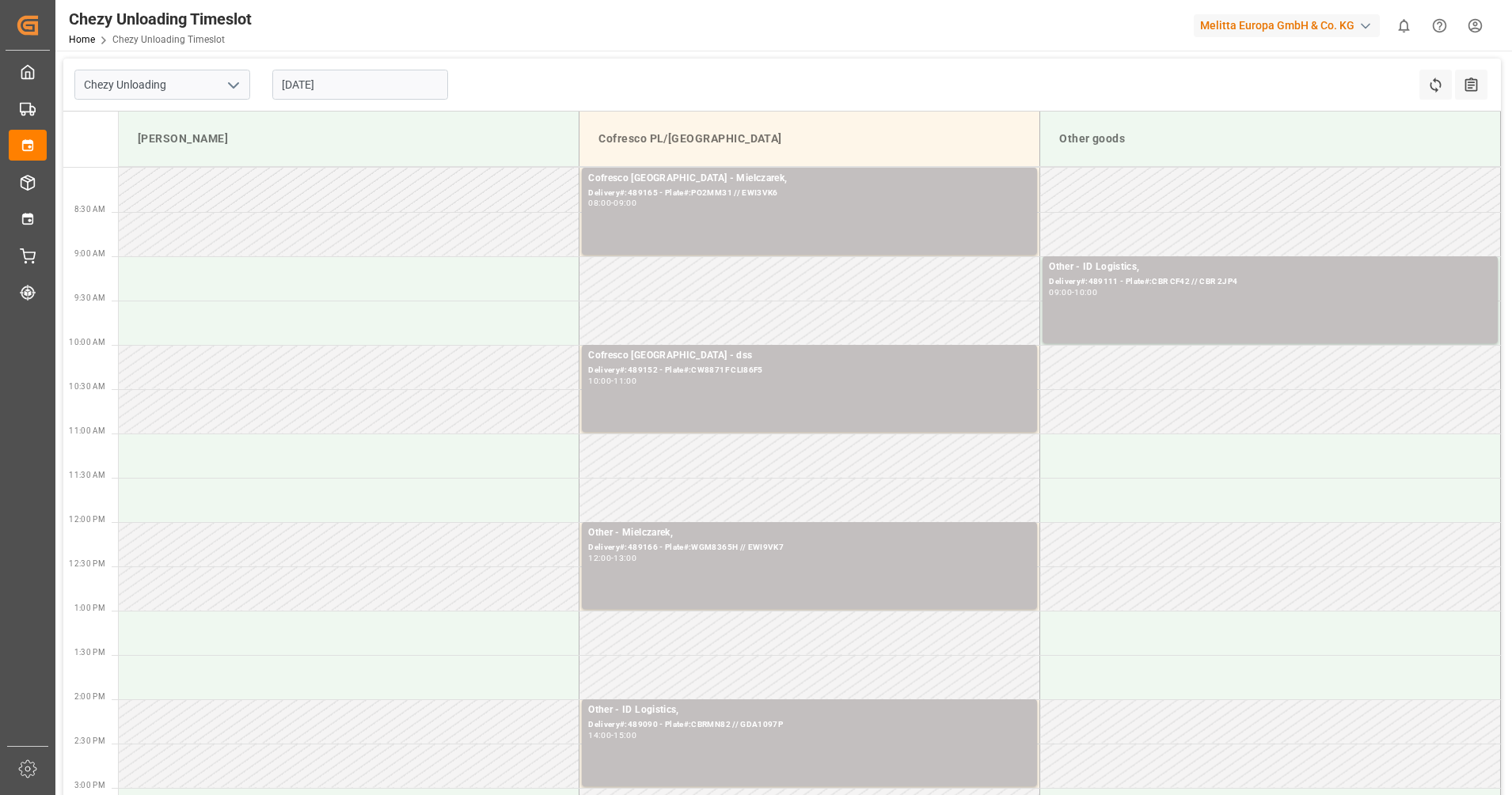
click at [370, 79] on input "02.09.2025" at bounding box center [361, 85] width 176 height 30
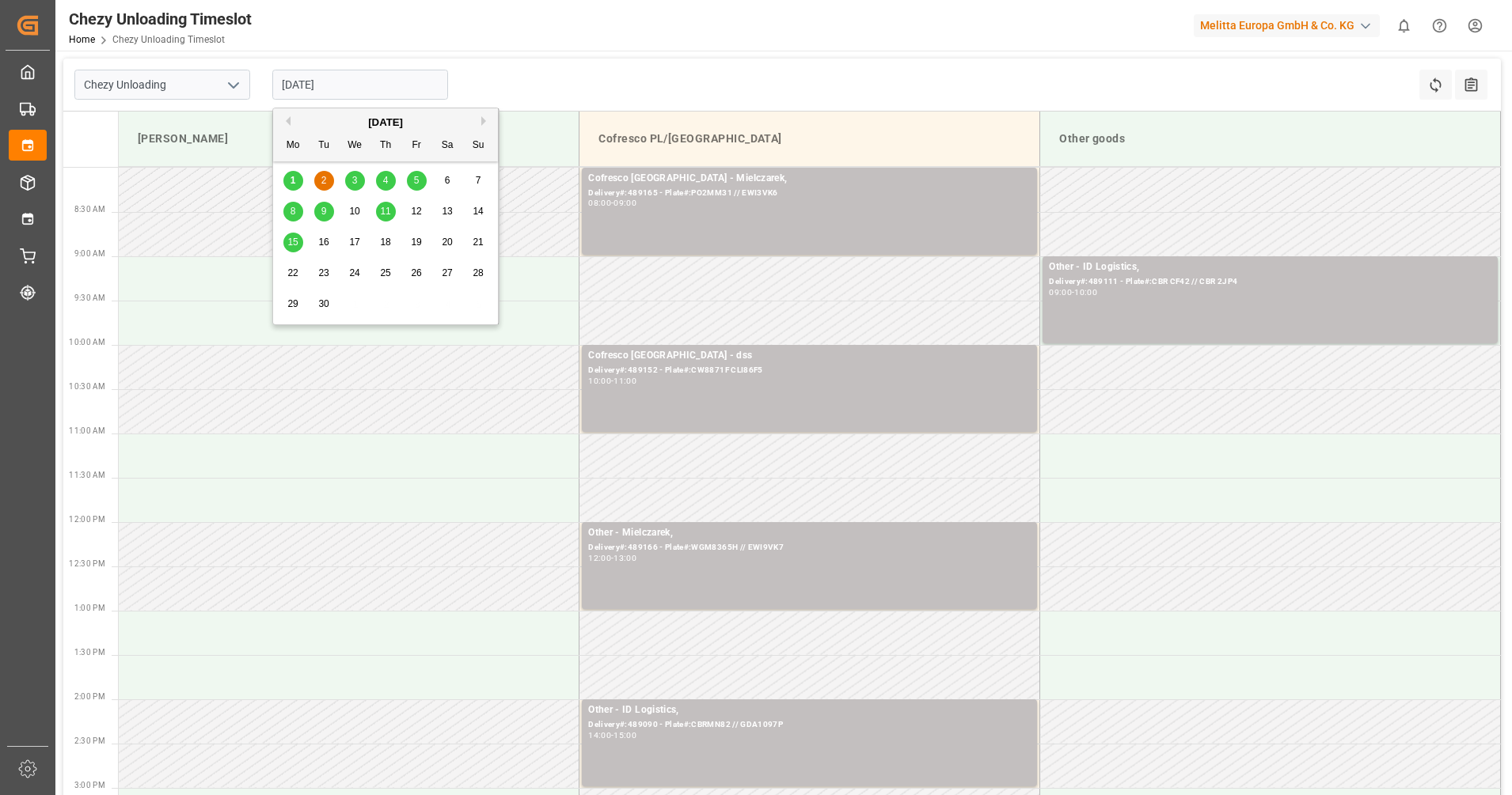
click at [350, 175] on div "3" at bounding box center [355, 181] width 19 height 19
type input "[DATE]"
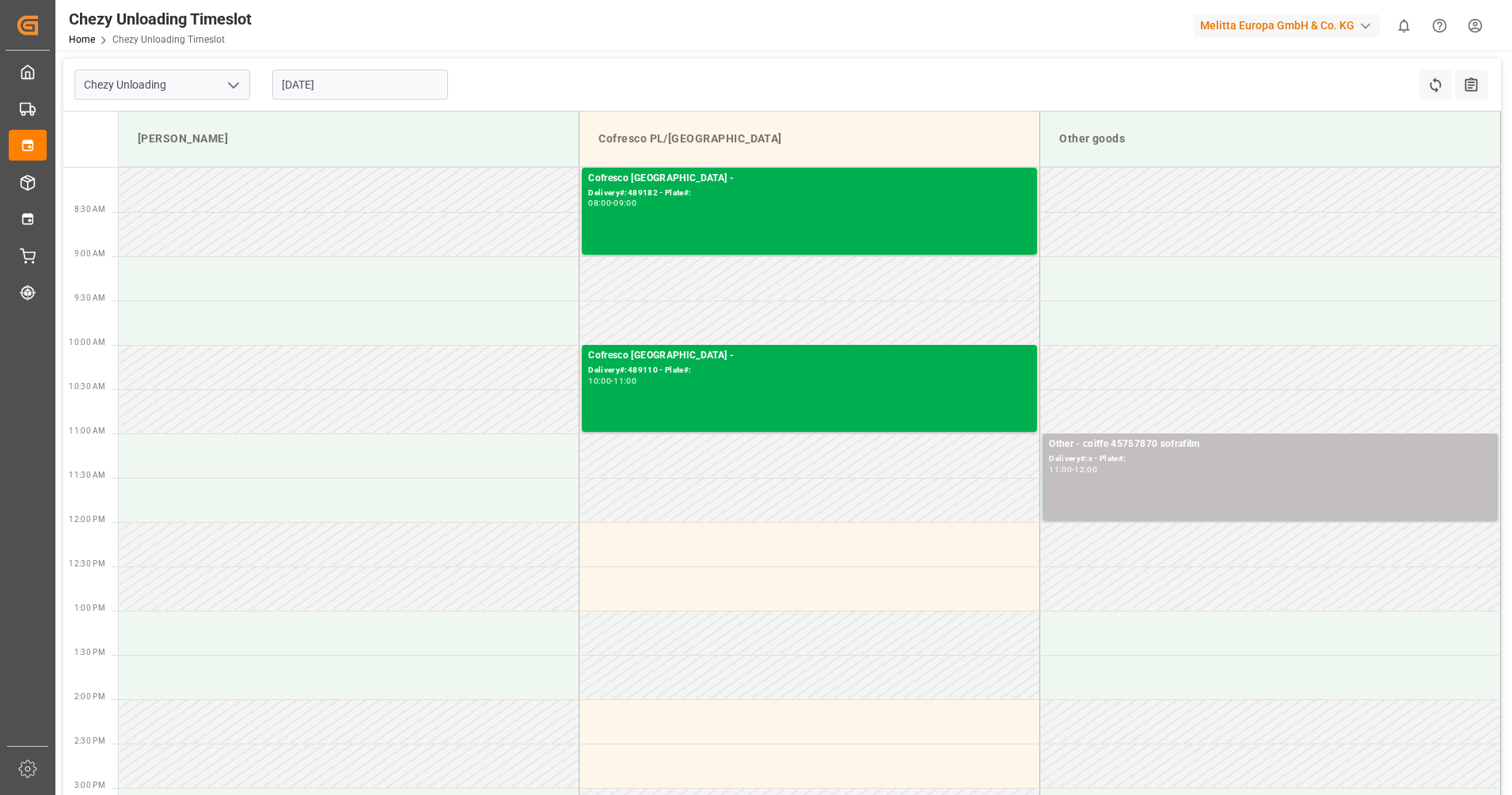
click at [418, 91] on input "[DATE]" at bounding box center [361, 85] width 176 height 30
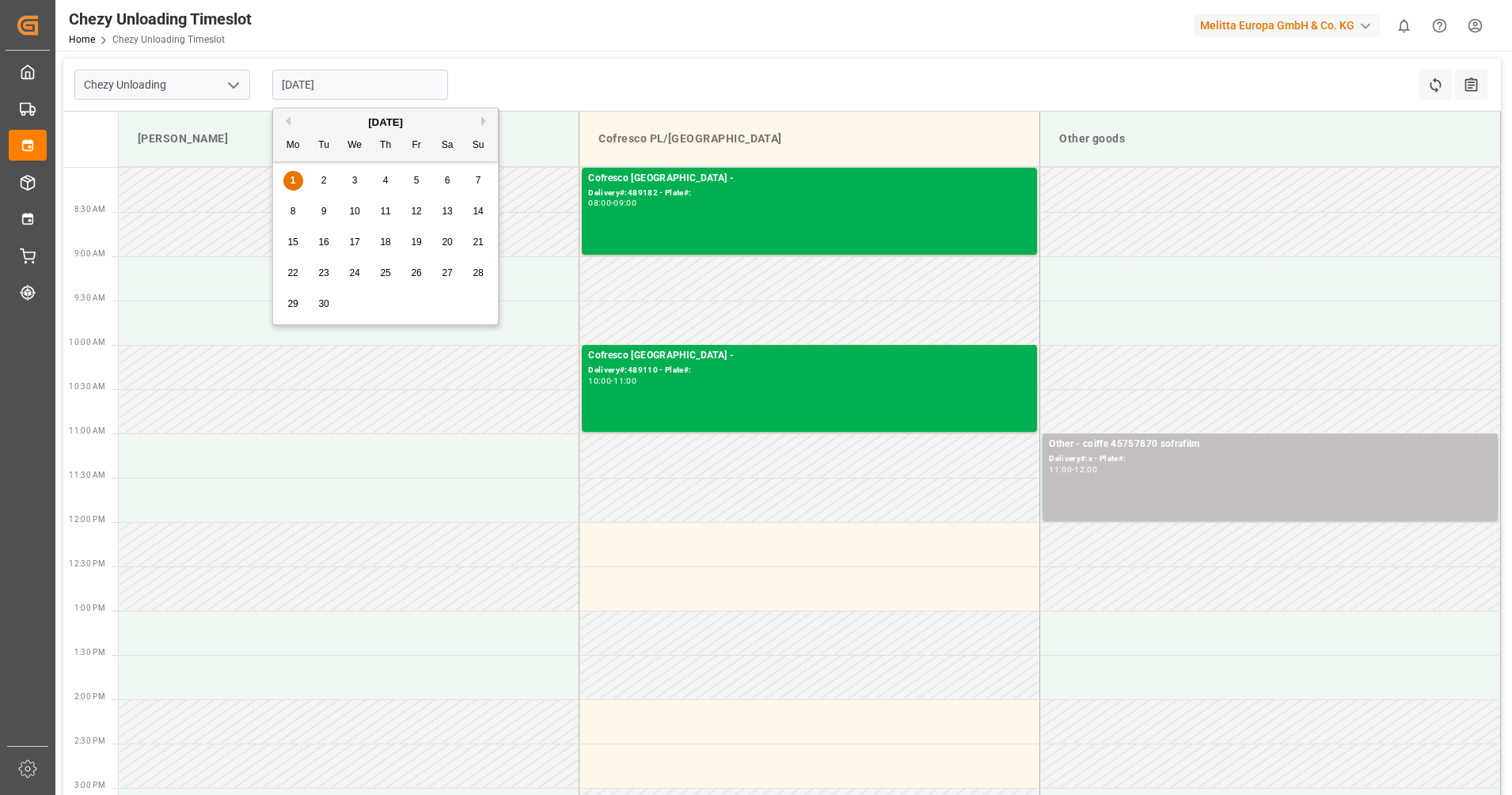
click at [352, 181] on span "3" at bounding box center [355, 180] width 6 height 11
type input "[DATE]"
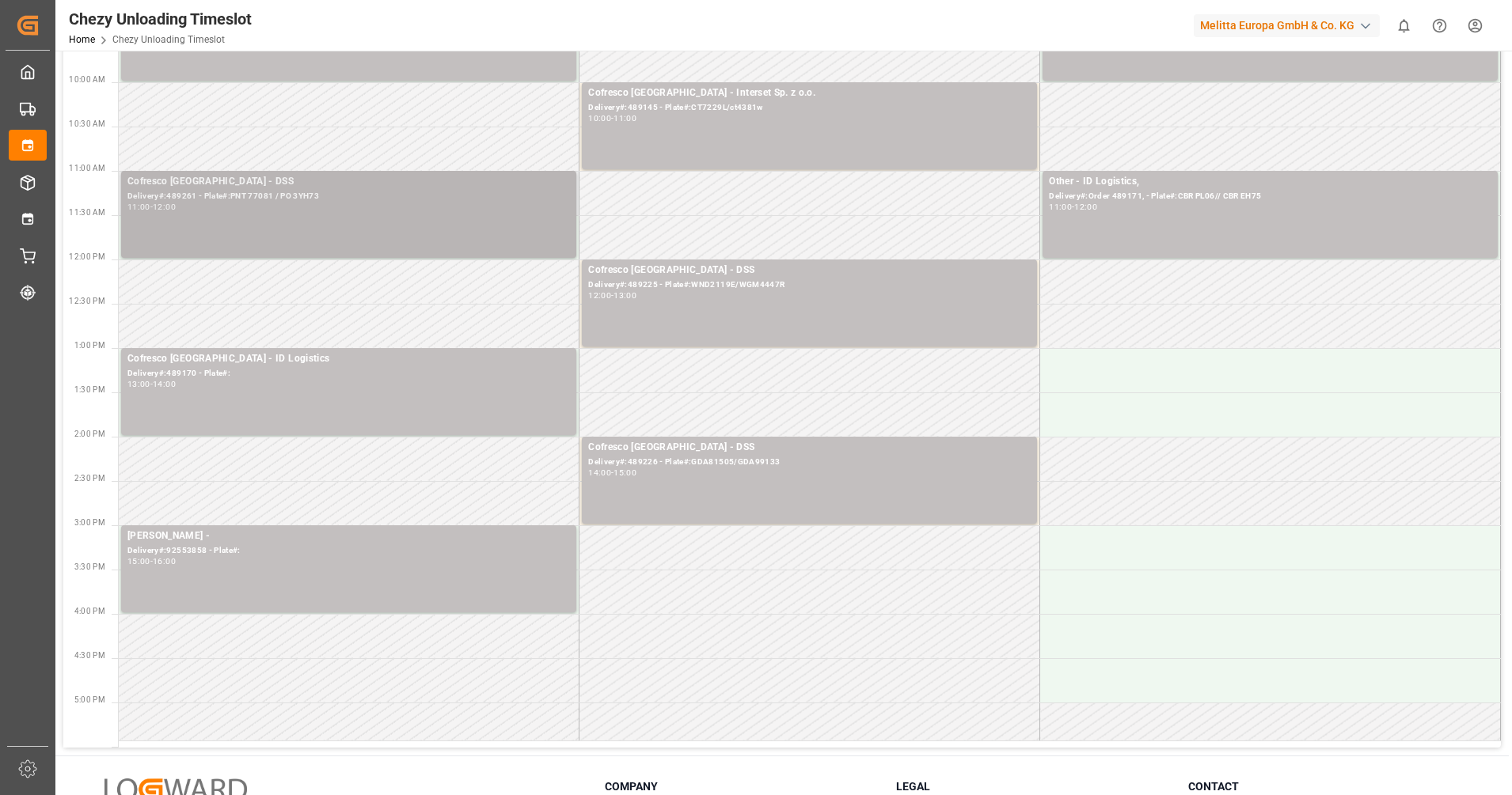
scroll to position [297, 0]
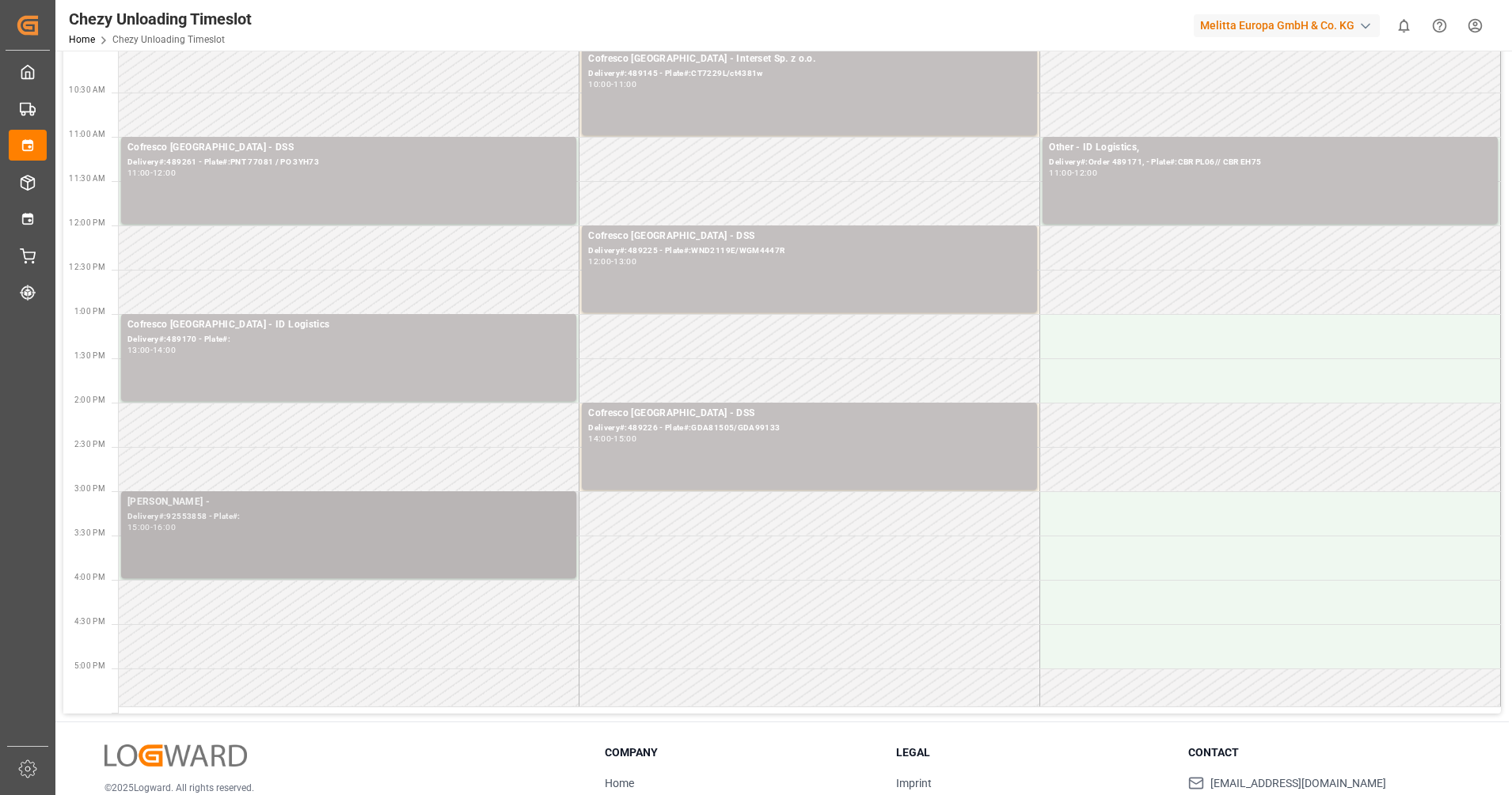
click at [440, 517] on div "Delivery#:92553858 - Plate#:" at bounding box center [348, 517] width 443 height 14
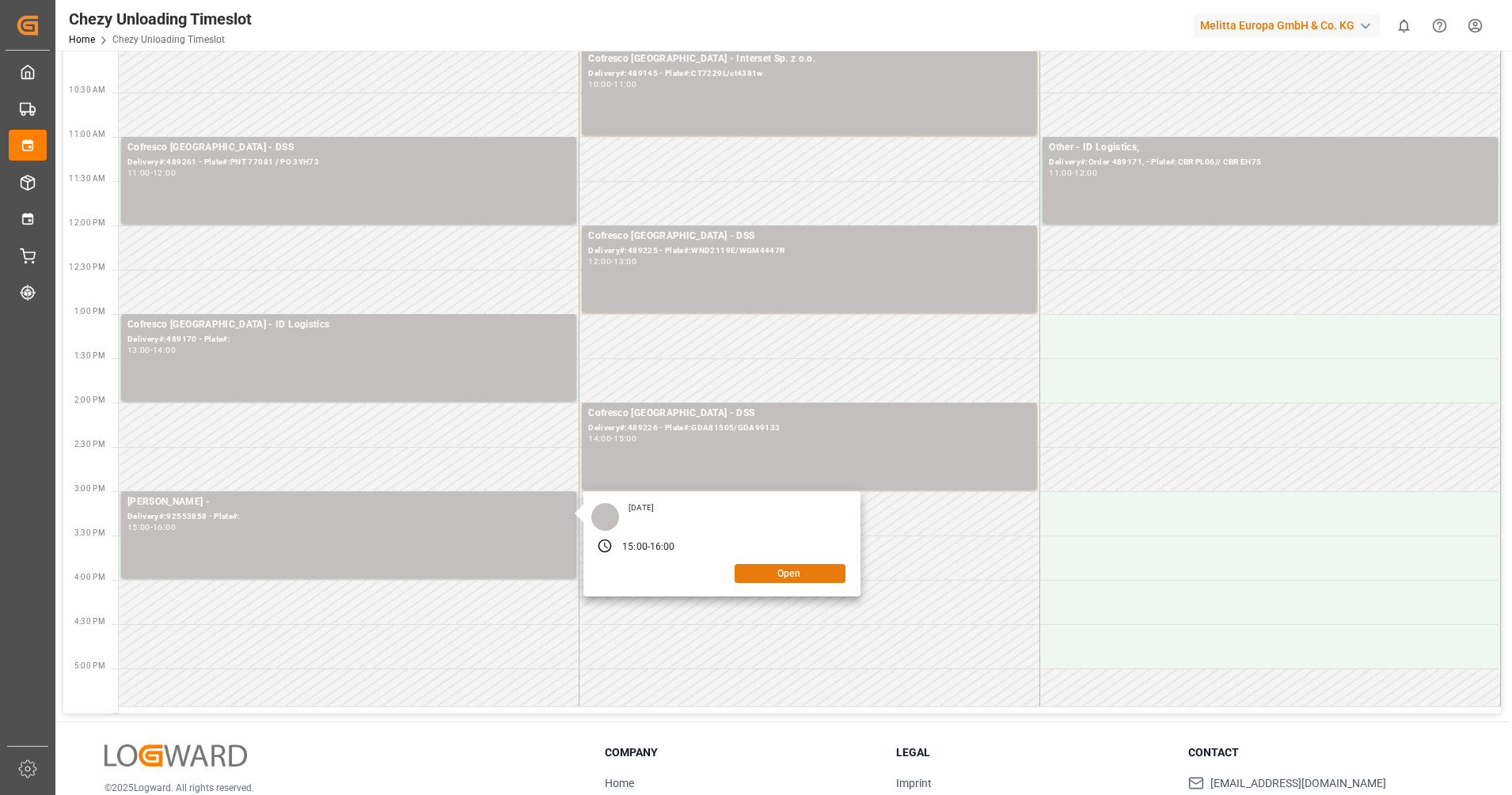
click at [809, 571] on button "Open" at bounding box center [789, 573] width 111 height 19
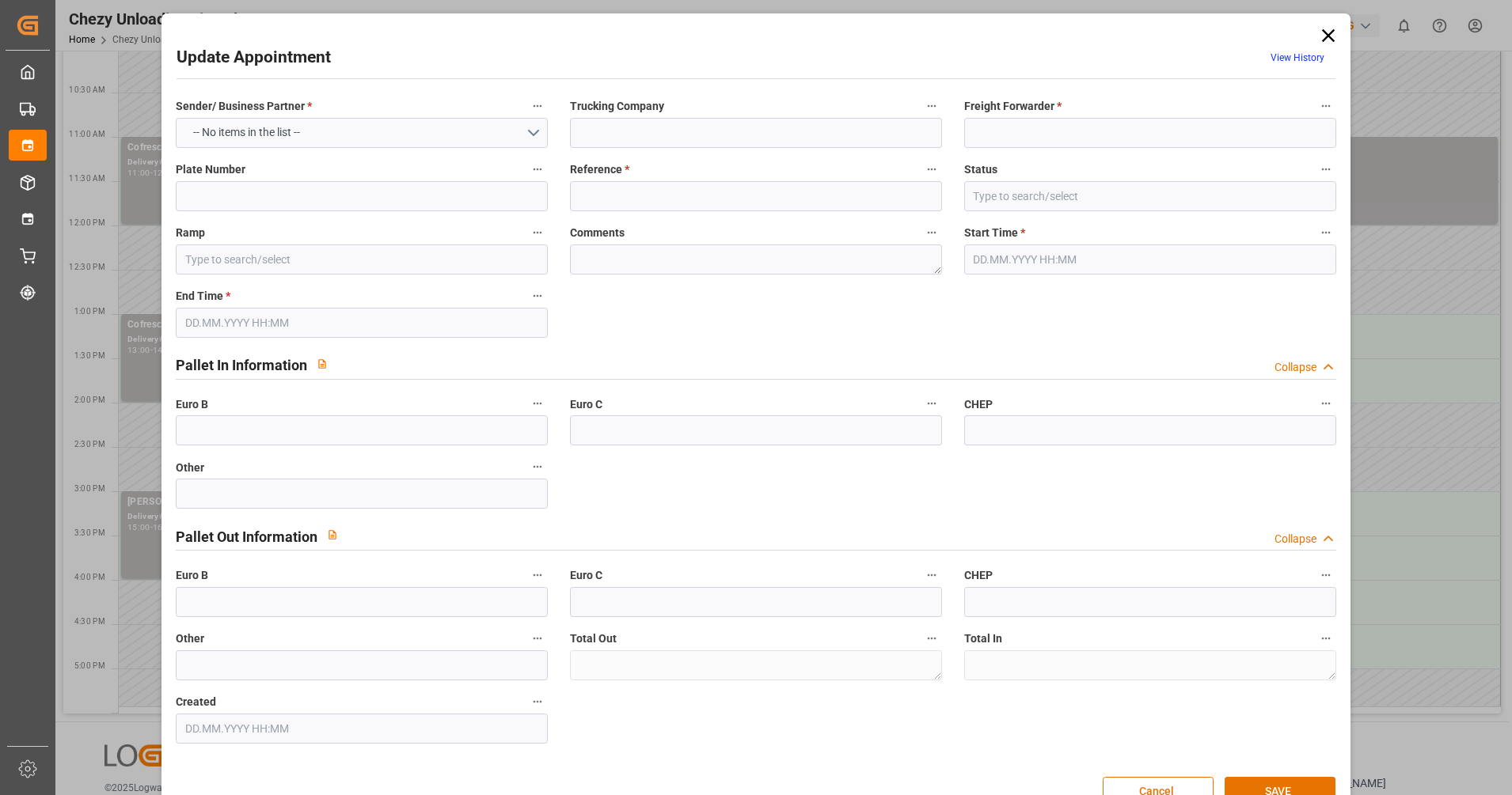
type input "Strohbecke"
type input "92553858"
type input "[PERSON_NAME]"
type textarea "0"
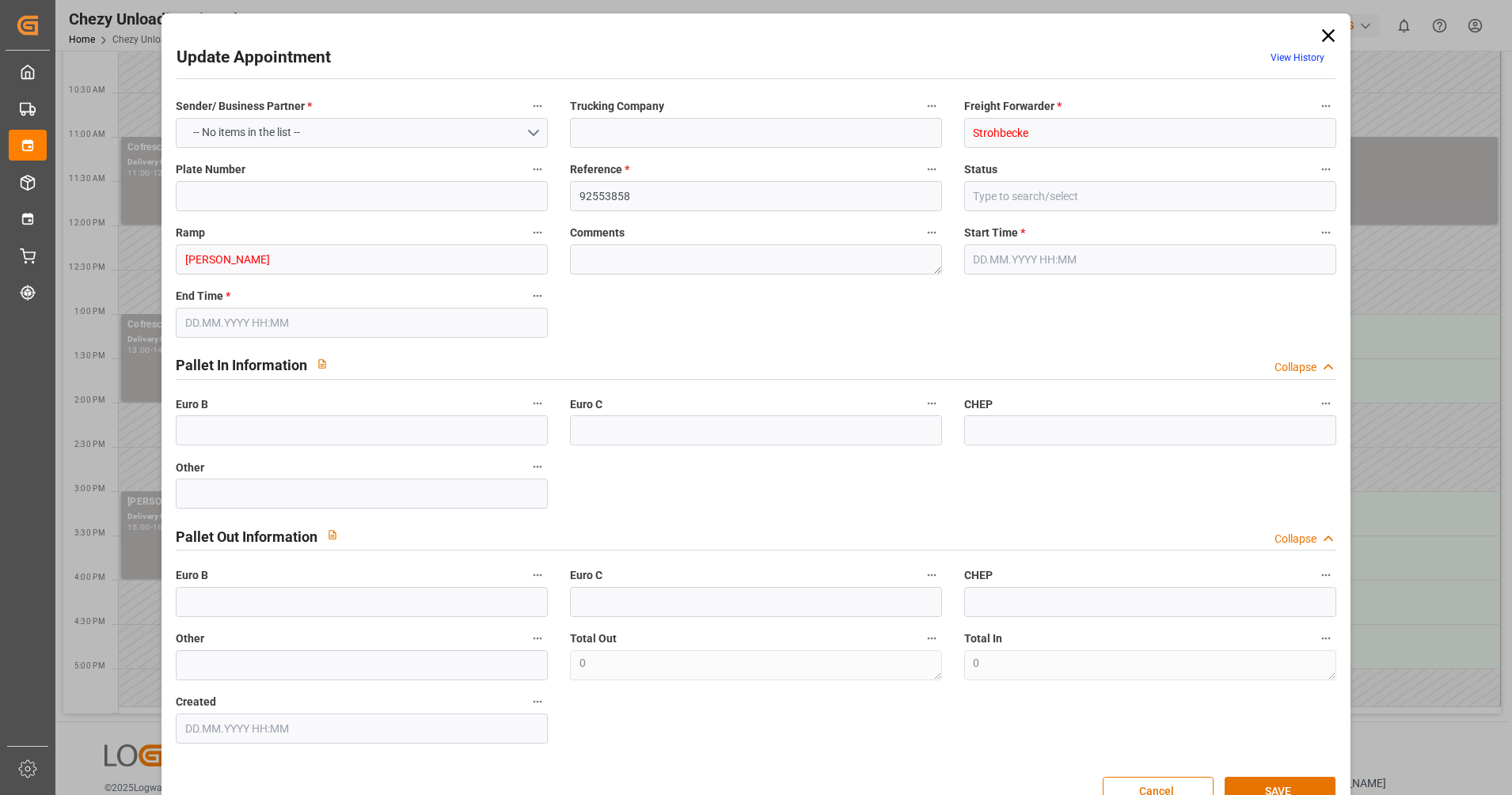
type input "0"
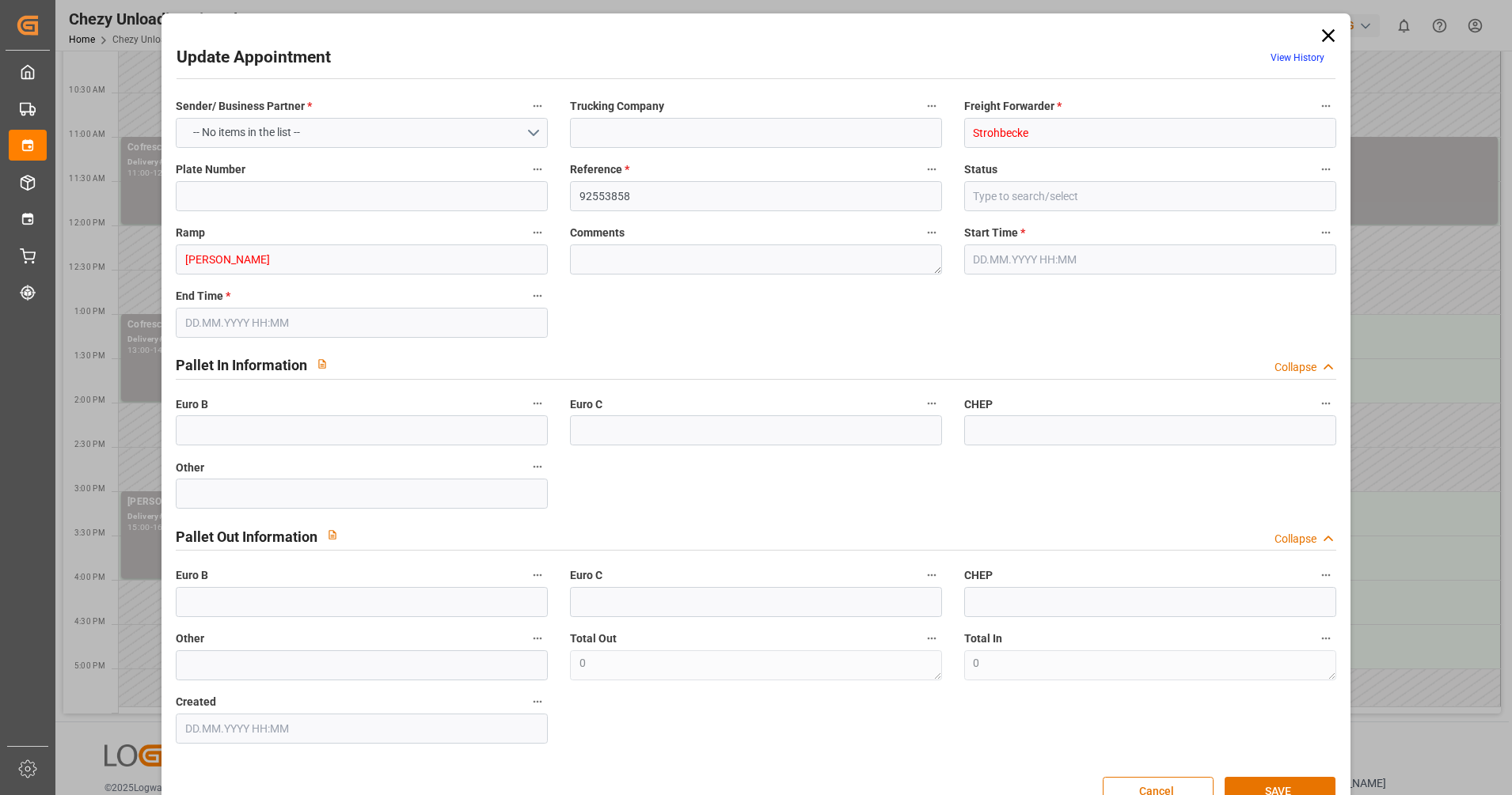
type input "0"
type input "[DATE] 15:00"
type input "[DATE] 16:00"
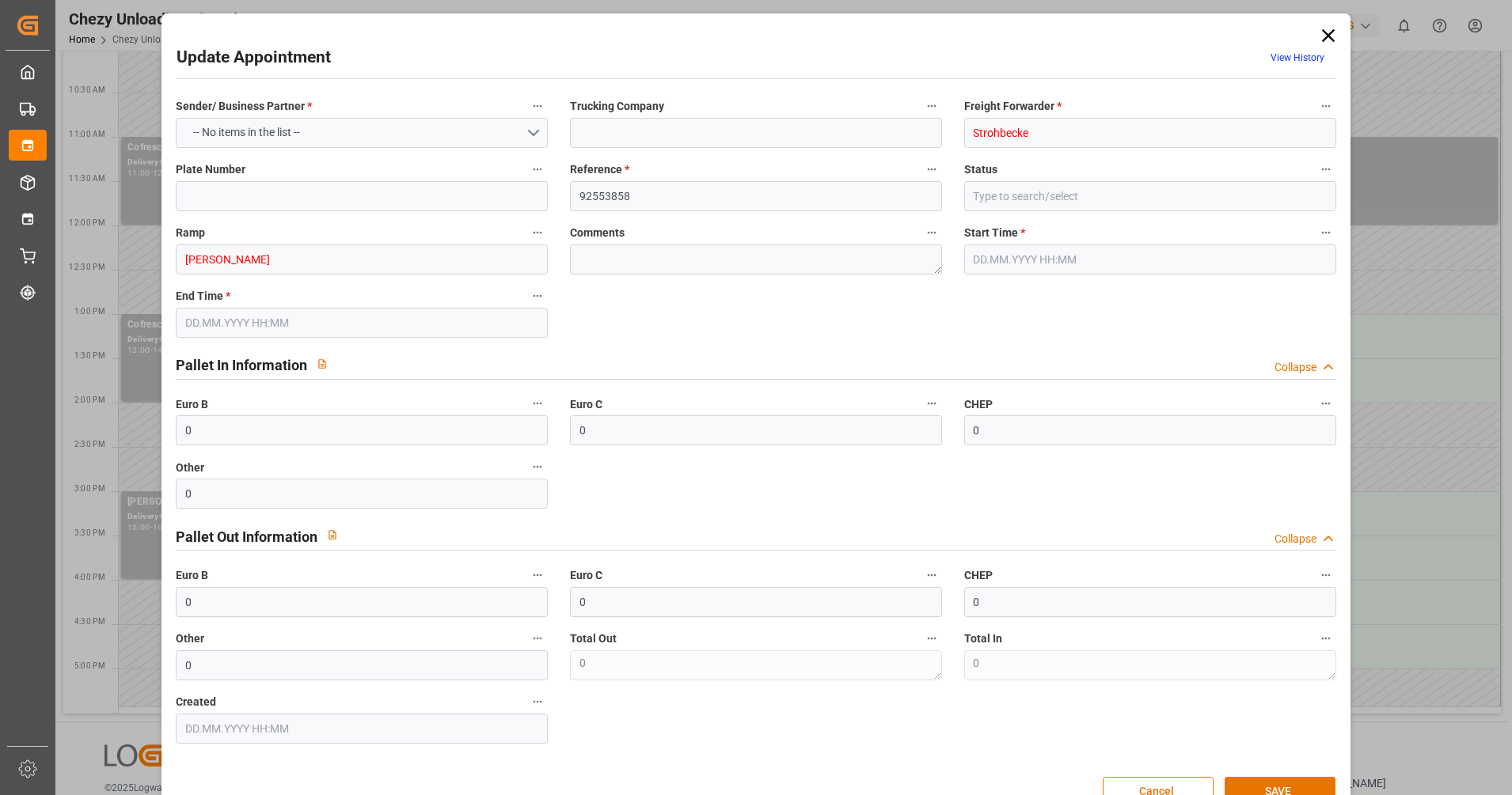
type input "[DATE] 10:25"
click at [1331, 33] on icon at bounding box center [1328, 36] width 22 height 22
